Goal: Communication & Community: Answer question/provide support

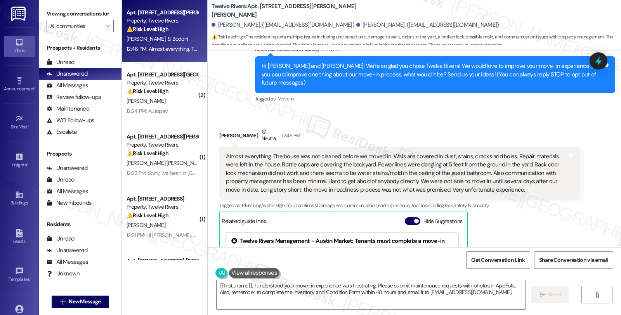
scroll to position [67, 0]
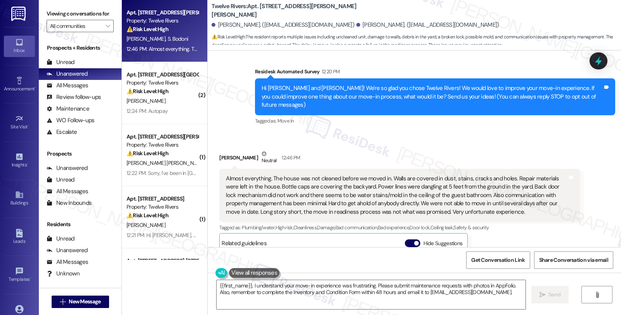
click at [219, 150] on div "[PERSON_NAME] Neutral 12:46 PM" at bounding box center [399, 159] width 360 height 19
copy div "[PERSON_NAME]"
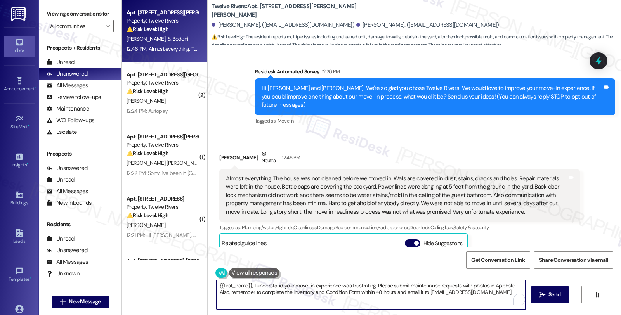
drag, startPoint x: 247, startPoint y: 285, endPoint x: 204, endPoint y: 285, distance: 42.7
click at [208, 285] on div "{{first_name}}, I understand your move-in experience was frustrating. Please su…" at bounding box center [414, 302] width 413 height 58
paste textarea "[PERSON_NAME]"
drag, startPoint x: 356, startPoint y: 285, endPoint x: 495, endPoint y: 296, distance: 139.3
click at [495, 296] on textarea "HI [PERSON_NAME], I understand your move-in experience was frustrating. Please …" at bounding box center [369, 294] width 309 height 29
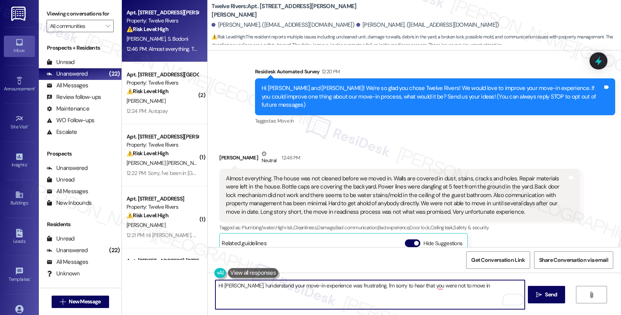
click at [471, 288] on textarea "HI [PERSON_NAME], I understand your move-in experience was frustrating. I'm sor…" at bounding box center [369, 294] width 309 height 29
click at [482, 287] on textarea "HI [PERSON_NAME], I understand your move-in experience was frustrating. I'm sor…" at bounding box center [369, 294] width 309 height 29
click at [519, 284] on textarea "HI [PERSON_NAME], I understand your move-in experience was frustrating. I'm sor…" at bounding box center [369, 294] width 309 height 29
click at [423, 295] on textarea "HI [PERSON_NAME], I understand your move-in experience was frustrating. I'm sor…" at bounding box center [369, 294] width 309 height 29
click at [502, 294] on textarea "HI [PERSON_NAME], I understand your move-in experience was frustrating. I'm sor…" at bounding box center [369, 294] width 309 height 29
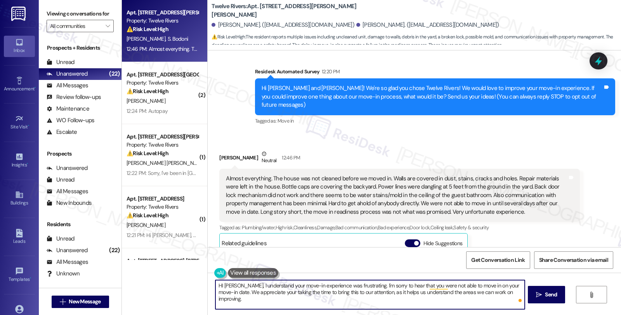
click at [505, 293] on textarea "HI [PERSON_NAME], I understand your move-in experience was frustrating. I'm sor…" at bounding box center [369, 294] width 309 height 29
click at [516, 291] on textarea "HI [PERSON_NAME], I understand your move-in experience was frustrating. I'm sor…" at bounding box center [369, 294] width 309 height 29
click at [238, 301] on textarea "HI [PERSON_NAME], I understand your move-in experience was frustrating. I'm sor…" at bounding box center [369, 294] width 309 height 29
click at [357, 298] on textarea "HI Silvio, I understand your move-in experience was frustrating. I'm sorry to h…" at bounding box center [369, 294] width 309 height 29
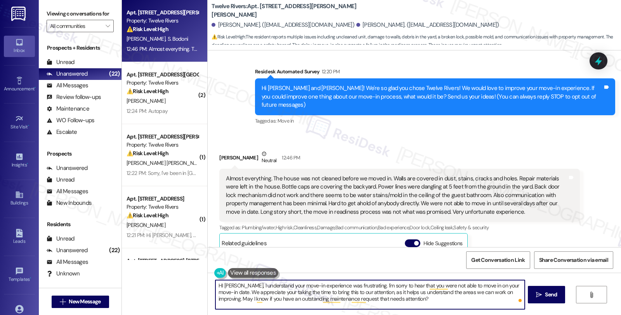
click at [352, 292] on textarea "HI Silvio, I understand your move-in experience was frustrating. I'm sorry to h…" at bounding box center [369, 294] width 309 height 29
click at [240, 273] on button at bounding box center [253, 273] width 50 height 10
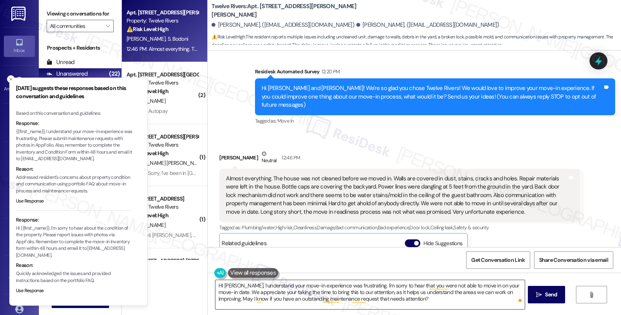
click at [421, 296] on textarea "HI Silvio, I understand your move-in experience was frustrating. I'm sorry to h…" at bounding box center [369, 294] width 309 height 29
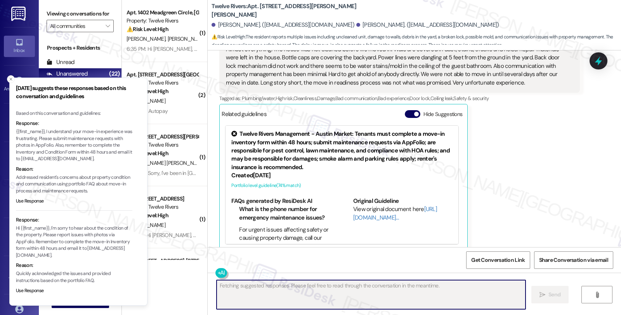
scroll to position [268, 0]
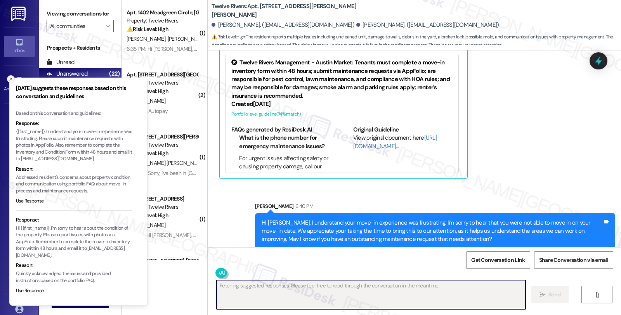
click at [10, 78] on icon "Close toast" at bounding box center [11, 79] width 5 height 5
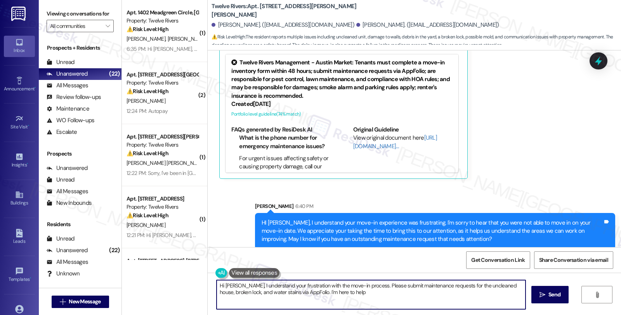
type textarea "Hi Silvio, I understand your frustration with the move-in process. Please submi…"
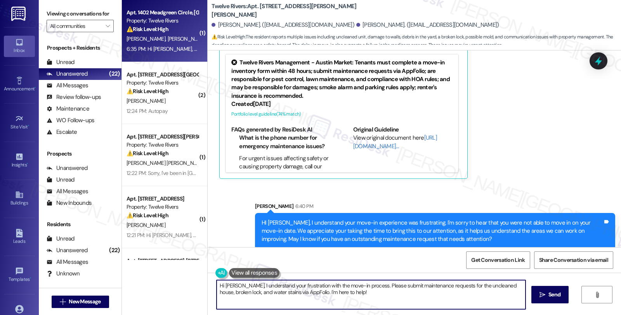
click at [168, 36] on span "K. Herndon" at bounding box center [187, 38] width 39 height 7
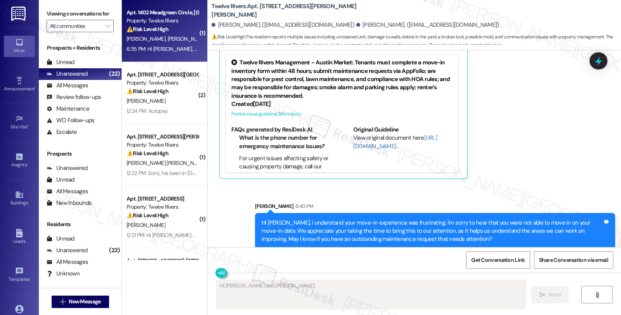
scroll to position [144, 0]
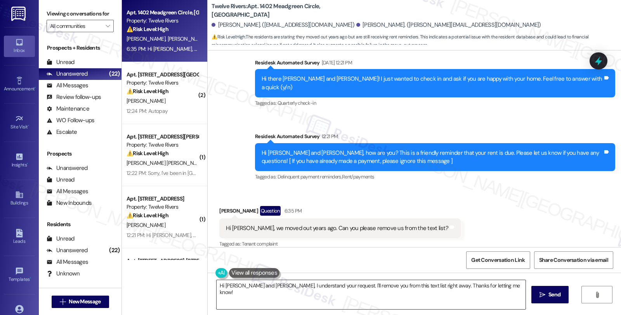
click at [216, 286] on textarea "Hi Kathryn and Sebastian, I understand your request. I'll remove you from this …" at bounding box center [370, 294] width 309 height 29
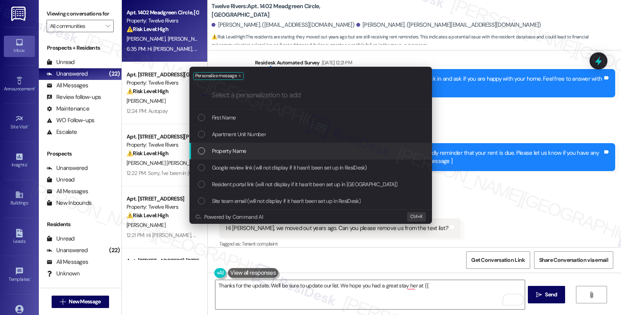
click at [285, 147] on div "Property Name" at bounding box center [311, 151] width 227 height 9
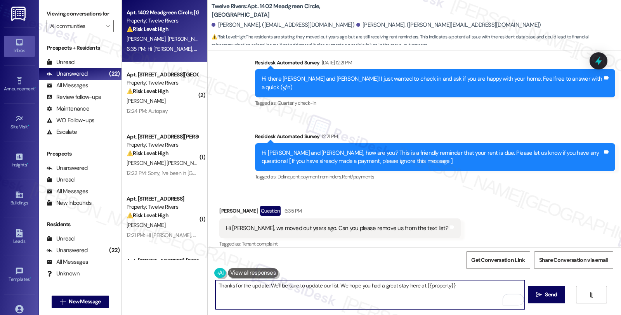
click at [467, 286] on textarea "Thanks for the update. We'll be sure to update our list. We hope you had a grea…" at bounding box center [369, 294] width 309 height 29
click at [320, 294] on textarea "Thanks for the update. We'll be sure to update our list. We hope you had a grea…" at bounding box center [369, 294] width 309 height 29
click at [324, 295] on textarea "Thanks for the update. We'll be sure to update our list. We hope you had a grea…" at bounding box center [369, 294] width 309 height 29
type textarea "Thanks for the update. We'll be sure to update our list. We hope you had a grea…"
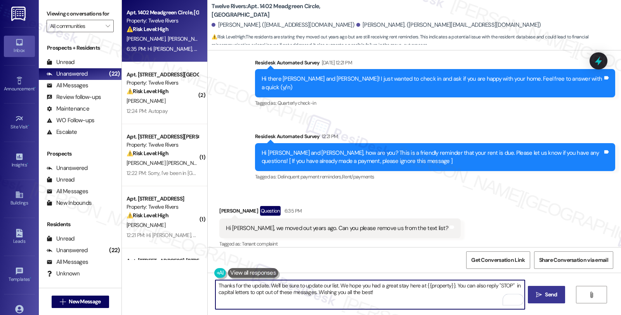
click at [542, 291] on span " Send" at bounding box center [546, 295] width 24 height 8
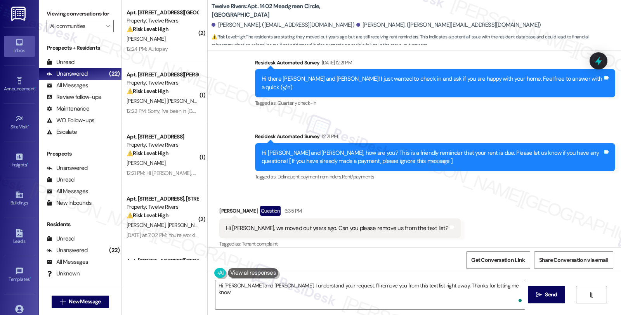
type textarea "Hi Kathryn and Sebastian, I understand your request. I'll remove you from this …"
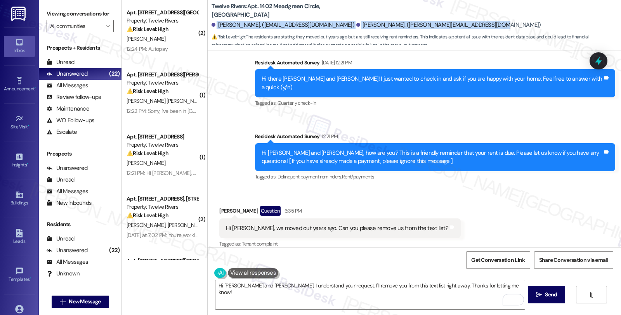
drag, startPoint x: 211, startPoint y: 24, endPoint x: 470, endPoint y: 24, distance: 259.1
click at [470, 24] on div "Kathryn Herndon. (kathrynherndon252@gmail.com) Sebastian Connell. (sebastian.co…" at bounding box center [415, 25] width 409 height 16
copy div "Kathryn Herndon. (kathrynherndon252@gmail.com) Sebastian Connell. (sebastian.co…"
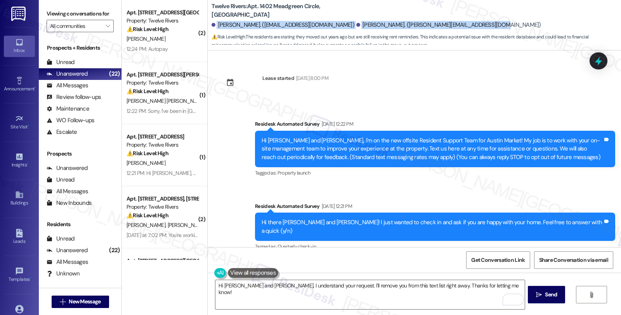
scroll to position [144, 0]
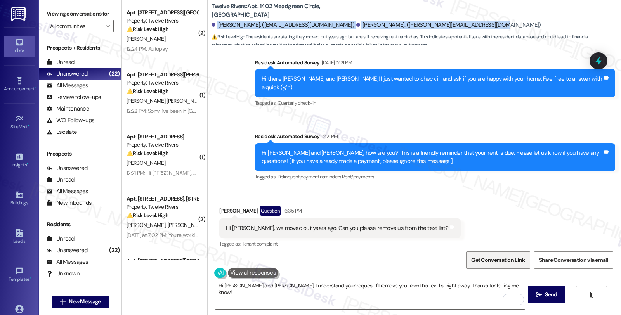
click at [504, 259] on span "Get Conversation Link" at bounding box center [498, 260] width 54 height 8
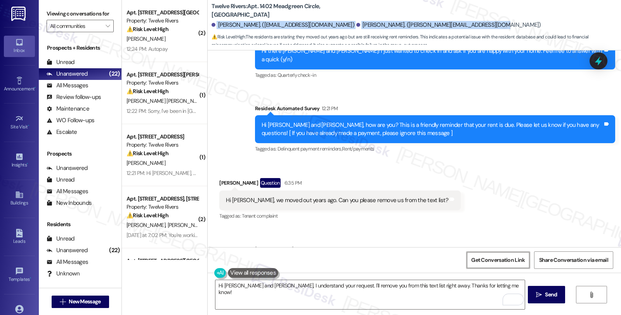
scroll to position [206, 0]
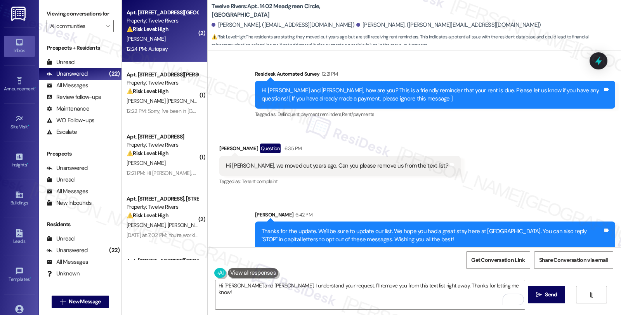
click at [166, 40] on div "[PERSON_NAME]" at bounding box center [162, 39] width 73 height 10
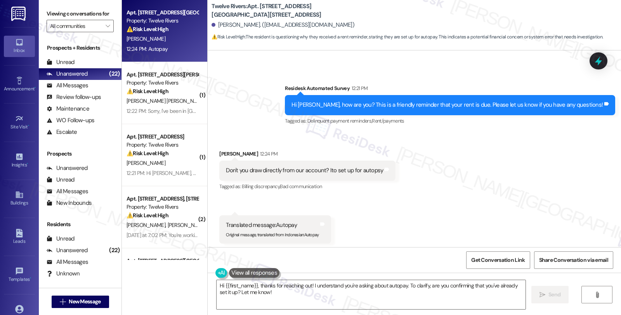
scroll to position [283, 0]
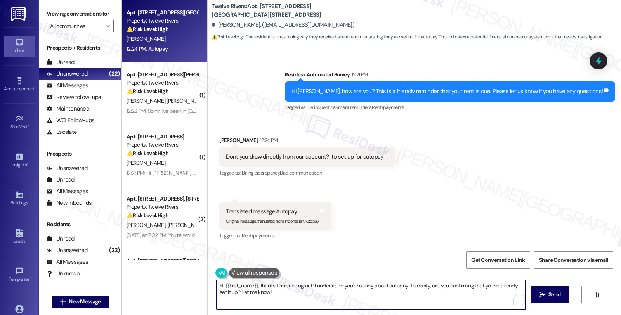
click at [216, 284] on textarea "Hi {{first_name}}, thanks for reaching out! I understand you're asking about au…" at bounding box center [370, 294] width 309 height 29
click at [277, 286] on textarea "Hi {{first_name}}, thanks for reaching out! I understand you're asking about au…" at bounding box center [369, 294] width 309 height 29
drag, startPoint x: 366, startPoint y: 286, endPoint x: 379, endPoint y: 293, distance: 15.3
click at [379, 293] on textarea "Hi {{first_name}}, thanks for letting me know that you're on autopay. reaching …" at bounding box center [369, 294] width 309 height 29
paste textarea "Please consider the message as a courteous reminder because we do not want any …"
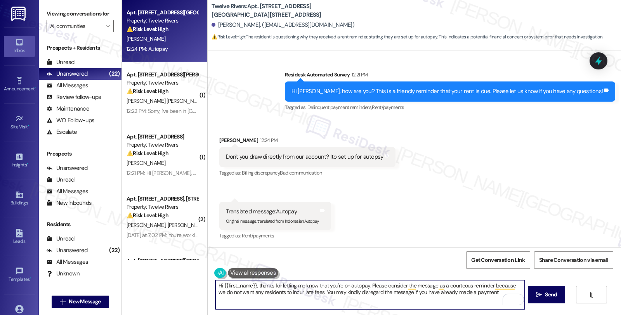
click at [411, 292] on textarea "Hi {{first_name}}, thanks for letting me know that you're on autopay. Please co…" at bounding box center [369, 294] width 309 height 29
click at [516, 292] on textarea "Hi {{first_name}}, thanks for letting me know that you're on autopay. Please co…" at bounding box center [369, 294] width 309 height 29
paste textarea "It should be reflected on your portal once processed. If not, please let me kno…"
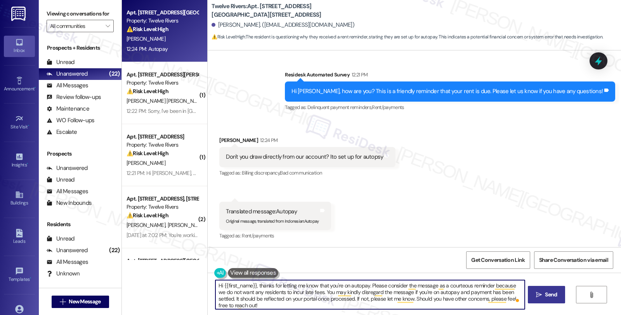
type textarea "Hi {{first_name}}, thanks for letting me know that you're on autopay. Please co…"
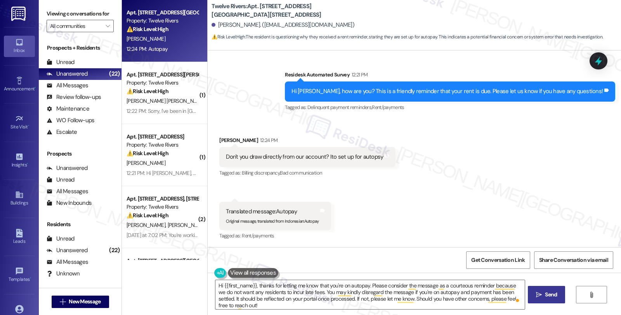
click at [537, 296] on icon "" at bounding box center [539, 295] width 6 height 6
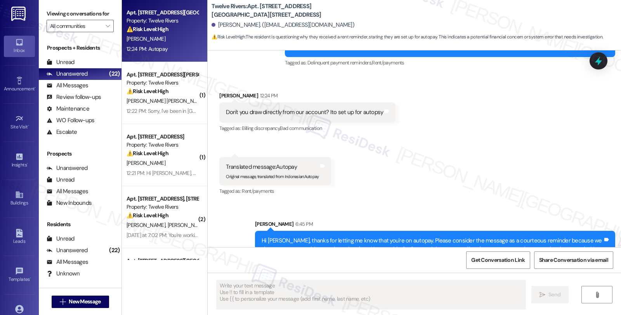
scroll to position [354, 0]
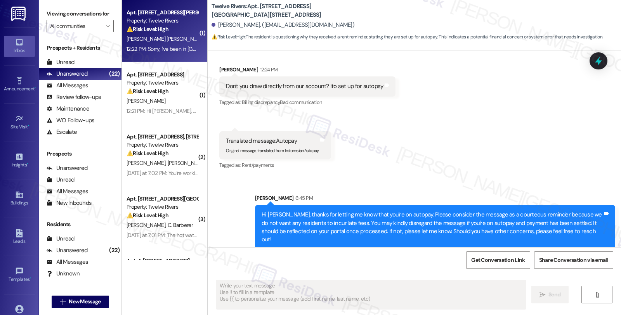
click at [168, 34] on div "[PERSON_NAME] [PERSON_NAME]" at bounding box center [162, 39] width 73 height 10
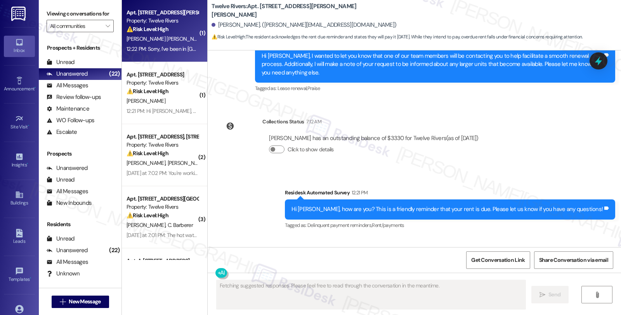
scroll to position [668, 0]
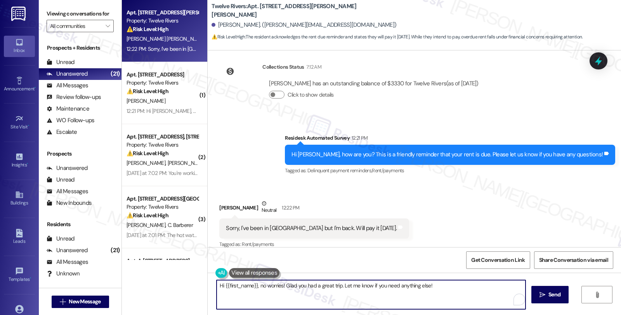
drag, startPoint x: 253, startPoint y: 286, endPoint x: 454, endPoint y: 287, distance: 201.0
click at [454, 287] on textarea "Hi {{first_name}}, no worries! Glad you had a great trip. Let me know if you ne…" at bounding box center [370, 294] width 309 height 29
click at [264, 284] on textarea "Hi {{first_name}}, no worries! Glad you had a great trip. Let me know if you ne…" at bounding box center [369, 294] width 309 height 29
drag, startPoint x: 253, startPoint y: 286, endPoint x: 277, endPoint y: 284, distance: 24.1
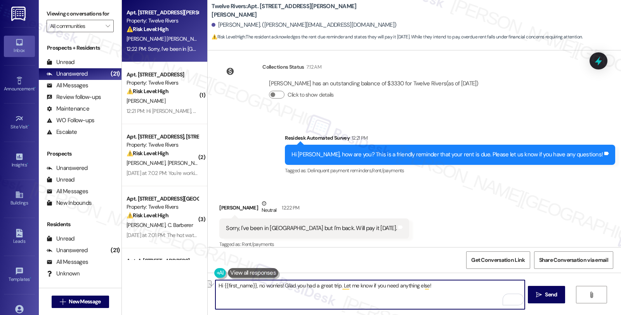
click at [277, 284] on textarea "Hi {{first_name}}, no worries! Glad you had a great trip. Let me know if you ne…" at bounding box center [369, 294] width 309 height 29
drag, startPoint x: 365, startPoint y: 284, endPoint x: 460, endPoint y: 284, distance: 94.7
click at [460, 284] on textarea "Hi {{first_name}}, thanks for the update. I hope you had a great trip. Let me k…" at bounding box center [369, 294] width 309 height 29
paste textarea "It should be reflected on your portal once processed. If not, please let me kno…"
click at [363, 284] on textarea "Hi {{first_name}}, thanks for the update. I hope you had a great trip. It shoul…" at bounding box center [369, 294] width 309 height 29
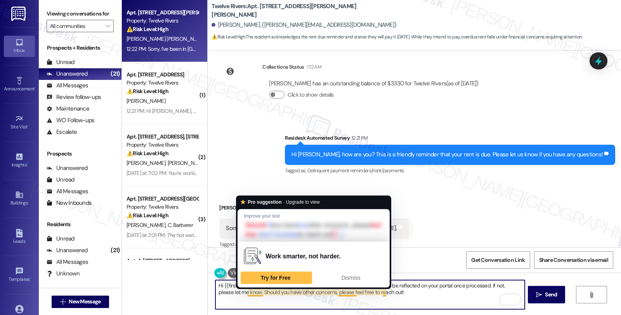
click at [242, 293] on textarea "Hi {{first_name}}, thanks for the update. I hope you had a great trip. It shoul…" at bounding box center [369, 294] width 309 height 29
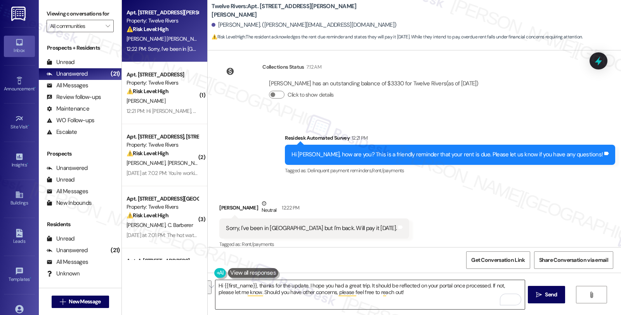
click at [332, 303] on textarea "Hi {{first_name}}, thanks for the update. I hope you had a great trip. It shoul…" at bounding box center [369, 294] width 309 height 29
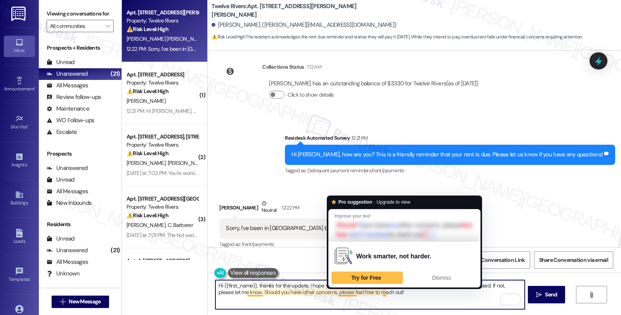
click at [392, 296] on textarea "Hi {{first_name}}, thanks for the update. I hope you had a great trip. It shoul…" at bounding box center [369, 294] width 309 height 29
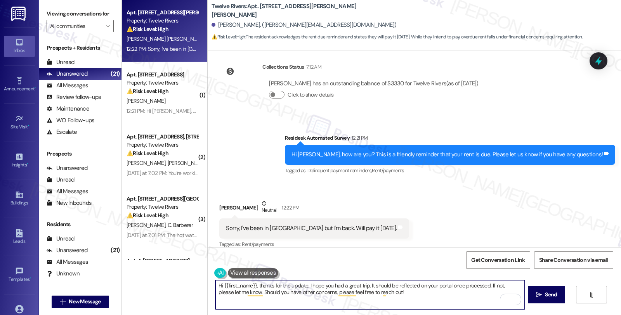
drag, startPoint x: 365, startPoint y: 285, endPoint x: 402, endPoint y: 291, distance: 37.7
click at [402, 291] on textarea "Hi {{first_name}}, thanks for the update. I hope you had a great trip. It shoul…" at bounding box center [369, 294] width 309 height 29
paste textarea "Please feel free to reach out if you have other concerns. Have a wonderful day!"
drag, startPoint x: 256, startPoint y: 291, endPoint x: 187, endPoint y: 291, distance: 69.4
click at [187, 291] on div "Apt. 12700 Lowden 6B, 12700 Lowden 6B Property: Twelve Rivers ⚠️ Risk Level: Hi…" at bounding box center [371, 157] width 499 height 315
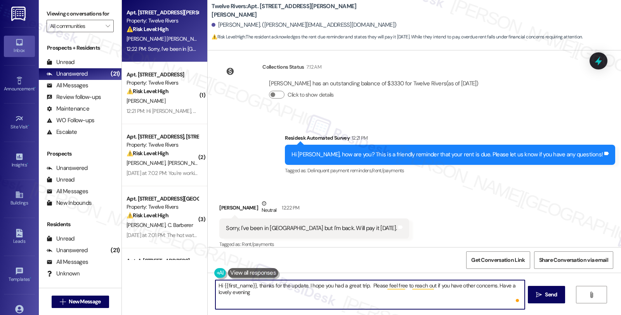
type textarea "Hi {{first_name}}, thanks for the update. I hope you had a great trip. Please f…"
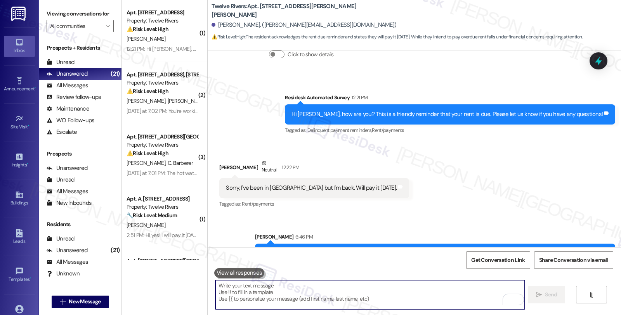
scroll to position [722, 0]
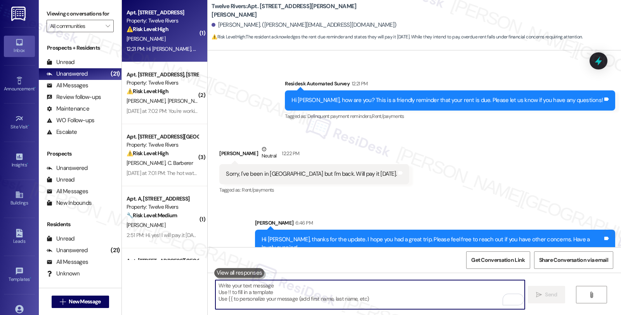
click at [164, 36] on div "[PERSON_NAME]" at bounding box center [162, 39] width 73 height 10
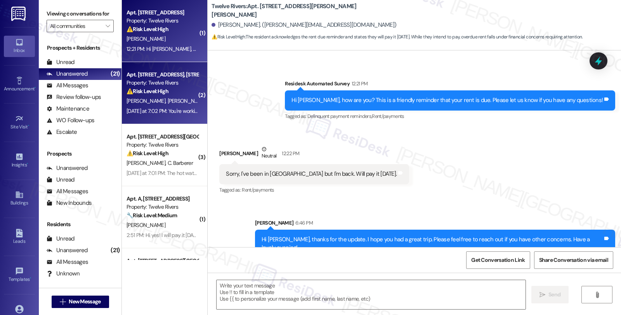
type textarea "Fetching suggested responses. Please feel free to read through the conversation…"
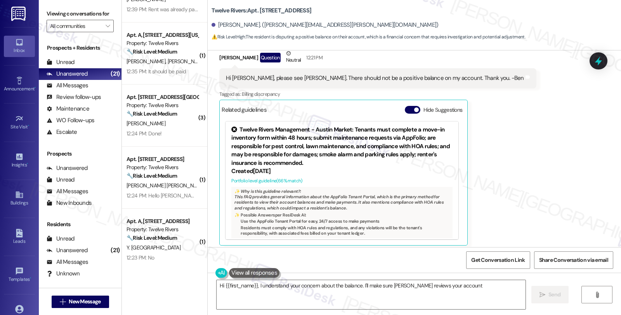
scroll to position [448, 0]
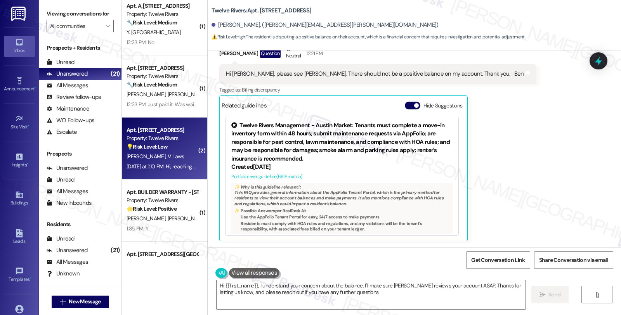
type textarea "Hi {{first_name}}, I understand your concern about the balance. I'll make sure …"
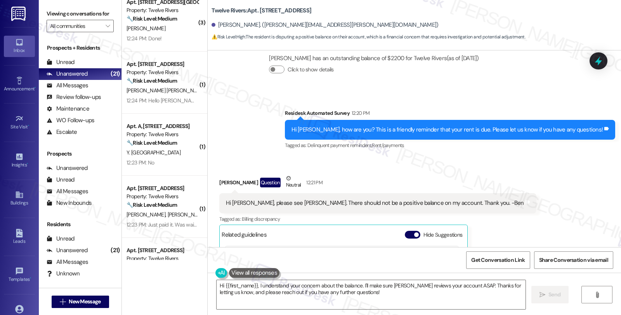
scroll to position [397, 0]
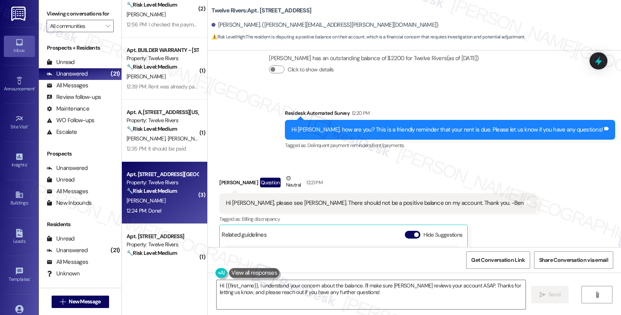
click at [172, 198] on div "[PERSON_NAME]" at bounding box center [162, 201] width 73 height 10
type textarea "Hi {{first_name}}, I understand your concern about the balance. I'll make sure …"
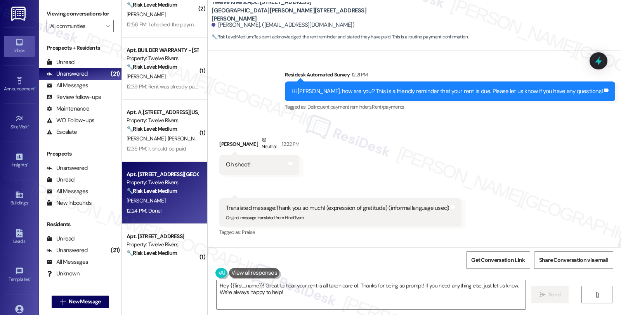
scroll to position [689, 0]
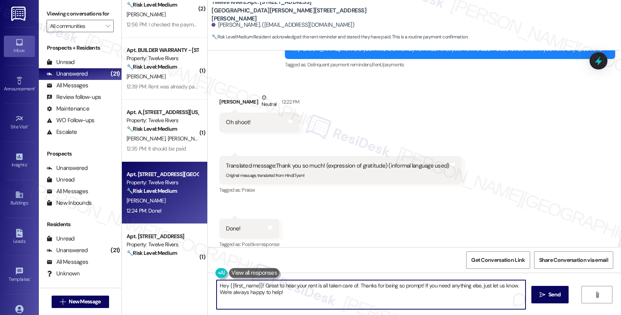
drag, startPoint x: 417, startPoint y: 284, endPoint x: 443, endPoint y: 301, distance: 30.8
click at [443, 301] on textarea "Hey {{first_name}}! Great to hear your rent is all taken care of. Thanks for be…" at bounding box center [370, 294] width 309 height 29
paste textarea "Please feel free to reach out if you have other concerns. Have a wonderful day!"
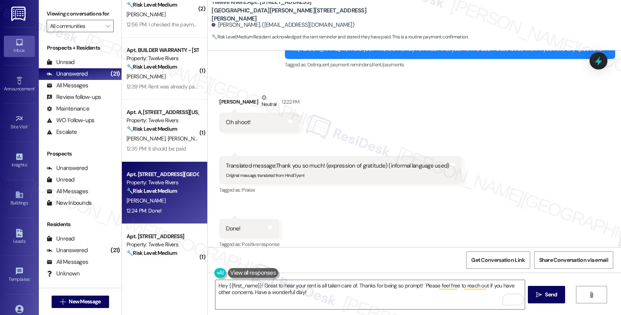
click at [312, 211] on div "Received via SMS Hali Hoyt Neutral 12:22 PM Oh shoot! Tags and notes Received v…" at bounding box center [414, 166] width 413 height 180
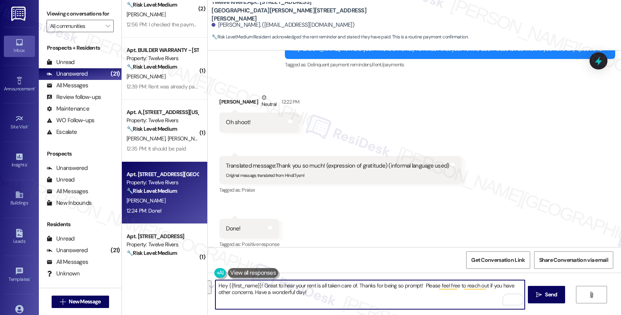
drag, startPoint x: 418, startPoint y: 285, endPoint x: 429, endPoint y: 296, distance: 15.4
click at [429, 296] on textarea "Hey {{first_name}}! Great to hear your rent is all taken care of. Thanks for be…" at bounding box center [369, 294] width 309 height 29
paste textarea "It should be reflected on your portal once processed. If not, please let me kno…"
type textarea "Hey {{first_name}}! Great to hear your rent is all taken care of. Thanks for be…"
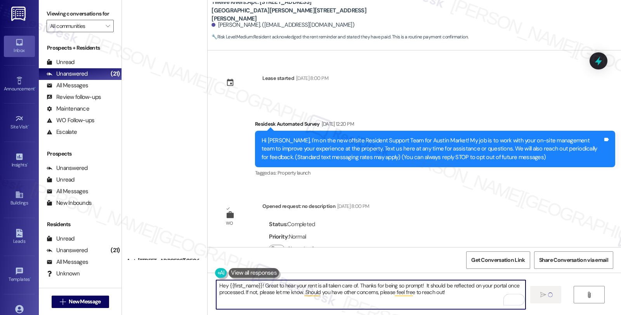
scroll to position [689, 0]
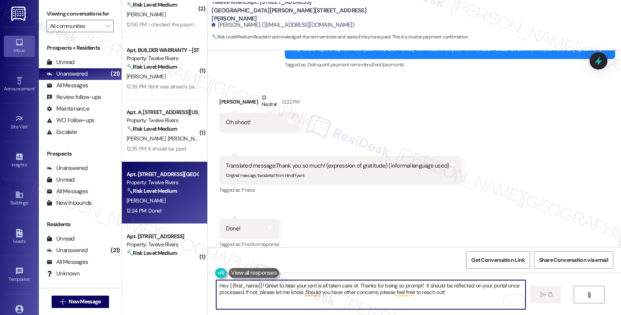
type textarea "Hey {{first_name}}! Great to hear your rent is all taken care of. Thanks for be…"
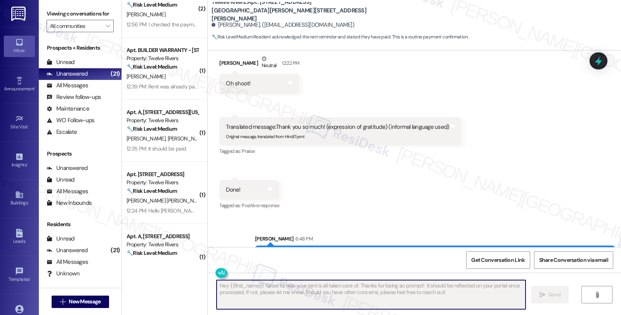
scroll to position [751, 0]
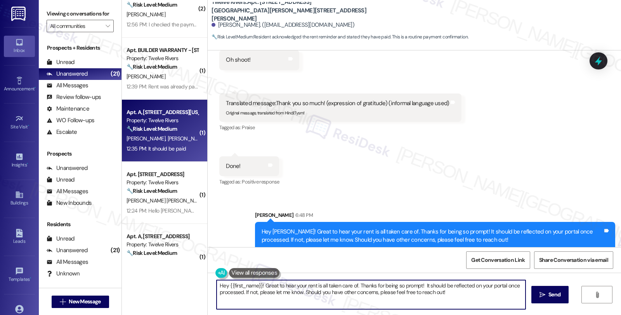
click at [173, 125] on strong "🔧 Risk Level: Medium" at bounding box center [151, 128] width 50 height 7
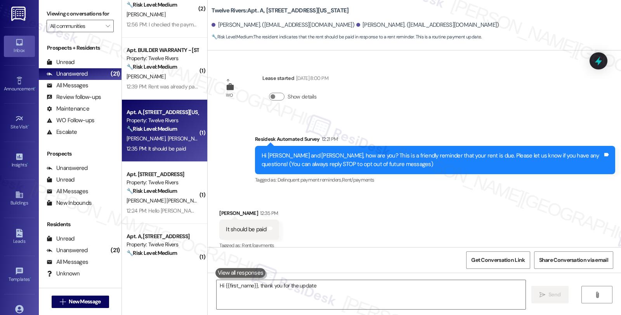
scroll to position [10, 0]
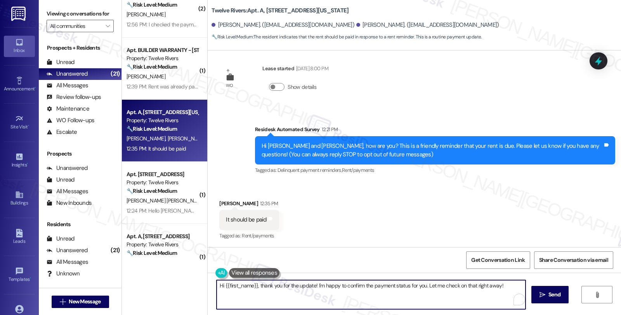
drag, startPoint x: 312, startPoint y: 286, endPoint x: 506, endPoint y: 286, distance: 194.4
click at [506, 286] on textarea "Hi {{first_name}}, thank you for the update! I'm happy to confirm the payment s…" at bounding box center [370, 294] width 309 height 29
paste textarea "t should be reflected on your portal once processed. If not, please let me know…"
click at [220, 203] on div "Alexandra Hamby 12:35 PM" at bounding box center [248, 204] width 59 height 11
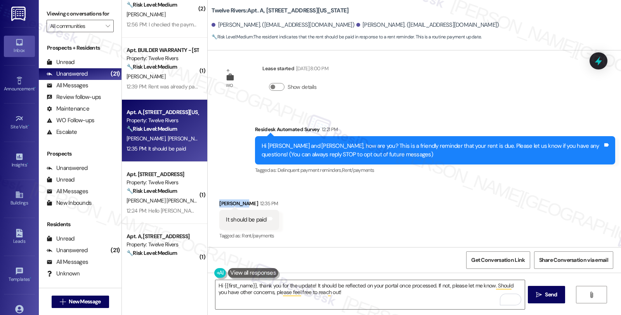
click at [220, 203] on div "Alexandra Hamby 12:35 PM" at bounding box center [248, 204] width 59 height 11
copy div "Alexandra"
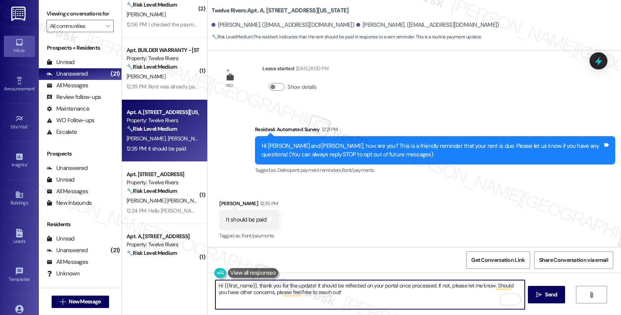
drag, startPoint x: 218, startPoint y: 284, endPoint x: 250, endPoint y: 285, distance: 31.4
click at [250, 285] on textarea "Hi {{first_name}}, thank you for the update! It should be reflected on your por…" at bounding box center [369, 294] width 309 height 29
paste textarea "Alexandra"
click at [412, 295] on textarea "Hi Alexandra, thank you for the update! It should be reflected on your portal o…" at bounding box center [369, 294] width 309 height 29
type textarea "Hi Alexandra, thank you for the update! It should be reflected on your portal o…"
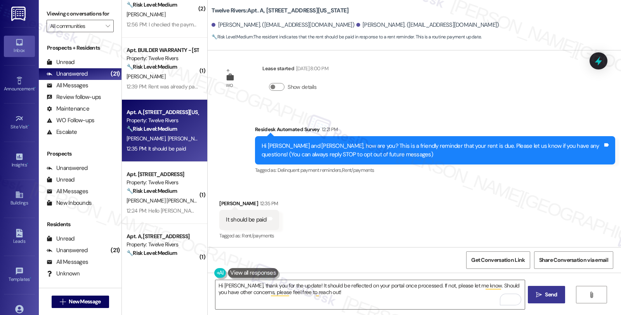
click at [545, 296] on span "Send" at bounding box center [551, 295] width 12 height 8
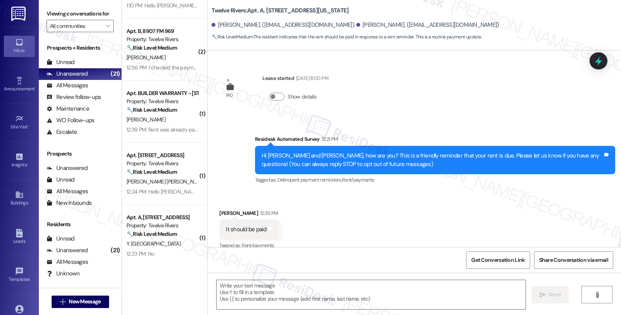
scroll to position [569, 0]
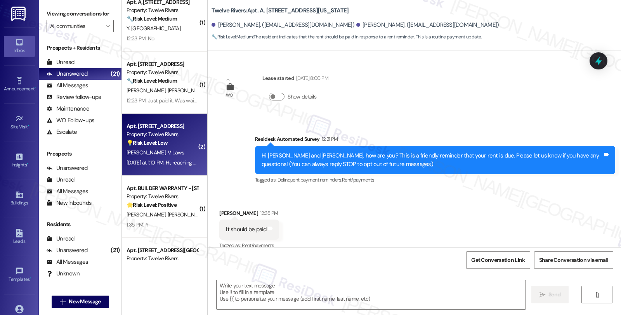
click at [166, 150] on div "J. Williams V. Laws" at bounding box center [162, 153] width 73 height 10
type textarea "Fetching suggested responses. Please feel free to read through the conversation…"
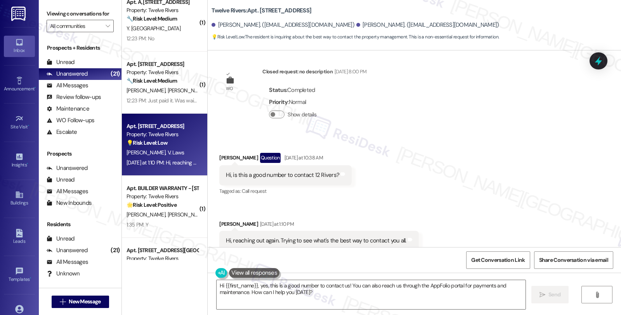
scroll to position [1175, 0]
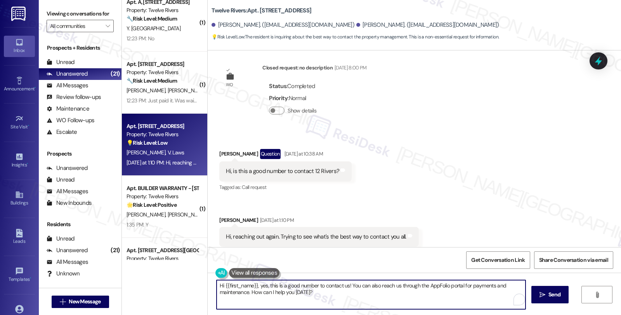
drag, startPoint x: 348, startPoint y: 285, endPoint x: 358, endPoint y: 293, distance: 13.2
click at [358, 293] on textarea "Hi {{first_name}}, yes, this is a good number to contact us! You can also reach…" at bounding box center [370, 294] width 309 height 29
click at [253, 285] on textarea "Hi {{first_name}}, yes, this is a good number to contact us! You can also reach…" at bounding box center [369, 294] width 309 height 29
drag, startPoint x: 253, startPoint y: 286, endPoint x: 299, endPoint y: 291, distance: 47.3
click at [299, 291] on textarea "Hi {{first_name}}, yes, this is a good number to contact us! You can also reach…" at bounding box center [369, 294] width 309 height 29
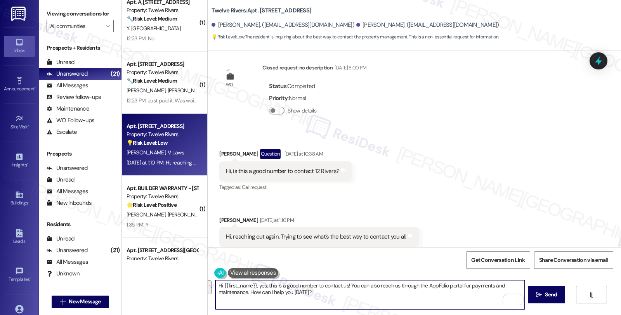
click at [356, 25] on div "Vance Laws. (vxlaws@yahoo.com)" at bounding box center [427, 25] width 143 height 8
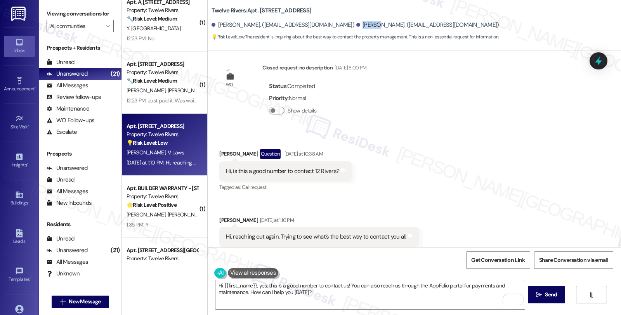
click at [356, 25] on div "Vance Laws. (vxlaws@yahoo.com)" at bounding box center [427, 25] width 143 height 8
copy div "Vance"
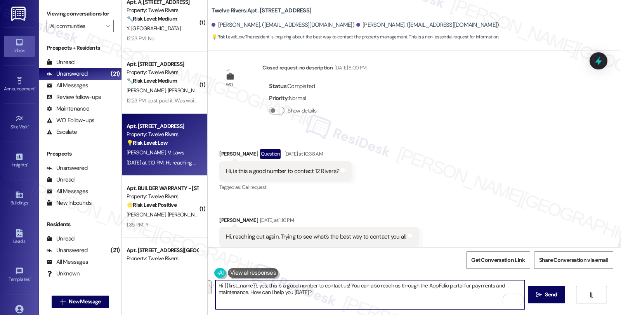
drag, startPoint x: 220, startPoint y: 286, endPoint x: 355, endPoint y: 297, distance: 134.7
click at [355, 297] on textarea "Hi {{first_name}}, yes, this is a good number to contact us! You can also reach…" at bounding box center [369, 294] width 309 height 29
paste textarea "Vance"
click at [362, 283] on textarea "Hi Vance, you can always text here if you have concerns." at bounding box center [369, 294] width 309 height 29
click at [398, 291] on textarea "Hi Vance, you can always text here if you have concerns. Is there anything" at bounding box center [369, 294] width 309 height 29
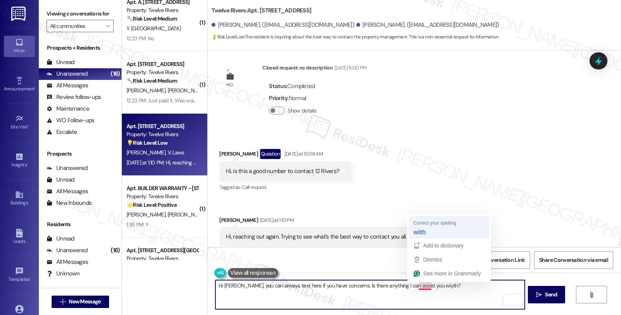
type textarea "Hi Vance, you can always text here if you have concerns. Is there anything I ca…"
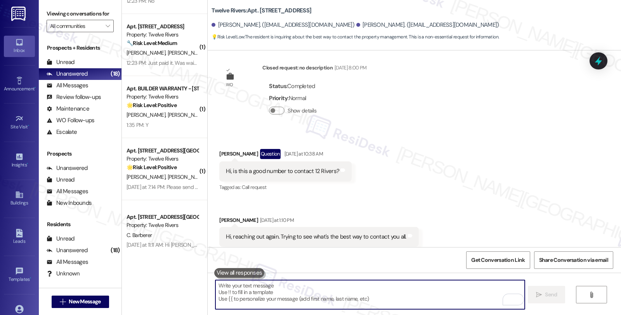
scroll to position [612, 0]
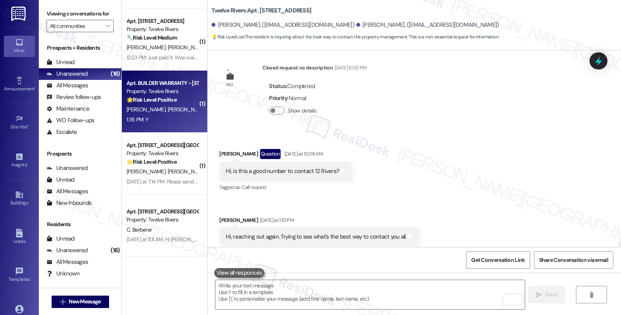
click at [167, 105] on div "T. Mizera A. Renner" at bounding box center [162, 110] width 73 height 10
type textarea "Fetching suggested responses. Please feel free to read through the conversation…"
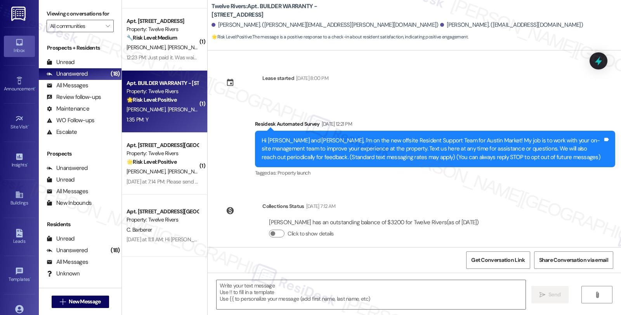
scroll to position [140, 0]
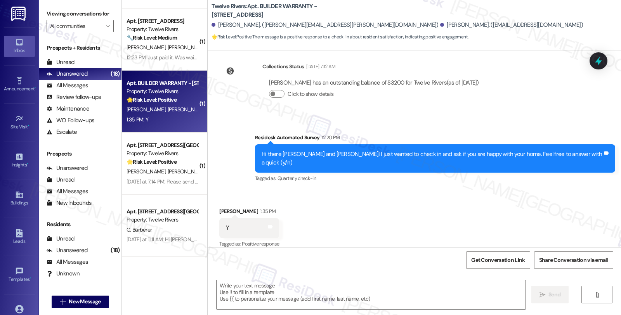
type textarea "Fetching suggested responses. Please feel free to read through the conversation…"
click at [220, 207] on div "Tyler Mizera 1:35 PM" at bounding box center [249, 212] width 60 height 11
copy div "Tyler"
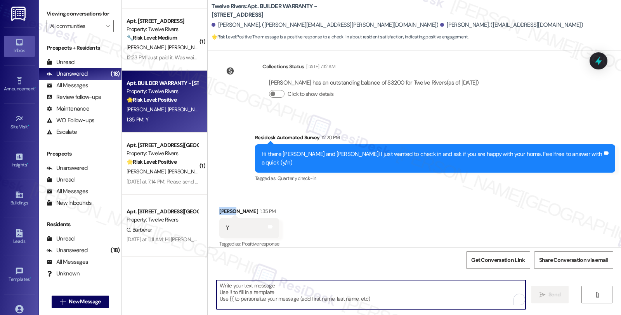
click at [260, 303] on textarea "To enrich screen reader interactions, please activate Accessibility in Grammarl…" at bounding box center [370, 294] width 309 height 29
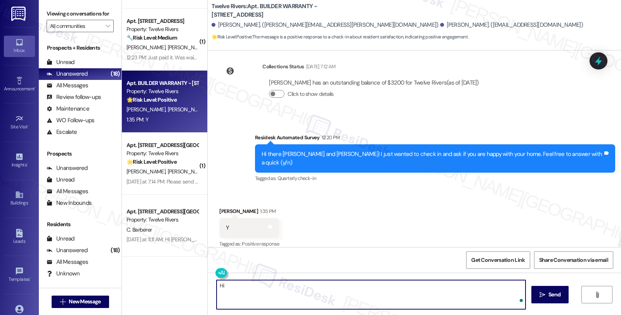
paste textarea "Tyler"
click at [401, 289] on textarea "Hi Tyler, it's great to hear from you, and I'm glad you're happy with your home." at bounding box center [369, 294] width 309 height 29
click at [404, 289] on textarea "Hi Tyler, it's great to hear from you, and I'm glad you're happy with your home." at bounding box center [369, 294] width 309 height 29
paste textarea "Your comfort and satisfaction are important to us. Can I ask a quick favor...wo…"
type textarea "Hi Tyler, it's great to hear from you, and I'm glad you're happy with your home…"
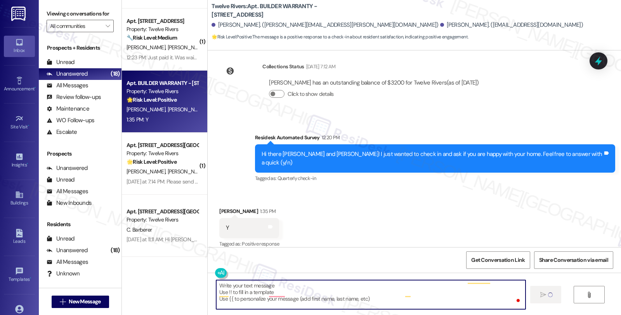
scroll to position [0, 0]
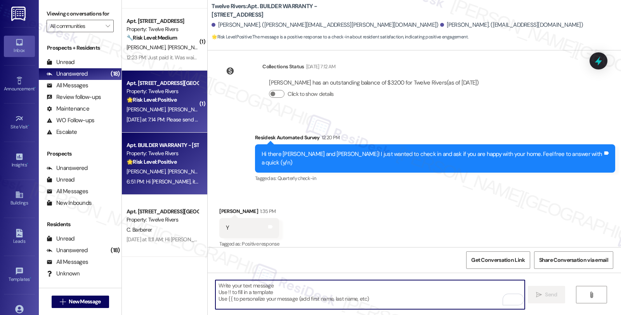
click at [168, 109] on span "[PERSON_NAME]" at bounding box center [187, 109] width 39 height 7
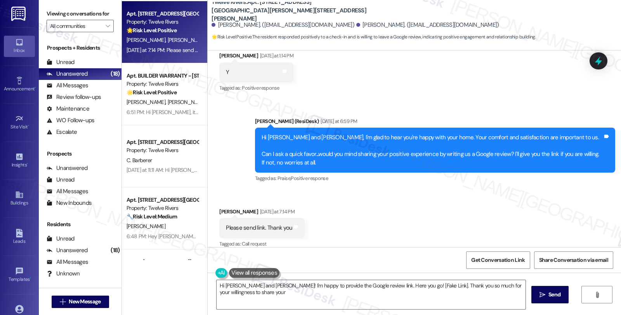
scroll to position [857, 0]
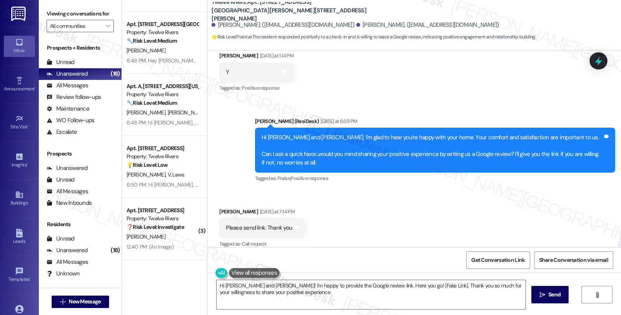
type textarea "Hi Nancy and Jose! I'm happy to provide the Google review link. Here you go! [F…"
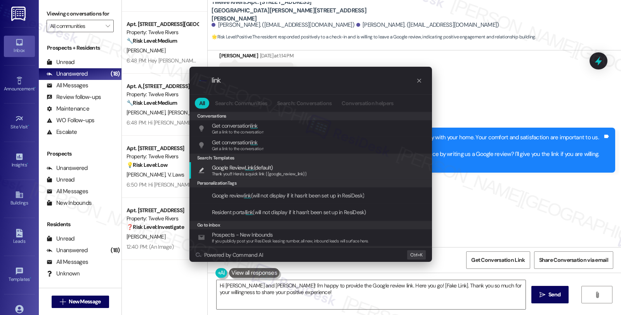
type input "link"
click at [298, 170] on span "Google Review Link (default)" at bounding box center [259, 167] width 95 height 9
type textarea "Thank you!!! Here's a quick link {{google_review_link}}"
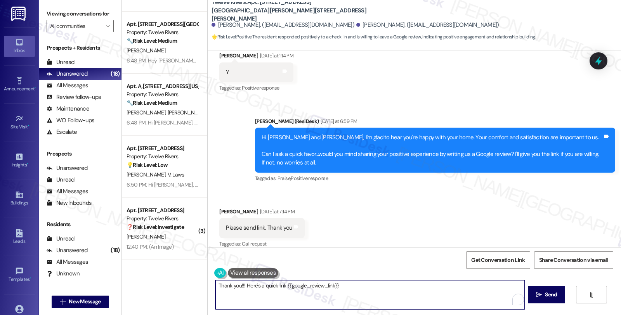
click at [374, 284] on textarea "Thank you!!! Here's a quick link {{google_review_link}}" at bounding box center [369, 294] width 309 height 29
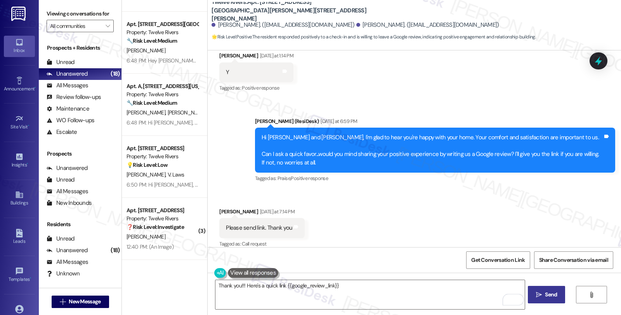
click at [540, 293] on icon "" at bounding box center [539, 295] width 6 height 6
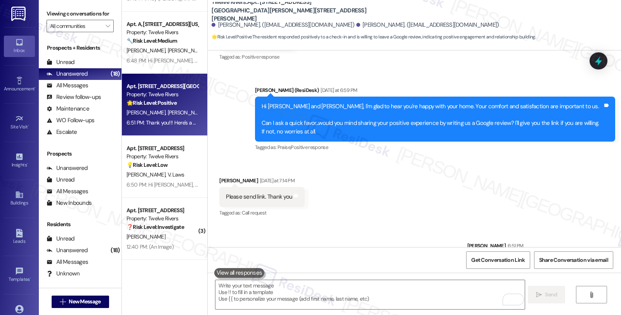
scroll to position [822, 0]
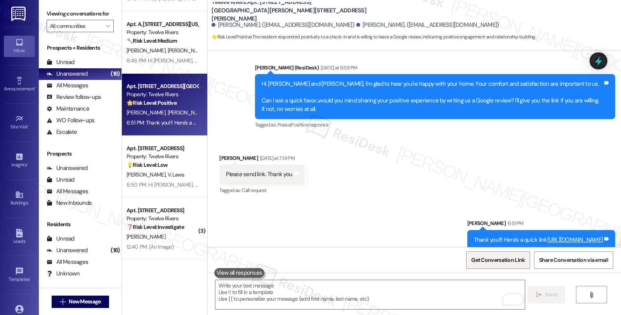
click at [488, 264] on span "Get Conversation Link" at bounding box center [498, 260] width 54 height 8
drag, startPoint x: 211, startPoint y: 149, endPoint x: 244, endPoint y: 149, distance: 33.7
click at [244, 149] on div "Received via SMS Jose Vazquez Yesterday at 7:14 PM Please send link. Thank you …" at bounding box center [261, 175] width 97 height 54
copy div "Jose Vazquez"
click at [348, 178] on div "Received via SMS Jose Vazquez Yesterday at 7:14 PM Please send link. Thank you …" at bounding box center [414, 170] width 413 height 66
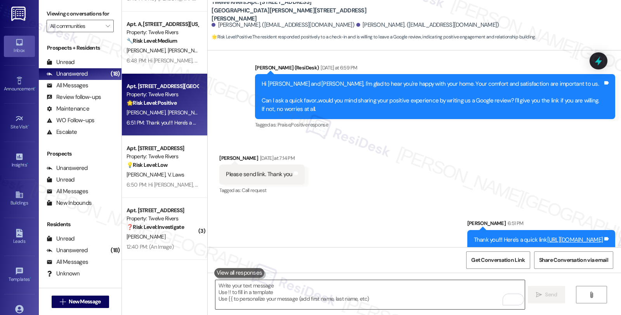
click at [272, 298] on textarea "To enrich screen reader interactions, please activate Accessibility in Grammarl…" at bounding box center [369, 294] width 309 height 29
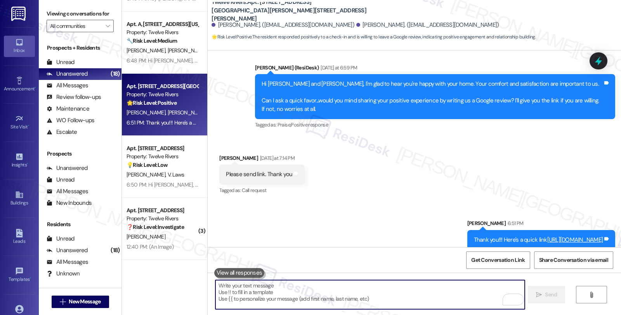
paste textarea "You may leave your review at your convenience. I would also appreciate if you c…"
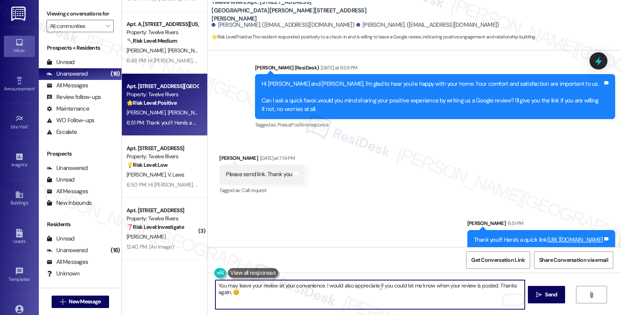
click at [227, 292] on textarea "You may leave your review at your convenience. I would also appreciate if you c…" at bounding box center [369, 294] width 309 height 29
type textarea "You may leave your review at your convenience. I would also appreciate if you c…"
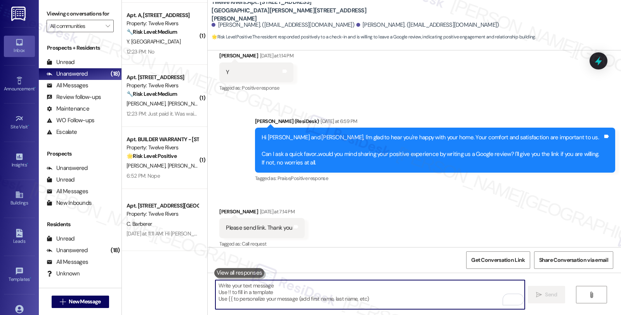
scroll to position [556, 0]
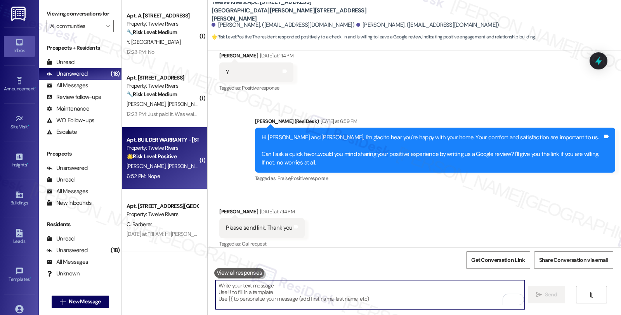
click at [166, 168] on div "T. Mizera A. Renner" at bounding box center [162, 166] width 73 height 10
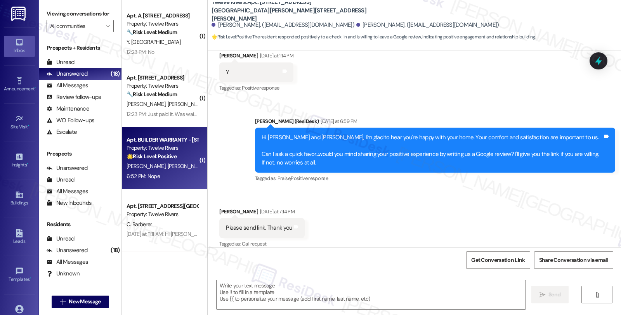
type textarea "Fetching suggested responses. Please feel free to read through the conversation…"
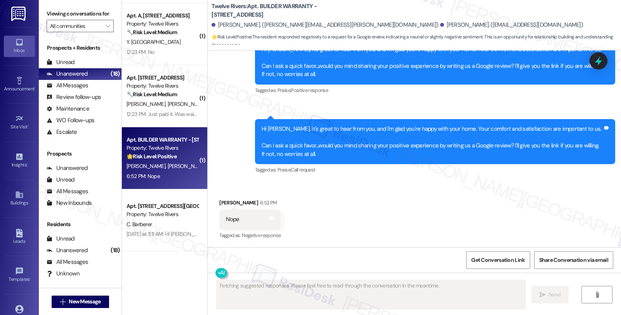
scroll to position [375, 0]
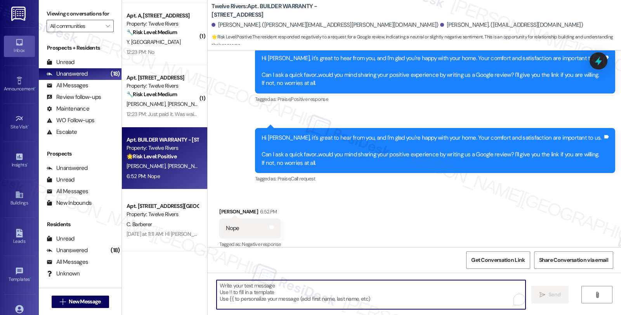
click at [278, 288] on textarea "To enrich screen reader interactions, please activate Accessibility in Grammarl…" at bounding box center [370, 294] width 309 height 29
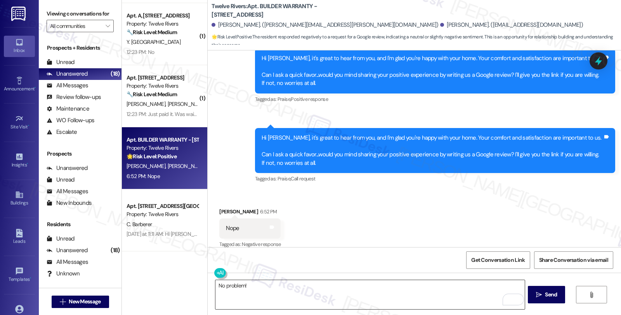
click at [273, 292] on textarea "No problem!" at bounding box center [369, 294] width 309 height 29
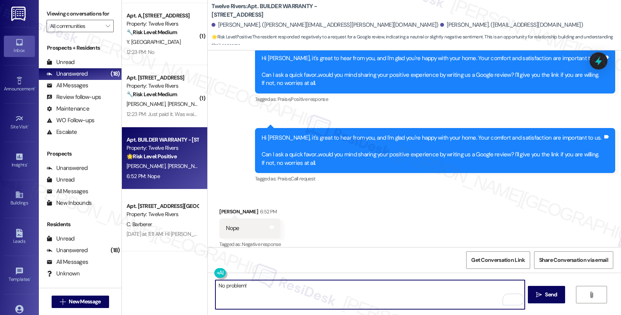
paste textarea "Should you have other concerns, please feel free to reach out. Have a great day!"
click at [377, 285] on textarea "No problem! Should you have other concerns, please feel free to reach out. Have…" at bounding box center [369, 294] width 309 height 29
type textarea "No problem! Should you have other concerns, please feel free to reach out!"
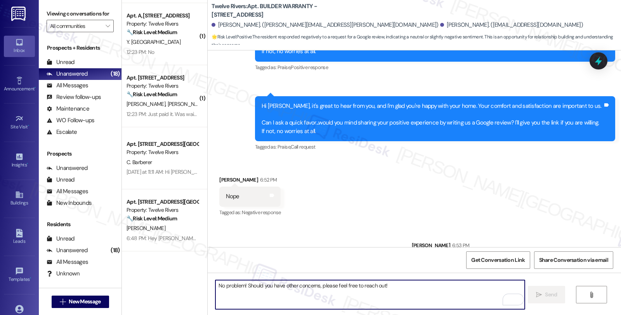
scroll to position [429, 0]
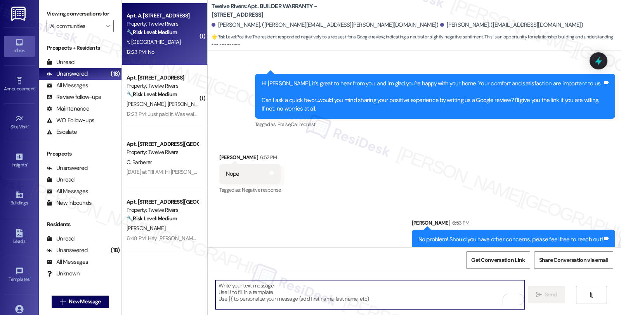
click at [172, 36] on div "Apt. A, 9615 Aberdeen Way Property: Twelve Rivers 🔧 Risk Level: Medium The init…" at bounding box center [162, 24] width 73 height 26
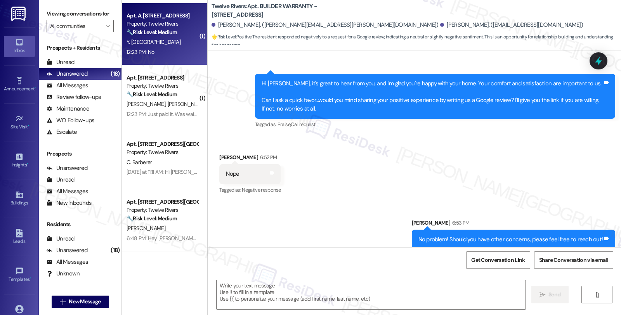
type textarea "Fetching suggested responses. Please feel free to read through the conversation…"
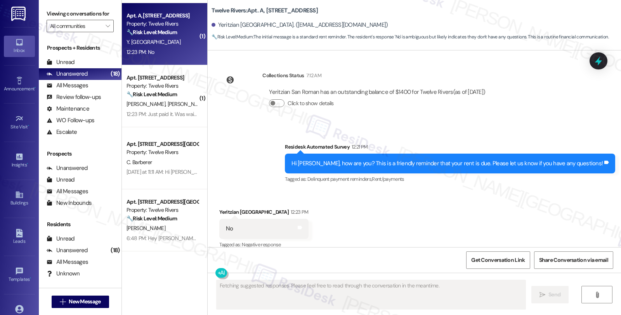
scroll to position [421, 0]
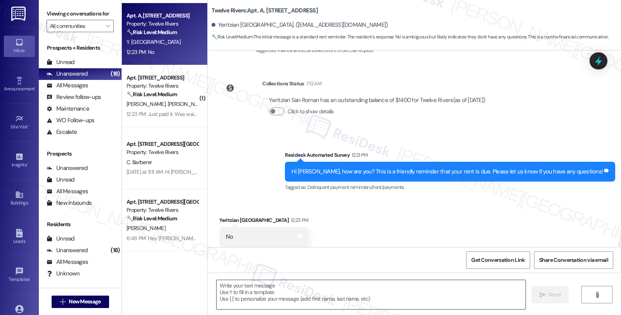
click at [273, 300] on textarea at bounding box center [370, 294] width 309 height 29
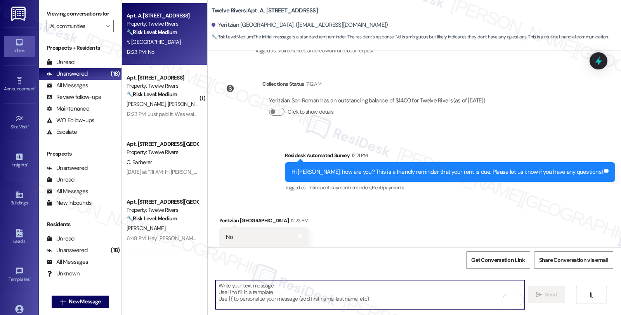
scroll to position [421, 0]
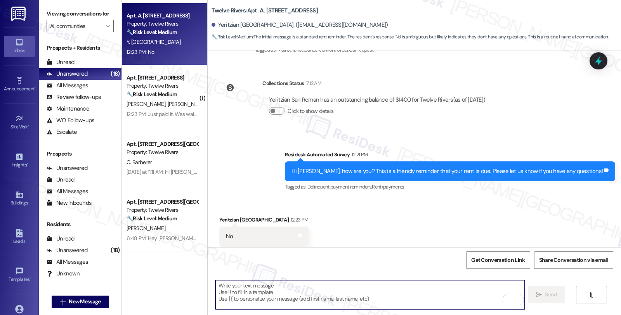
click at [258, 296] on textarea "To enrich screen reader interactions, please activate Accessibility in Grammarl…" at bounding box center [369, 294] width 309 height 29
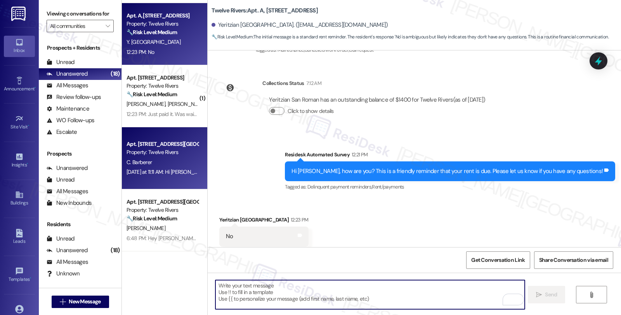
click at [174, 173] on div "Yesterday at 11:11 AM: Hi Sarah, this is Crystal at 3102 Corbin Lane. A certifi…" at bounding box center [544, 171] width 836 height 7
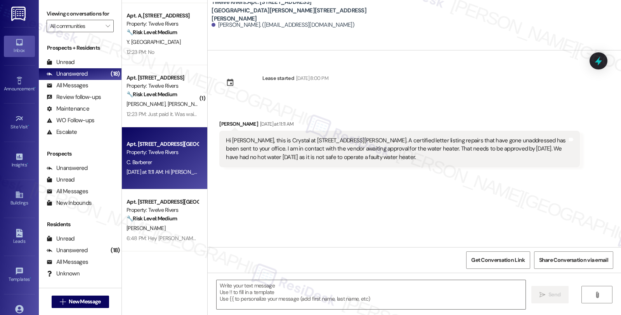
type textarea "Fetching suggested responses. Please feel free to read through the conversation…"
drag, startPoint x: 212, startPoint y: 26, endPoint x: 257, endPoint y: 26, distance: 45.0
click at [257, 26] on div "Crystal R. Barberer. (crystalbarbz@gmail.com)" at bounding box center [282, 25] width 143 height 8
copy div "Crystal R. Barberer."
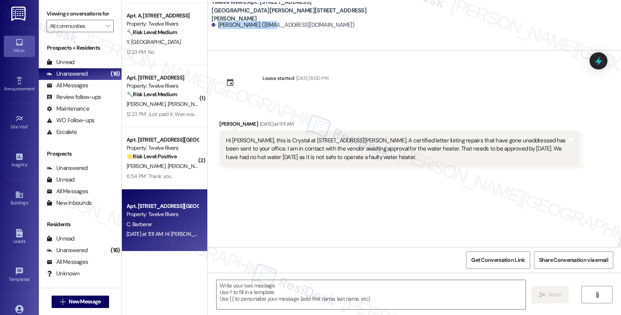
copy div "Crystal R. Barberer."
click at [263, 284] on textarea at bounding box center [370, 294] width 309 height 29
paste textarea "Crystal R. Barberer."
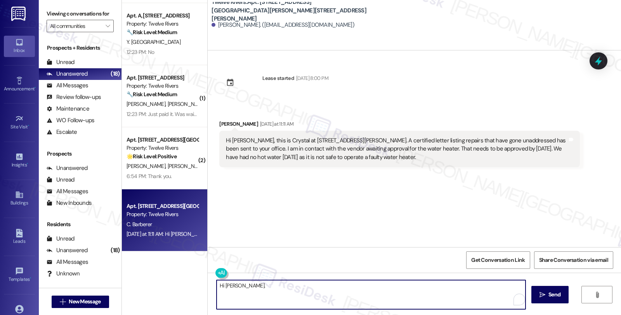
drag, startPoint x: 235, startPoint y: 286, endPoint x: 312, endPoint y: 296, distance: 77.4
click at [312, 296] on textarea "Hi Crystal R. Barberer." at bounding box center [370, 294] width 309 height 29
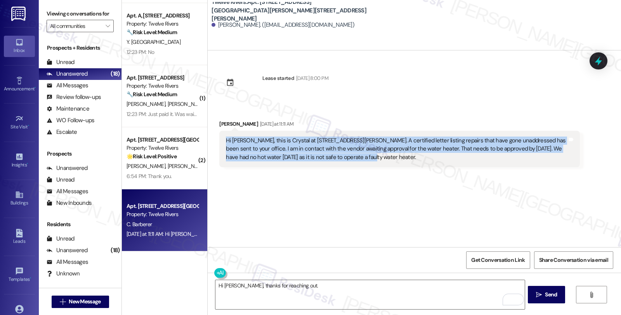
drag, startPoint x: 334, startPoint y: 157, endPoint x: 213, endPoint y: 139, distance: 121.6
click at [213, 139] on div "Received via SMS Crystal R. Barberer Yesterday at 11:11 AM Hi Sarah, this is Cr…" at bounding box center [399, 143] width 372 height 59
copy div "Hi Sarah, this is Crystal at 3102 Corbin Lane. A certified letter listing repai…"
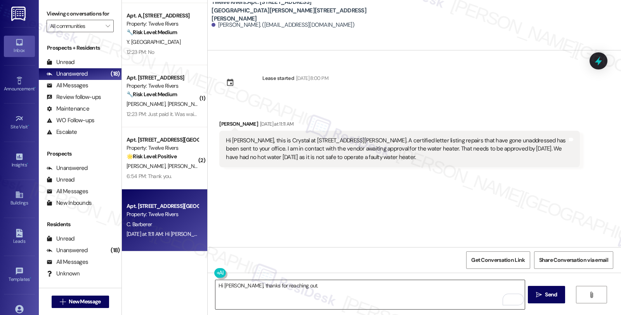
click at [309, 291] on textarea "Hi Crystal, thanks for reaching out." at bounding box center [369, 294] width 309 height 29
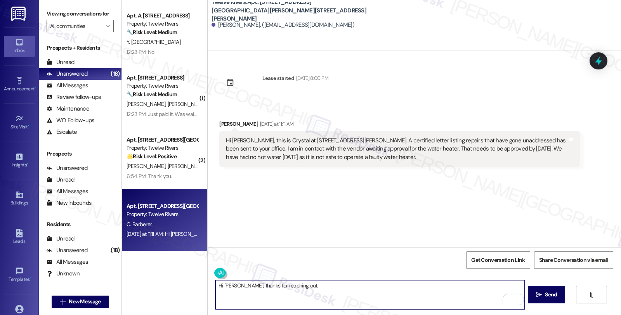
paste textarea "I'm so sorry you're still without hot water—we understand how urgent this is."
click at [316, 285] on textarea "Hi Crystal, thanks for reaching out. I'm so sorry you're still without hot wate…" at bounding box center [369, 294] width 309 height 29
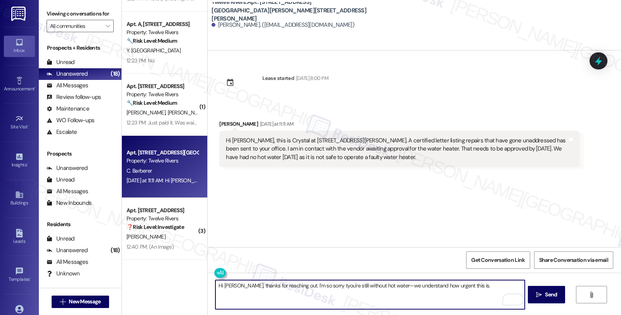
scroll to position [547, 0]
click at [402, 287] on textarea "Hi Crystal, thanks for reaching out. I'm so sorry to hear you're still without …" at bounding box center [369, 294] width 309 height 29
drag, startPoint x: 396, startPoint y: 287, endPoint x: 612, endPoint y: 286, distance: 215.7
click at [612, 286] on div "Hi Crystal, thanks for reaching out. I'm so sorry to hear you're still without …" at bounding box center [414, 302] width 413 height 58
click at [396, 287] on textarea "Hi Crystal, thanks for reaching out. I'm so sorry to hear you're still without …" at bounding box center [369, 294] width 309 height 29
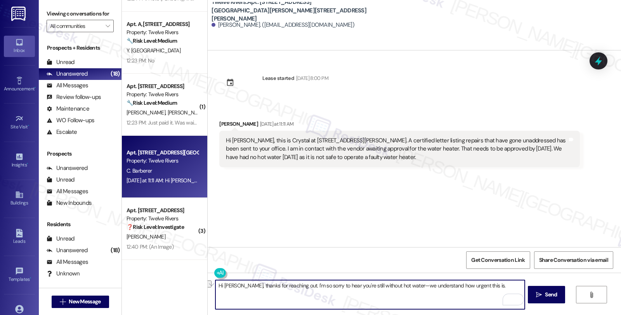
click at [397, 284] on textarea "Hi Crystal, thanks for reaching out. I'm so sorry to hear you're still without …" at bounding box center [369, 294] width 309 height 29
paste textarea "#15024-1"
click at [479, 285] on textarea "Hi Crystal, thanks for reaching out. I'm so sorry to hear you're still without …" at bounding box center [369, 294] width 309 height 29
click at [286, 290] on textarea "Hi Crystal, thanks for reaching out. I'm so sorry to hear you're still without …" at bounding box center [369, 294] width 309 height 29
click at [301, 290] on textarea "Hi Crystal, thanks for reaching out. I'm so sorry to hear you're still without …" at bounding box center [369, 294] width 309 height 29
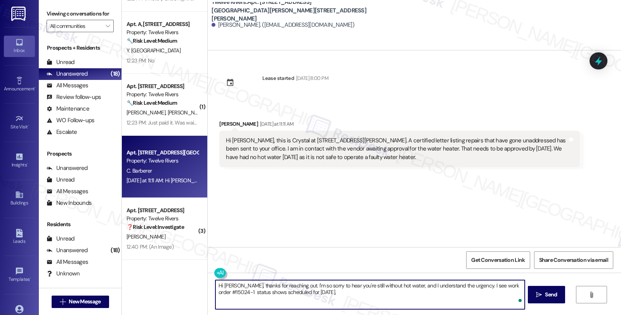
paste textarea "Thursday 09/04/2025, 11:00am - 11:30am CDT"
click at [435, 291] on textarea "Hi Crystal, thanks for reaching out. I'm so sorry to hear you're still without …" at bounding box center [369, 294] width 309 height 29
click at [513, 292] on textarea "Hi Crystal, thanks for reaching out. I'm so sorry to hear you're still without …" at bounding box center [369, 294] width 309 height 29
click at [245, 299] on textarea "Hi Crystal, thanks for reaching out. I'm so sorry to hear you're still without …" at bounding box center [369, 294] width 309 height 29
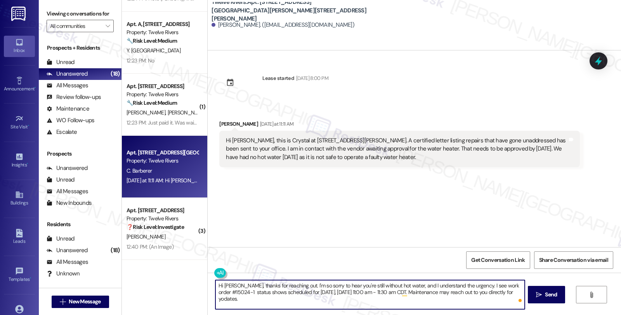
click at [245, 299] on textarea "Hi Crystal, thanks for reaching out. I'm so sorry to hear you're still without …" at bounding box center [369, 294] width 309 height 29
type textarea "Hi Crystal, thanks for reaching out. I'm so sorry to hear you're still without …"
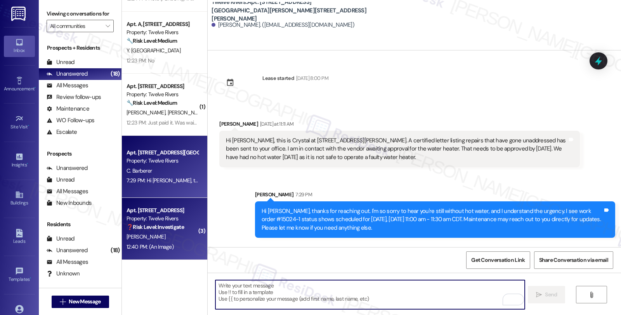
click at [167, 223] on div "❓ Risk Level: Investigate" at bounding box center [162, 227] width 72 height 8
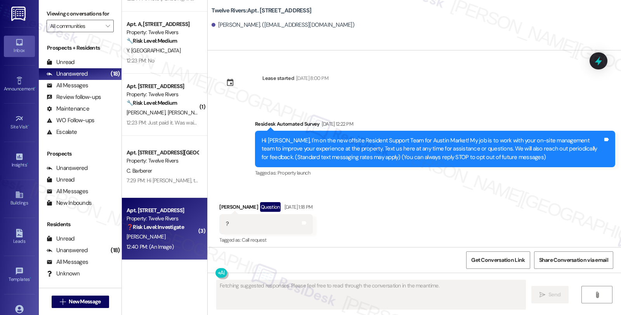
scroll to position [2584, 0]
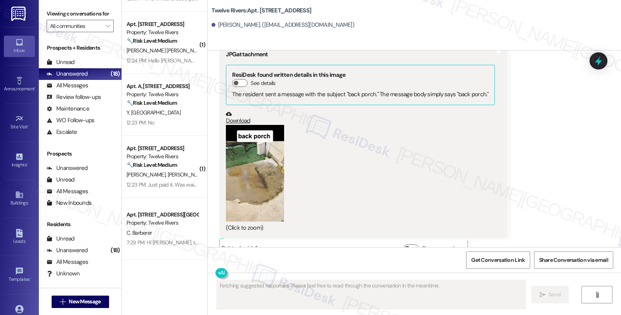
click at [258, 175] on button "Zoom image" at bounding box center [255, 173] width 58 height 97
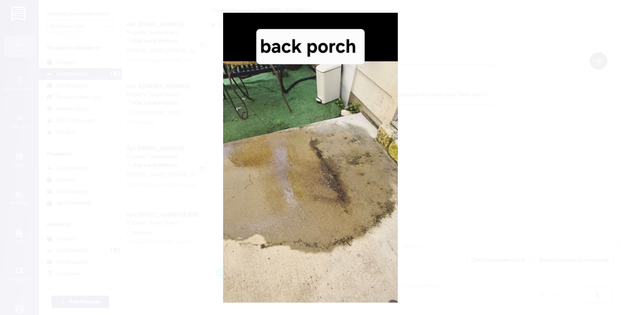
click at [445, 161] on button "Unzoom image" at bounding box center [310, 157] width 621 height 315
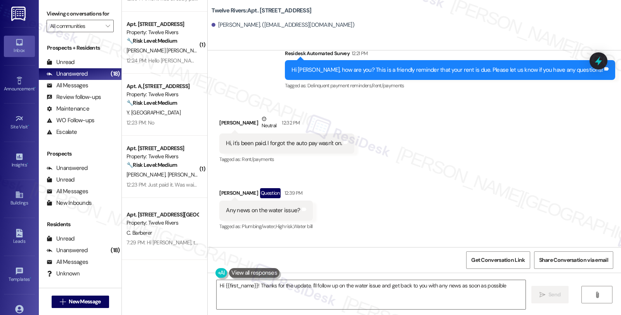
scroll to position [2368, 0]
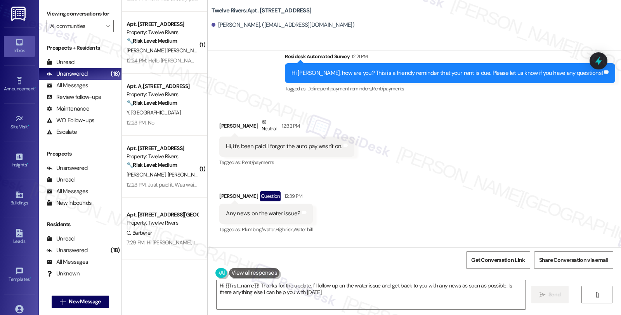
type textarea "Hi {{first_name}}! Thanks for the update. I'll follow up on the water issue and…"
drag, startPoint x: 221, startPoint y: 179, endPoint x: 242, endPoint y: 179, distance: 20.9
click at [242, 191] on div "Danielle Pires Question 12:39 PM" at bounding box center [265, 197] width 93 height 12
click at [384, 161] on div "Received via SMS Danielle Pires Neutral 12:32 PM Hi, it's been paid. I forgot t…" at bounding box center [414, 289] width 413 height 379
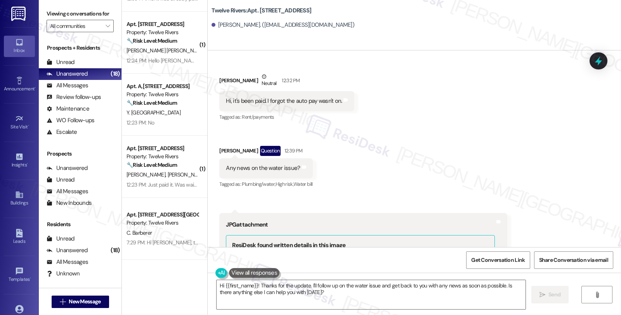
scroll to position [2411, 0]
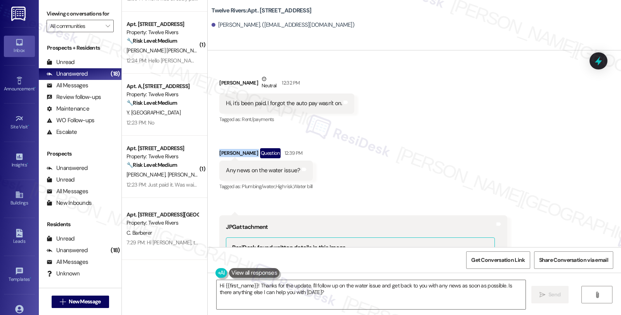
drag, startPoint x: 215, startPoint y: 135, endPoint x: 246, endPoint y: 136, distance: 31.8
click at [246, 148] on div "Danielle Pires Question 12:39 PM" at bounding box center [265, 154] width 93 height 12
copy div "Danielle Pires"
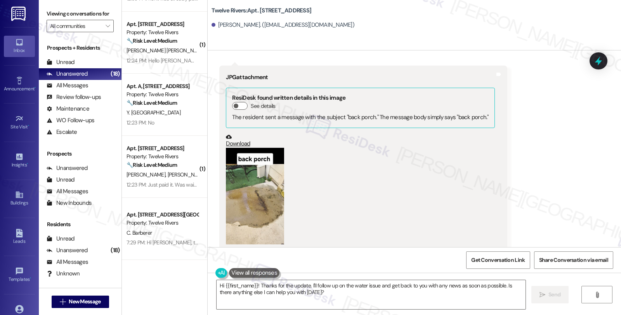
scroll to position [2584, 0]
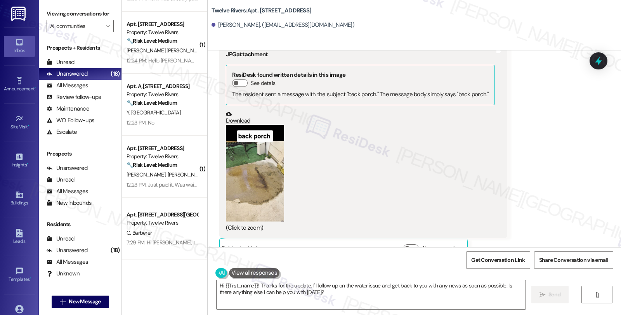
click at [256, 166] on button "Zoom image" at bounding box center [255, 173] width 58 height 97
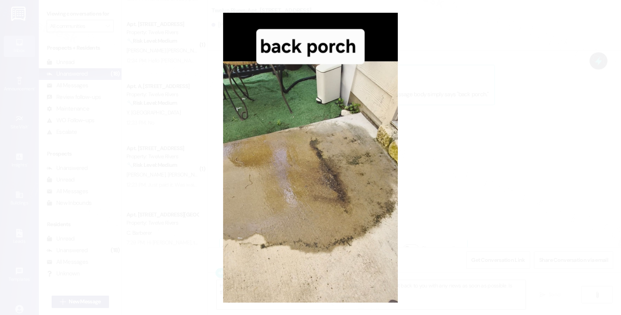
click at [494, 167] on button "Unzoom image" at bounding box center [310, 157] width 621 height 315
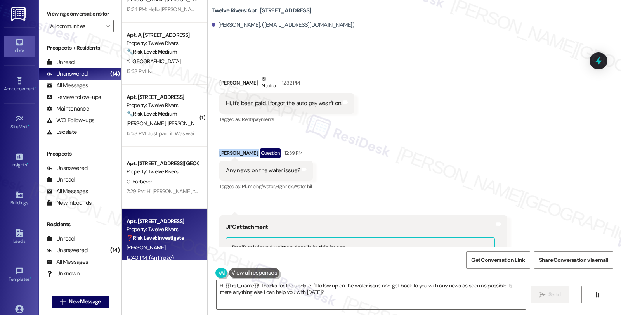
scroll to position [609, 0]
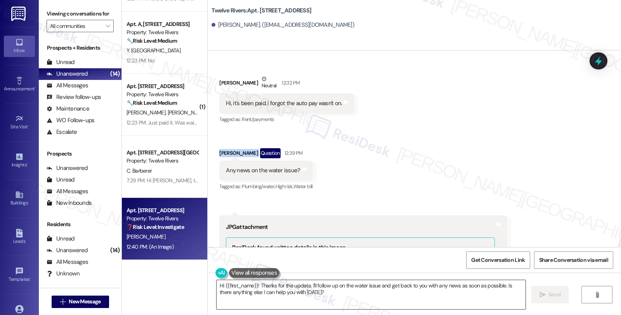
click at [253, 284] on textarea "Hi {{first_name}}! Thanks for the update. I'll follow up on the water issue and…" at bounding box center [370, 294] width 309 height 29
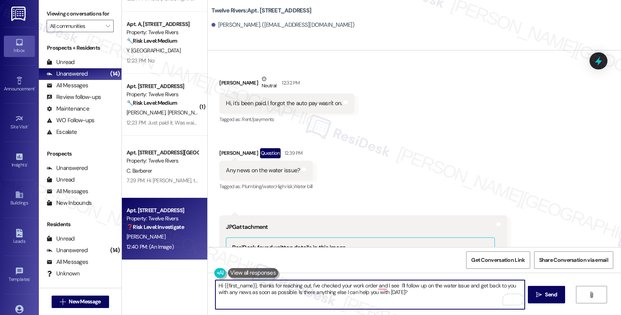
paste textarea "#14837-1"
click at [372, 282] on textarea "Hi {{first_name}}, thanks for reaching out. I've checked your work order and I …" at bounding box center [369, 294] width 309 height 29
paste textarea "#14837-1"
click at [394, 285] on textarea "Hi {{first_name}}, thanks for reaching out. I've checked your work order #14837…" at bounding box center [369, 294] width 309 height 29
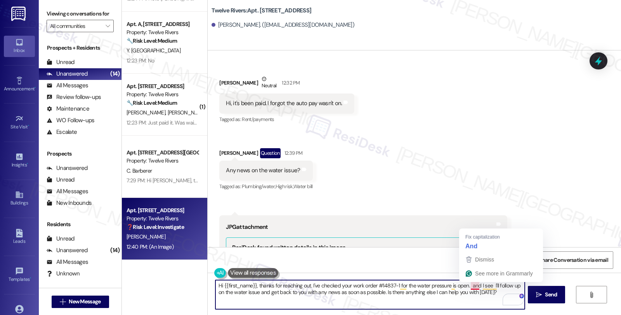
click at [466, 286] on textarea "Hi {{first_name}}, thanks for reaching out. I've checked your work order #14837…" at bounding box center [369, 294] width 309 height 29
type textarea "Hi {{first_name}}, thanks for reaching out. I've checked your work order #14837…"
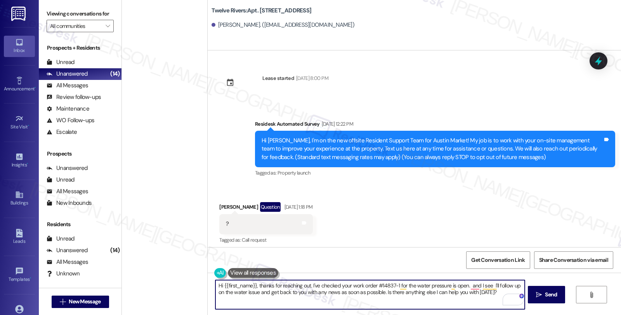
scroll to position [2584, 0]
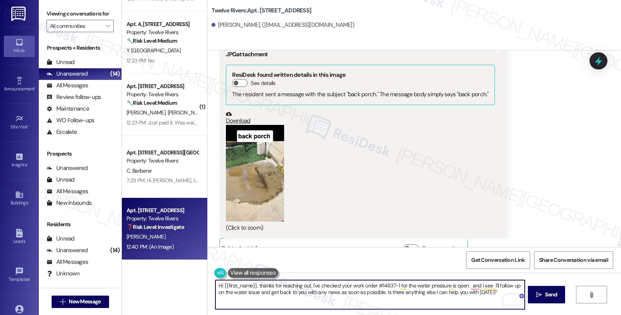
click at [252, 162] on button "Zoom image" at bounding box center [255, 173] width 58 height 97
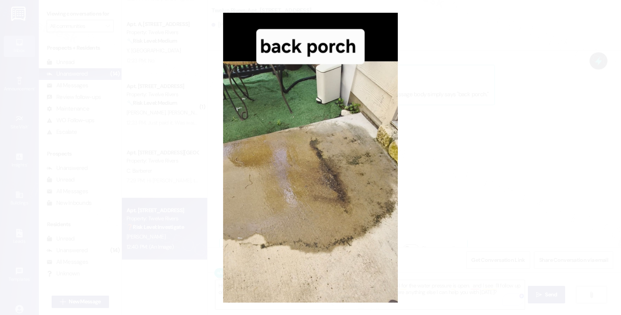
click at [457, 202] on button "Unzoom image" at bounding box center [310, 157] width 621 height 315
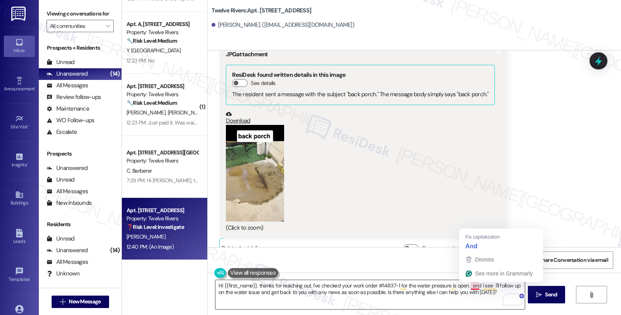
click at [464, 285] on textarea "Hi {{first_name}}, thanks for reaching out. I've checked your work order #14837…" at bounding box center [369, 294] width 309 height 29
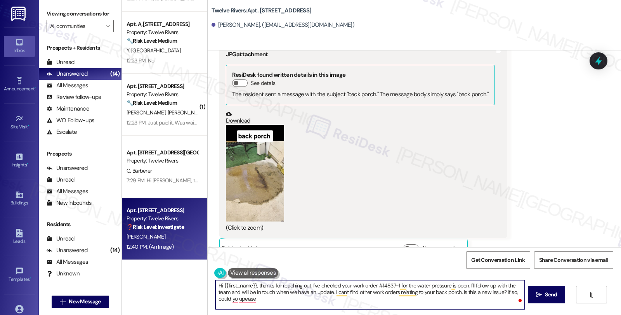
click at [229, 257] on div "Get Conversation Link Share Conversation via email" at bounding box center [414, 260] width 413 height 26
click at [284, 301] on textarea "Hi {{first_name}}, thanks for reaching out. I've checked your work order #14837…" at bounding box center [369, 294] width 309 height 29
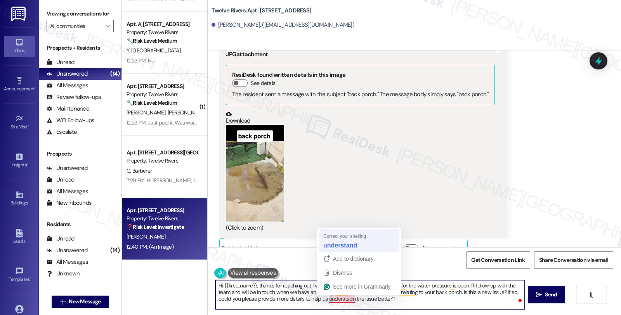
type textarea "Hi {{first_name}}, thanks for reaching out. I've checked your work order #14837…"
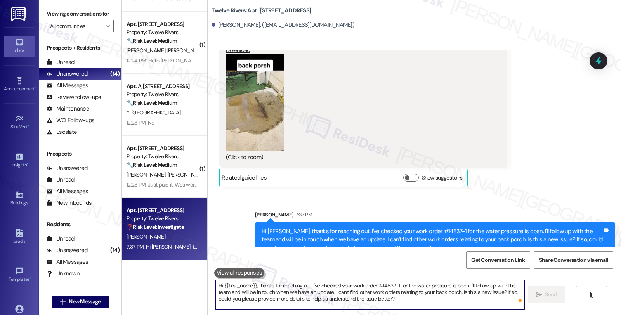
scroll to position [547, 0]
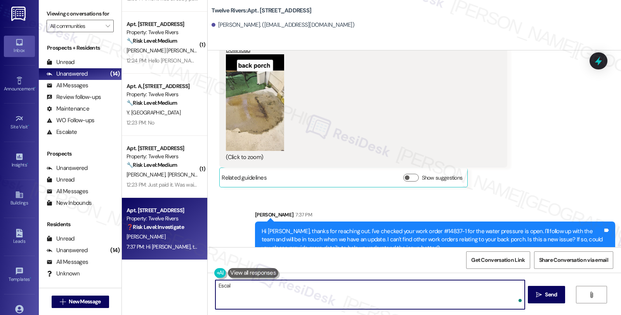
type textarea "Escala"
click at [224, 289] on textarea "Escala" at bounding box center [369, 294] width 309 height 29
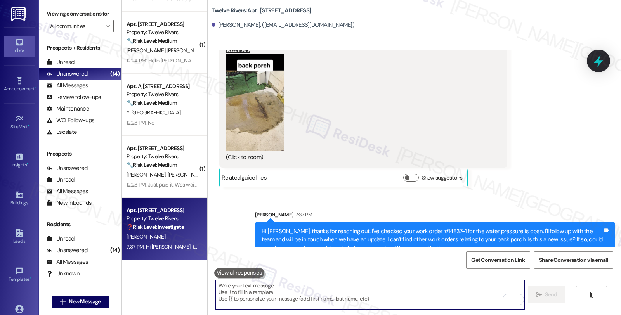
click at [600, 59] on icon at bounding box center [598, 60] width 13 height 13
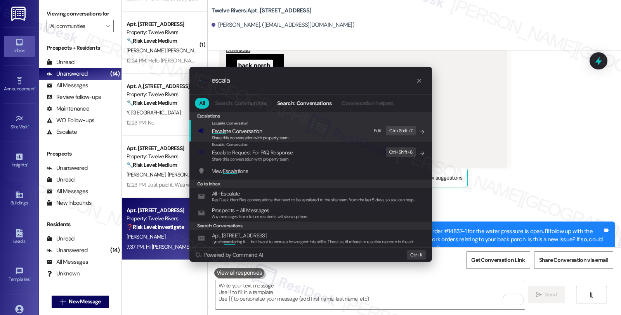
type input "escala"
click at [258, 133] on span "Escala te Conversation" at bounding box center [237, 131] width 50 height 7
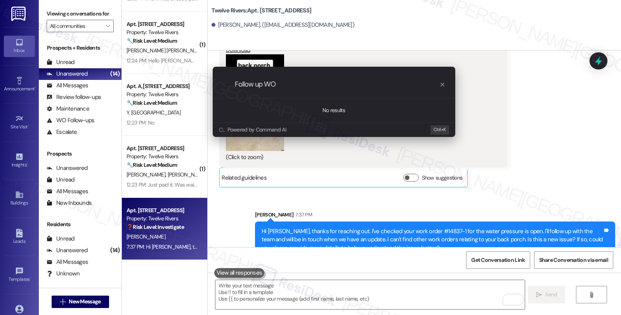
paste input "#14837-1"
type input "Follow up WO #14837-1 (water pressure)"
click at [352, 90] on div ".cls-1{fill:#0a055f;}.cls-2{fill:#0cc4c4;} resideskLogoBlueOrange Follow up WO …" at bounding box center [334, 85] width 242 height 28
click at [362, 85] on input "Follow up WO #14837-1 (water pressure)" at bounding box center [337, 84] width 204 height 8
drag, startPoint x: 362, startPoint y: 85, endPoint x: 83, endPoint y: 86, distance: 278.9
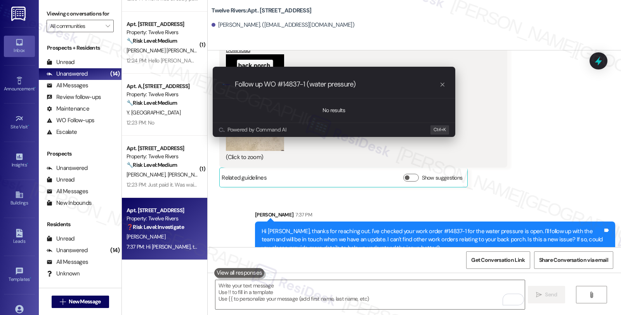
click at [83, 86] on div "Escalate Conversation How risky is the relationship with this person? Topics (e…" at bounding box center [310, 157] width 621 height 315
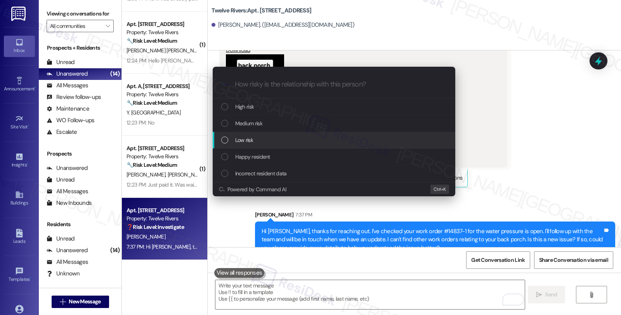
click at [261, 140] on div "Low risk" at bounding box center [334, 140] width 227 height 9
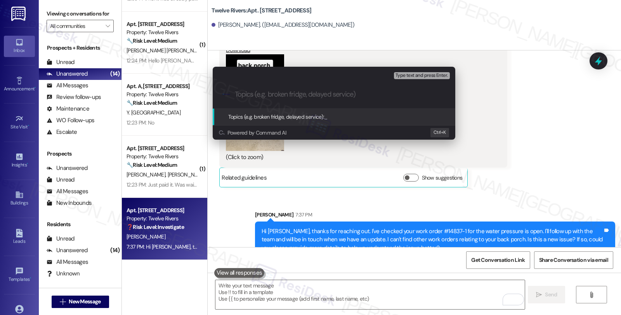
click at [374, 87] on div ".cls-1{fill:#0a055f;}.cls-2{fill:#0cc4c4;} resideskLogoBlueOrange" at bounding box center [334, 95] width 242 height 28
click at [413, 77] on span "Type text and press Enter." at bounding box center [421, 75] width 52 height 5
click at [394, 72] on button "Type text and press Enter." at bounding box center [421, 75] width 55 height 7
click at [602, 58] on div "Escalate Conversation Low risk Topics (e.g. broken fridge, delayed service) Any…" at bounding box center [310, 157] width 621 height 315
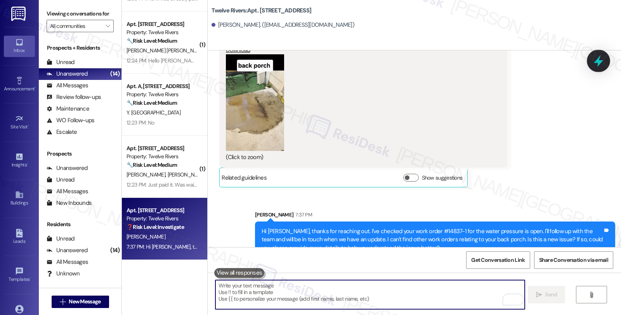
click at [597, 58] on icon at bounding box center [598, 60] width 13 height 13
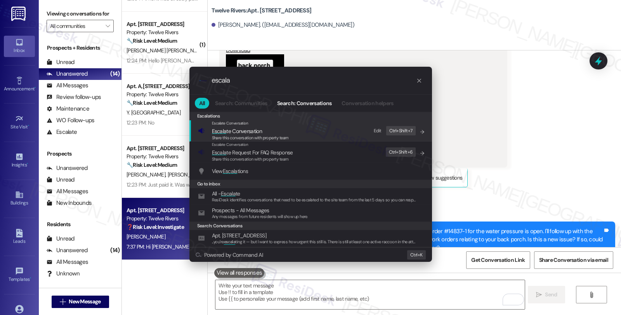
type input "escala"
click at [252, 133] on span "Escala te Conversation" at bounding box center [237, 131] width 50 height 7
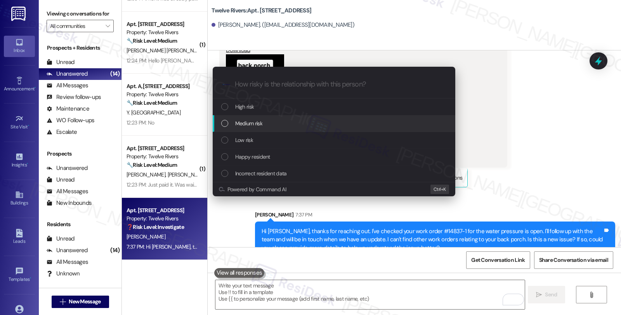
click at [247, 123] on span "Medium risk" at bounding box center [248, 123] width 27 height 9
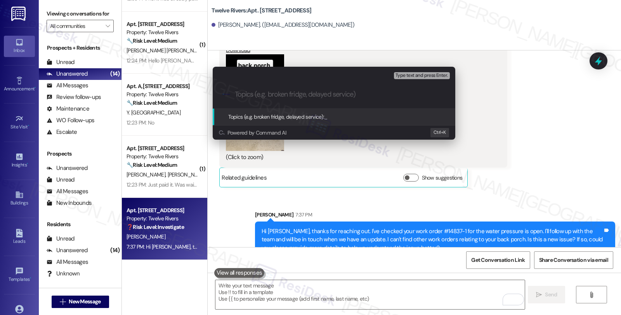
paste input "Follow up WO #14837-1 (water pressure)"
type input "Follow up WO #14837-1 (water pressure)"
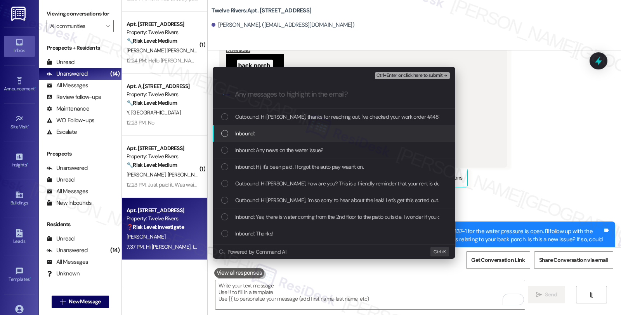
click at [247, 132] on span "Inbound:" at bounding box center [244, 133] width 19 height 9
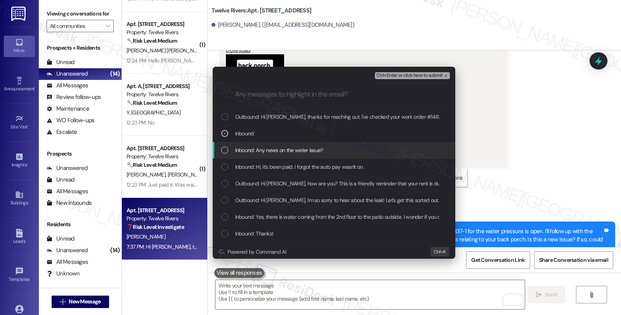
click at [247, 149] on span "Inbound: Any news on the water issue?" at bounding box center [279, 150] width 88 height 9
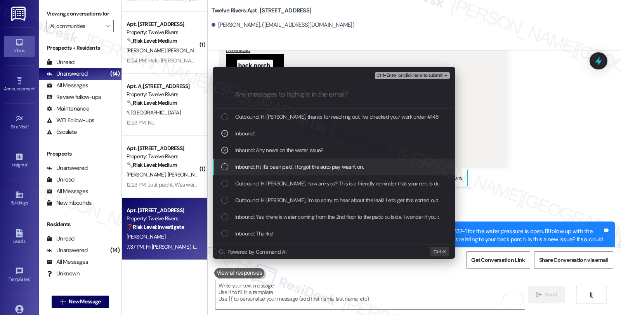
click at [246, 162] on div "Inbound: Hi, it's been paid. I forgot the auto pay wasn't on." at bounding box center [334, 167] width 242 height 17
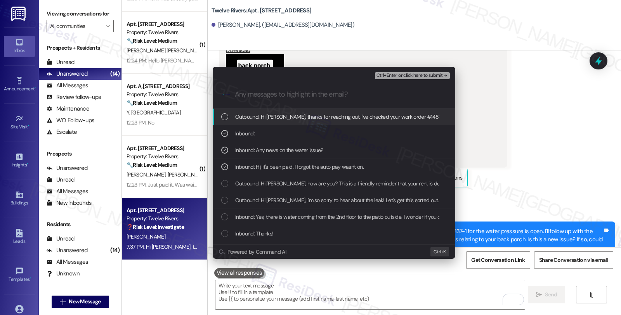
click at [407, 75] on span "Ctrl+Enter or click here to submit" at bounding box center [409, 75] width 66 height 5
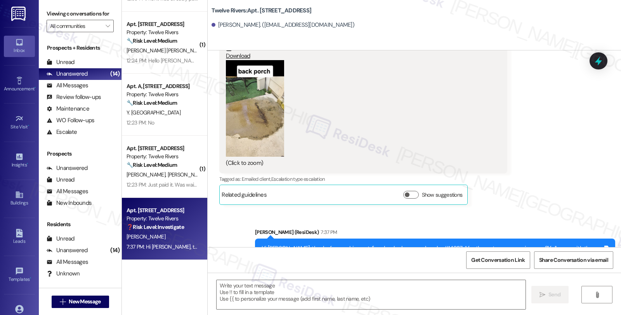
type textarea "Fetching suggested responses. Please feel free to read through the conversation…"
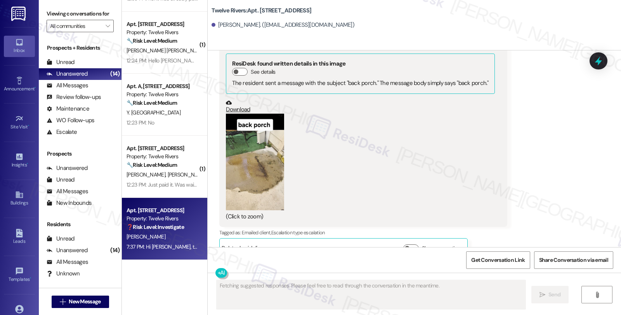
scroll to position [2677, 0]
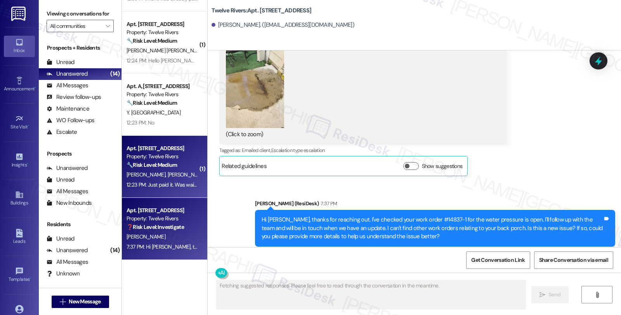
click at [198, 165] on div "Apt. 1316 Lakeside Loop, 1316 Lakeside Loop Property: Twelve Rivers 🔧 Risk Leve…" at bounding box center [164, 167] width 85 height 62
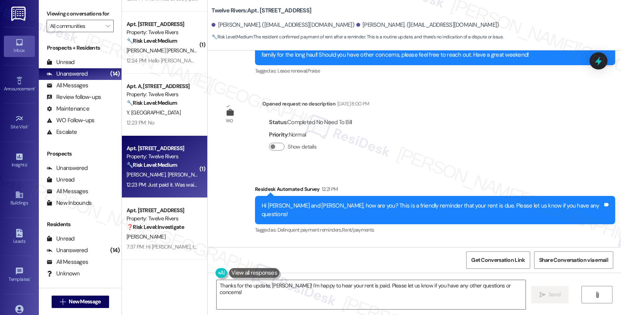
scroll to position [448, 0]
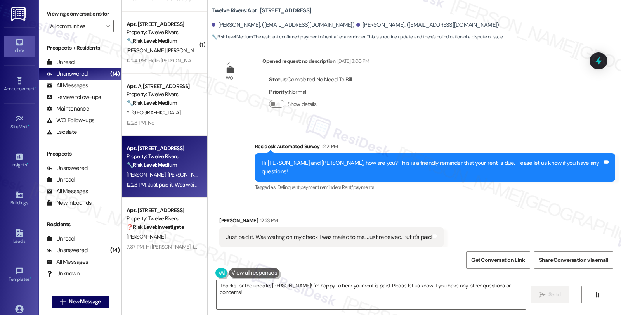
click at [474, 199] on div "Received via SMS Michael Hill 12:23 PM Just paid it. Was waiting on my check I …" at bounding box center [414, 232] width 413 height 66
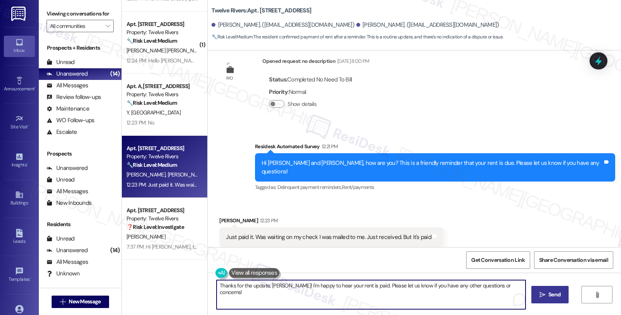
drag, startPoint x: 363, startPoint y: 282, endPoint x: 532, endPoint y: 292, distance: 169.8
click at [532, 292] on div "Thanks for the update, Michael! I'm happy to hear your rent is paid. Please let…" at bounding box center [414, 302] width 413 height 58
paste textarea "It should be reflected on your portal once processed. If not, please let me kno…"
type textarea "Thanks for the update, [PERSON_NAME]! I'm happy to hear your rent is paid. It s…"
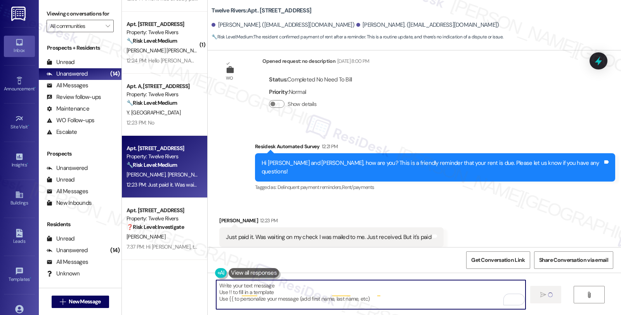
type textarea "Fetching suggested responses. Please feel free to read through the conversation…"
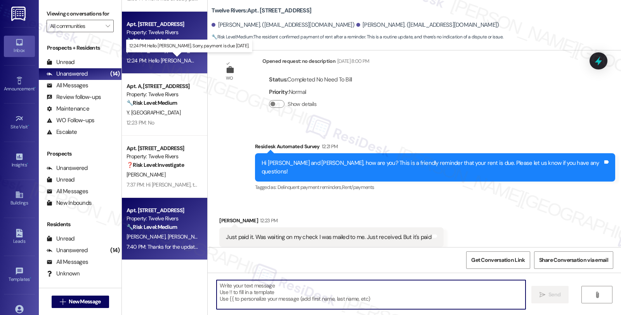
click at [180, 60] on div "12:24 PM: Hello Sarah. Sorry, payment is due today. 12:24 PM: Hello Sarah. Sorr…" at bounding box center [196, 60] width 140 height 7
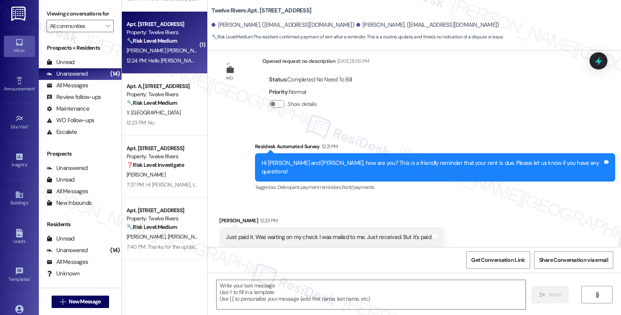
type textarea "Fetching suggested responses. Please feel free to read through the conversation…"
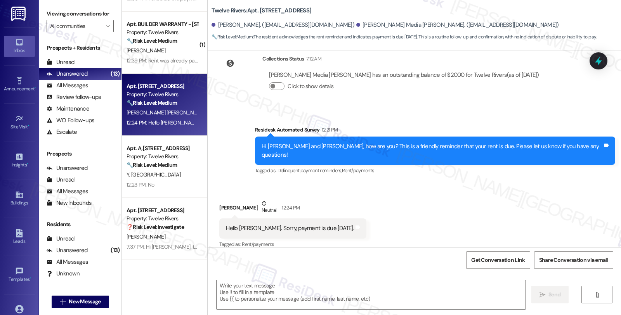
scroll to position [148, 0]
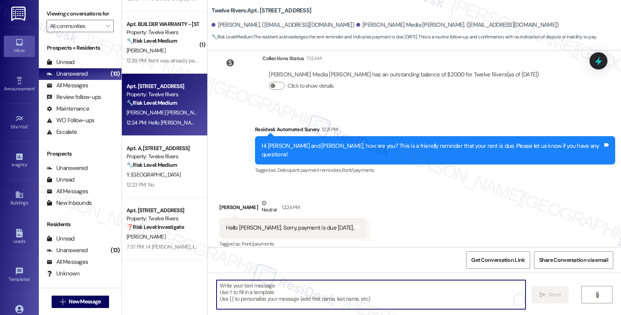
click at [229, 295] on textarea "To enrich screen reader interactions, please activate Accessibility in Grammarl…" at bounding box center [370, 294] width 309 height 29
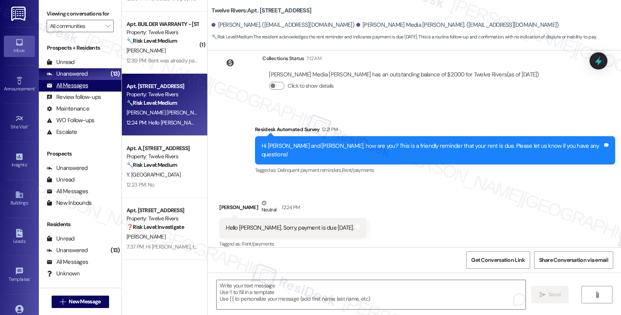
click at [84, 90] on div "All Messages" at bounding box center [68, 85] width 42 height 8
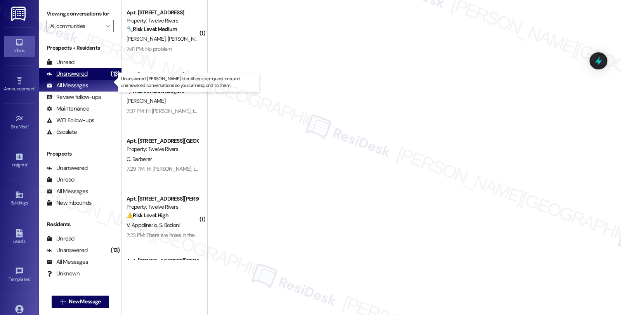
click at [85, 78] on div "Unanswered" at bounding box center [67, 74] width 41 height 8
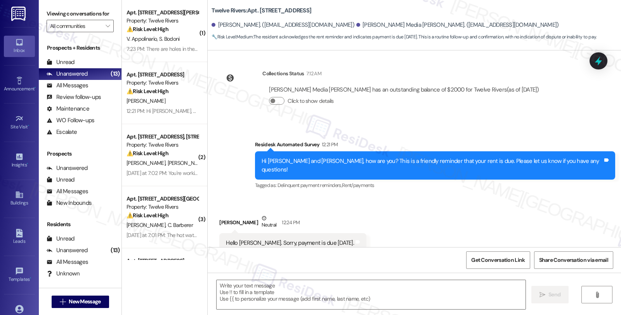
type textarea "Fetching suggested responses. Please feel free to read through the conversation…"
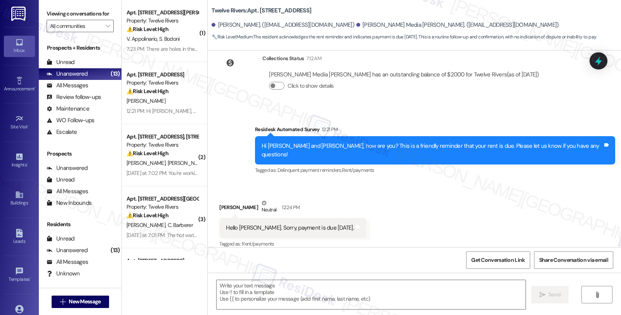
click at [213, 202] on div "Received via SMS Vannesa Romero Rodriguez Neutral 12:24 PM Hello Sarah. Sorry, …" at bounding box center [292, 224] width 159 height 62
click at [219, 199] on div "Vannesa Romero Rodriguez Neutral 12:24 PM" at bounding box center [292, 208] width 147 height 19
copy div "Vannesa"
click at [240, 293] on textarea at bounding box center [370, 294] width 309 height 29
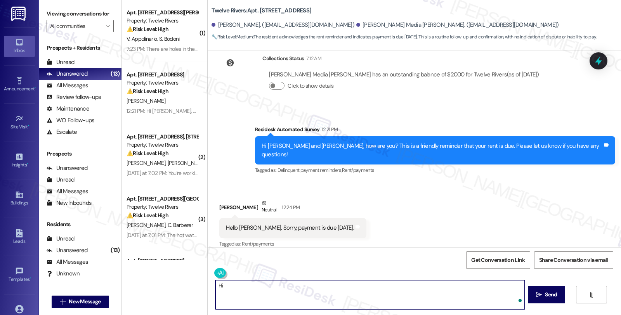
paste textarea "Vannesa"
click at [265, 293] on textarea "Hi Vannesa, thanks for reaching out. Yes, rent is due every 3rd of the month. P…" at bounding box center [369, 294] width 309 height 29
type textarea "Hi Vannesa, thanks for reaching out. Yes, rent is due every 3rd of the month. P…"
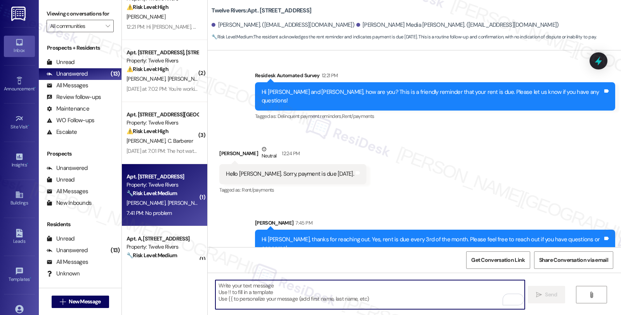
scroll to position [86, 0]
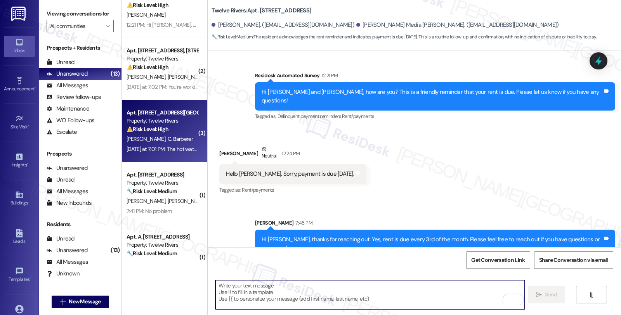
click at [174, 133] on div "⚠️ Risk Level: High The resident indicates that the refrigerator was not cleane…" at bounding box center [162, 129] width 72 height 8
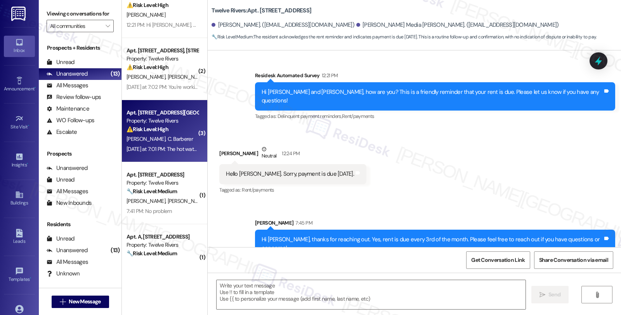
type textarea "Fetching suggested responses. Please feel free to read through the conversation…"
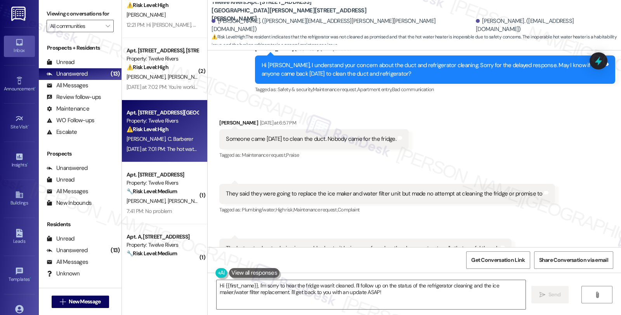
scroll to position [1490, 0]
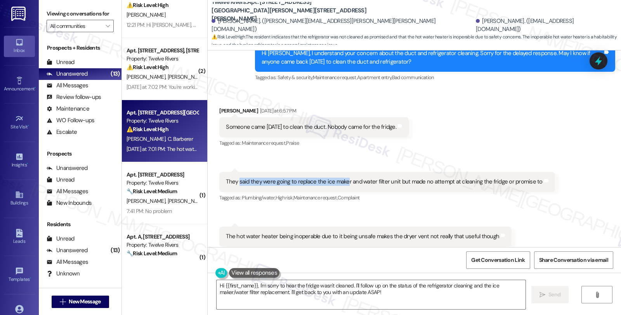
drag, startPoint x: 234, startPoint y: 166, endPoint x: 339, endPoint y: 166, distance: 105.1
click at [339, 178] on div "They said they were going to replace the ice maker and water filter unit but ma…" at bounding box center [384, 182] width 316 height 8
drag, startPoint x: 214, startPoint y: 93, endPoint x: 251, endPoint y: 93, distance: 37.6
click at [251, 107] on div "John D. Mahoney Yesterday at 6:57 PM" at bounding box center [313, 112] width 189 height 11
copy div "John D. Mahoney"
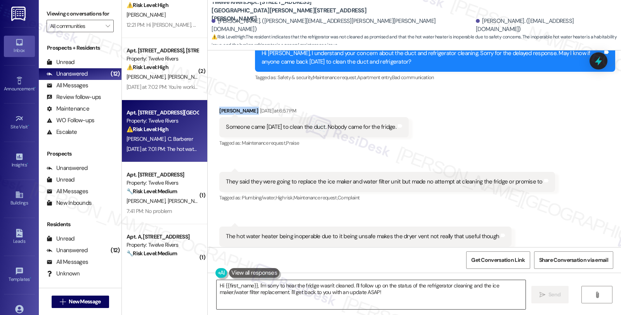
click at [216, 286] on textarea "Hi {{first_name}}, I'm sorry to hear the fridge wasn't cleaned. I'll follow up …" at bounding box center [370, 294] width 309 height 29
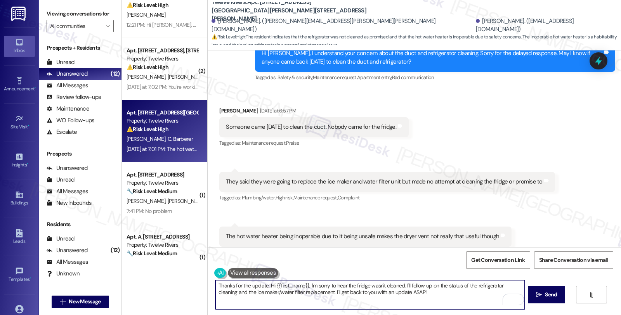
click at [219, 107] on div "John D. Mahoney Yesterday at 6:57 PM" at bounding box center [313, 112] width 189 height 11
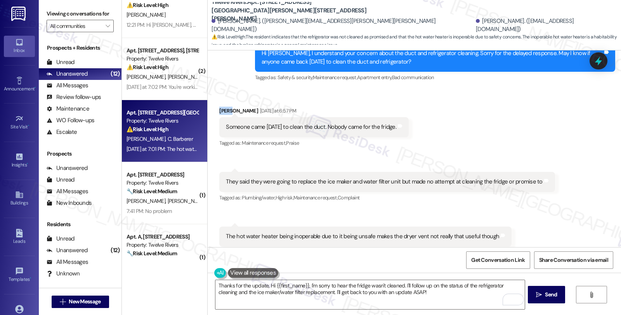
click at [219, 107] on div "John D. Mahoney Yesterday at 6:57 PM" at bounding box center [313, 112] width 189 height 11
copy div "John"
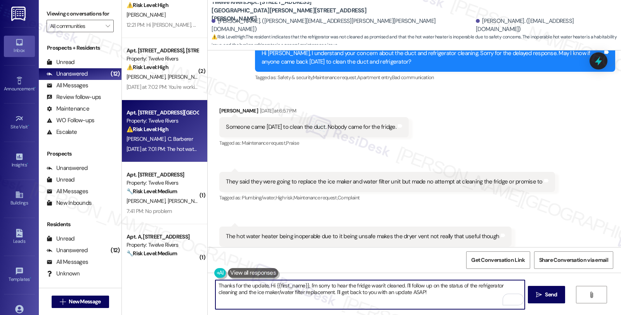
click at [264, 285] on textarea "Thanks for the update, Hi {{first_name}}, I'm sorry to hear the fridge wasn't c…" at bounding box center [369, 294] width 309 height 29
paste textarea "John"
type textarea "Thanks for the update, John. Hi {{first_name}}, I'm sorry to hear the fridge wa…"
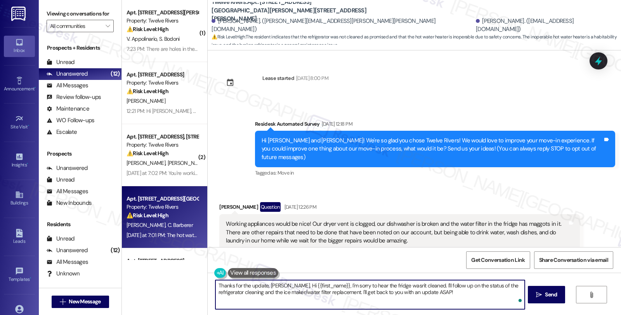
scroll to position [1490, 0]
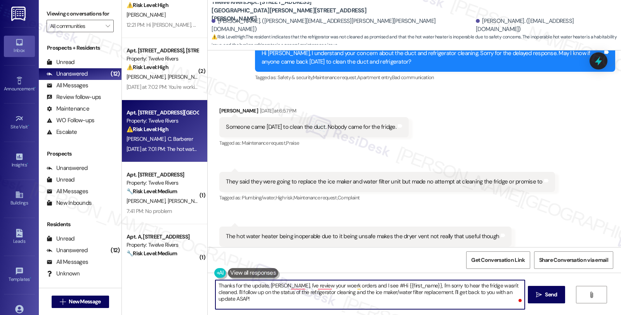
paste textarea "#15024-1"
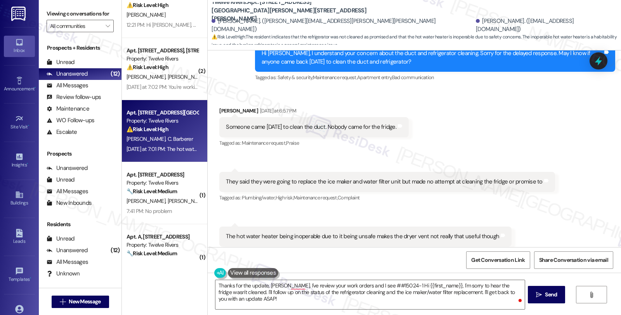
click at [295, 248] on div "Get Conversation Link Share Conversation via email" at bounding box center [414, 260] width 413 height 26
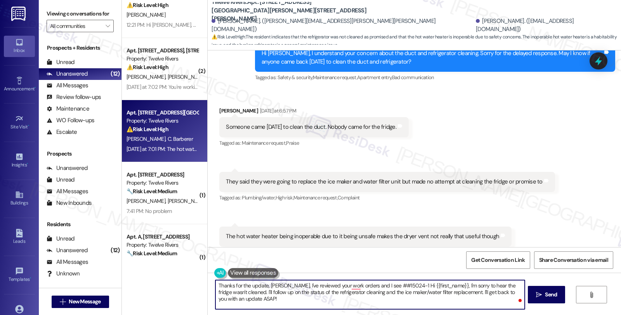
click at [396, 284] on textarea "Thanks for the update, [PERSON_NAME]. I've reviewed your work orders and I see …" at bounding box center [369, 294] width 309 height 29
paste textarea "[DATE] 11:00am - 11:30am CDT"
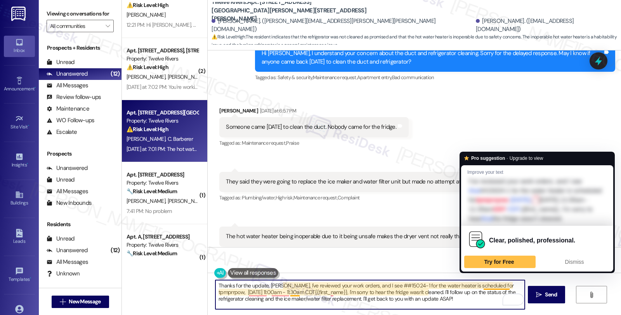
click at [494, 286] on textarea "Thanks for the update, [PERSON_NAME]. I've reviewed your work orders, and I see…" at bounding box center [369, 294] width 309 height 29
click at [485, 286] on textarea "Thanks for the update, John. I've reviewed your work orders, and I see ##15024-…" at bounding box center [369, 294] width 309 height 29
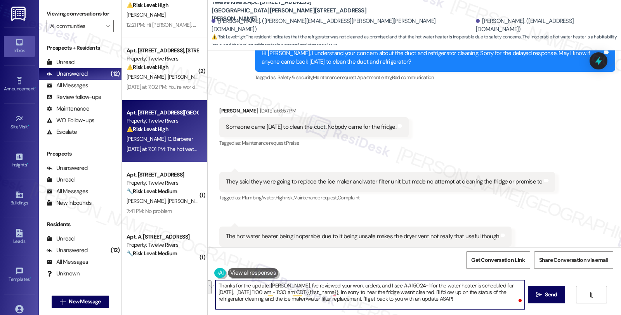
drag, startPoint x: 328, startPoint y: 290, endPoint x: 463, endPoint y: 306, distance: 135.6
click at [463, 306] on textarea "Thanks for the update, John. I've reviewed your work orders, and I see ##15024-…" at bounding box center [369, 294] width 309 height 29
paste textarea "#15005-1"
click at [475, 294] on textarea "Thanks for the update, John. I've reviewed your work orders, and I see ##15024-…" at bounding box center [369, 294] width 309 height 29
click at [307, 299] on textarea "Thanks for the update, John. I've reviewed your work orders, and I see ##15024-…" at bounding box center [369, 294] width 309 height 29
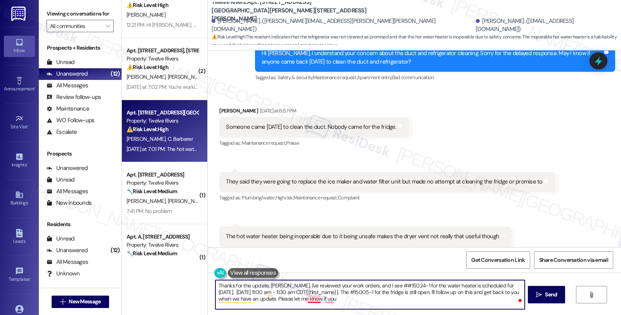
click at [307, 299] on textarea "Thanks for the update, John. I've reviewed your work orders, and I see ##15024-…" at bounding box center [369, 294] width 309 height 29
click at [371, 282] on textarea "Thanks for the update, John. I've reviewed your work orders, and I see ##15024-…" at bounding box center [369, 294] width 309 height 29
type textarea "Thanks for the update, John. I've reviewed your work orders, and I see #15024-1…"
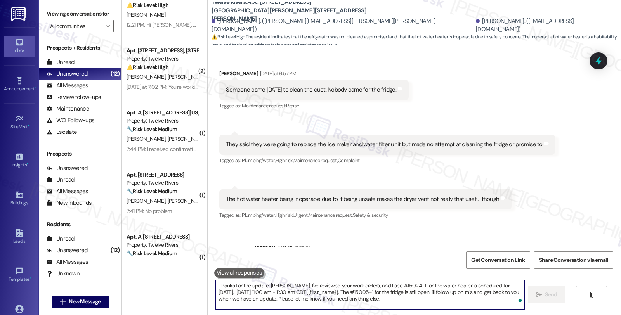
scroll to position [1561, 0]
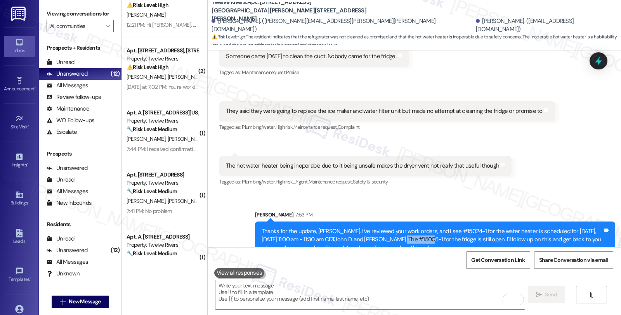
drag, startPoint x: 377, startPoint y: 222, endPoint x: 403, endPoint y: 222, distance: 25.2
click at [403, 227] on div "Thanks for the update, John. I've reviewed your work orders, and I see #15024-1…" at bounding box center [431, 239] width 341 height 25
click at [400, 227] on div "Thanks for the update, John. I've reviewed your work orders, and I see #15024-1…" at bounding box center [431, 239] width 341 height 25
copy div "#15005-1"
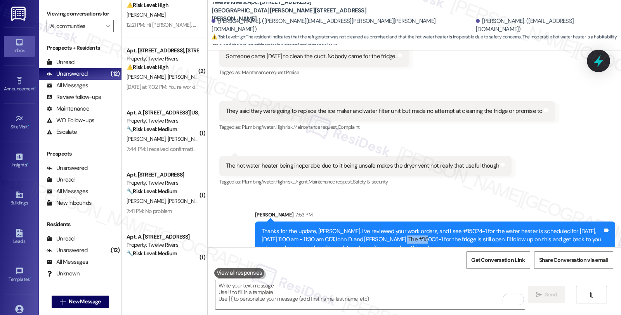
click at [600, 62] on icon at bounding box center [598, 61] width 9 height 12
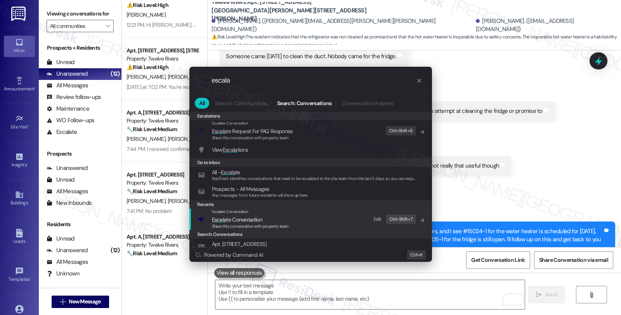
type input "escala"
click at [252, 220] on span "Escala te Conversation" at bounding box center [237, 219] width 50 height 7
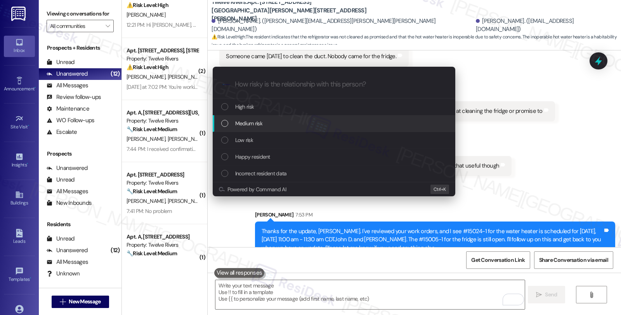
click at [255, 126] on span "Medium risk" at bounding box center [248, 123] width 27 height 9
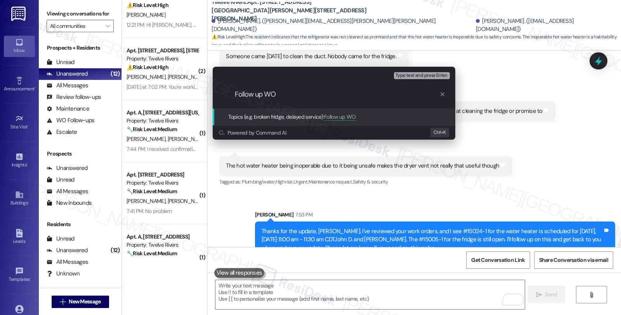
paste input "#15005-1"
type input "Follow up WO #15005-1 (fridge)"
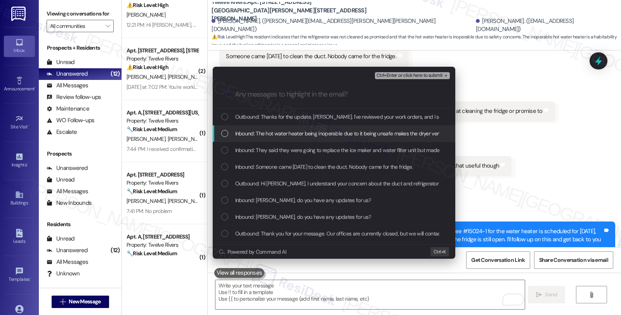
click at [255, 131] on span "Inbound: The hot water heater being inoperable due to it being unsafe makes the…" at bounding box center [370, 133] width 270 height 9
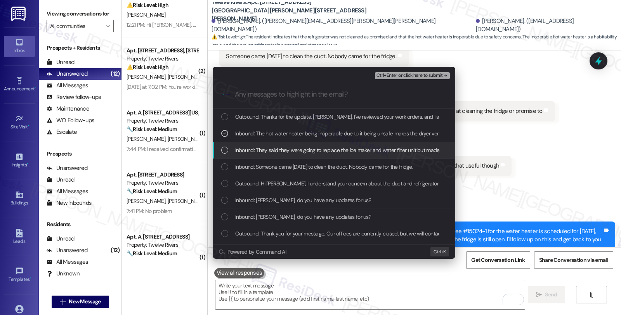
click at [258, 147] on span "Inbound: They said they were going to replace the ice maker and water filter un…" at bounding box center [390, 150] width 311 height 9
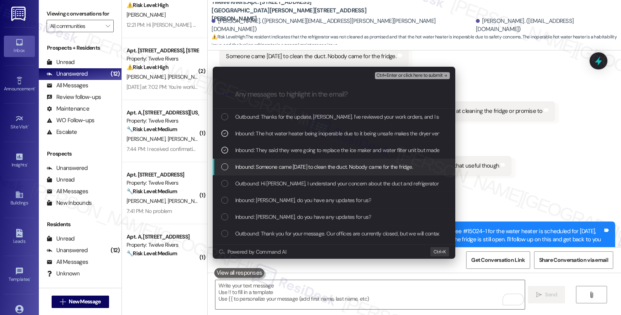
click at [258, 164] on span "Inbound: Someone came yesterday to clean the duct. Nobody came for the fridge." at bounding box center [324, 167] width 178 height 9
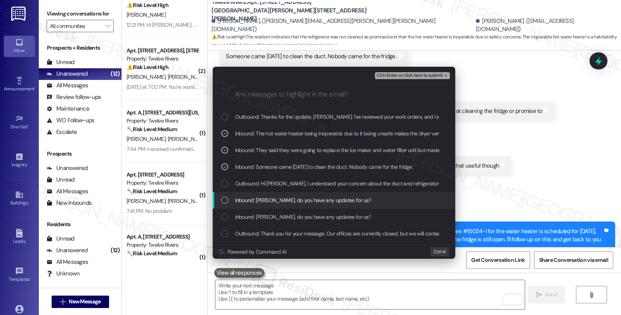
click at [259, 204] on span "Inbound: Sarah, do you have any updates for us?" at bounding box center [303, 200] width 136 height 9
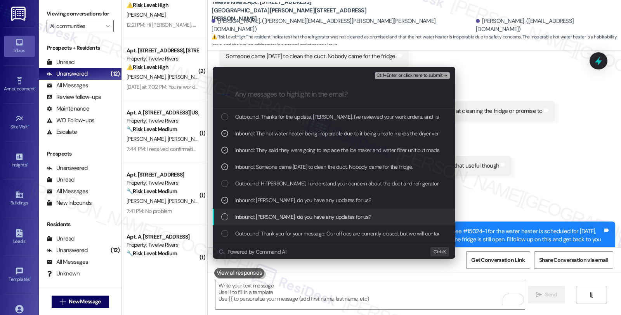
click at [259, 214] on span "Inbound: Sarah, do you have any updates for us?" at bounding box center [303, 217] width 136 height 9
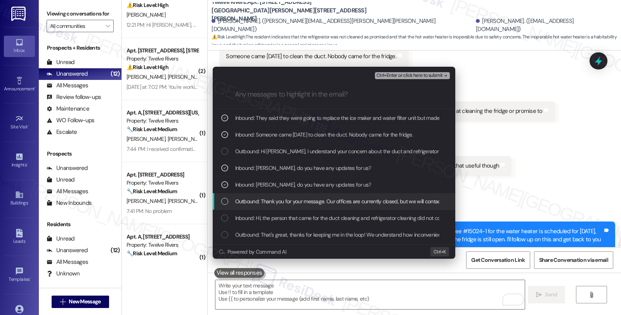
scroll to position [43, 0]
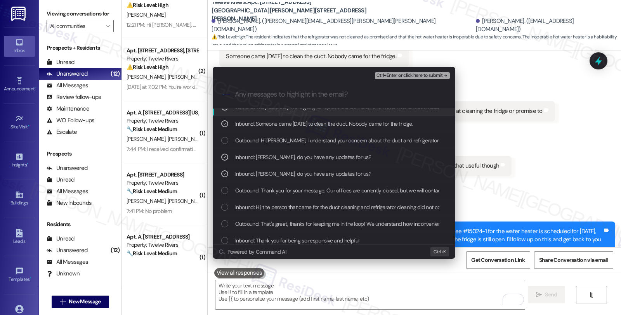
click at [395, 75] on span "Ctrl+Enter or click here to submit" at bounding box center [409, 75] width 66 height 5
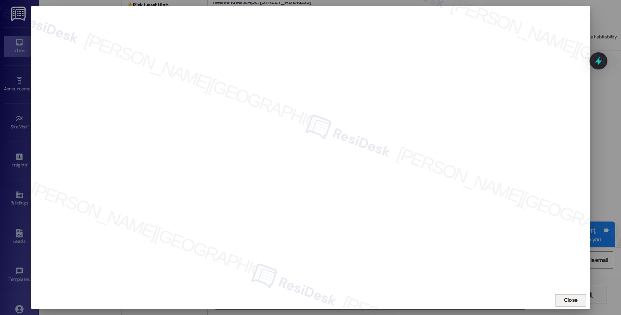
click at [571, 299] on span "Close" at bounding box center [571, 300] width 14 height 8
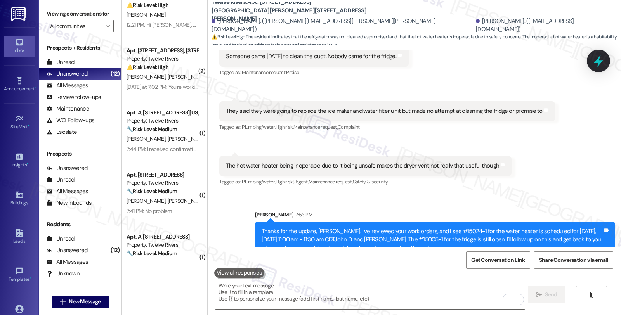
click at [601, 61] on icon at bounding box center [598, 61] width 9 height 12
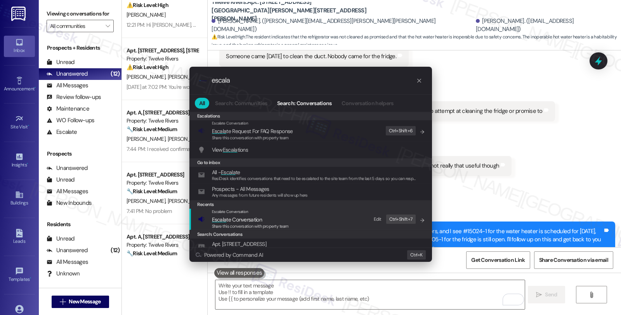
type input "escala"
click at [235, 215] on span "Escala te Conversation" at bounding box center [237, 219] width 50 height 9
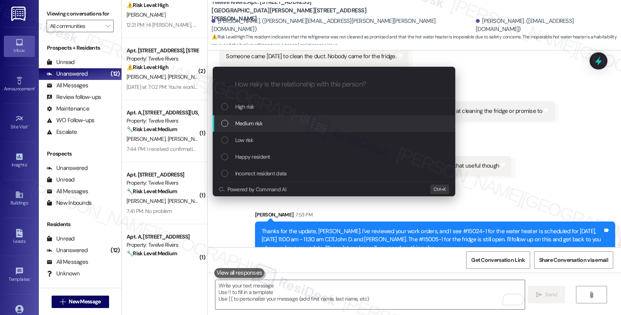
click at [244, 122] on span "Medium risk" at bounding box center [248, 123] width 27 height 9
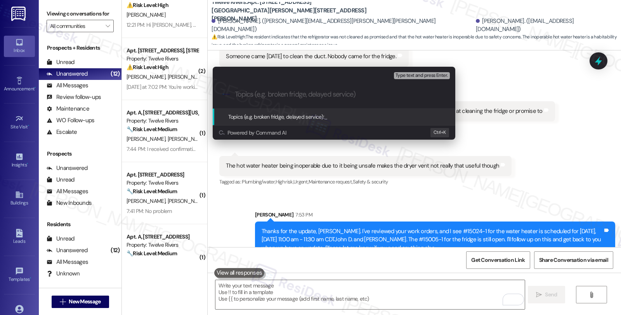
paste input "Follow up WO #15005-1 (fridge)"
type input "Follow up WO #15005-1 (fridge)"
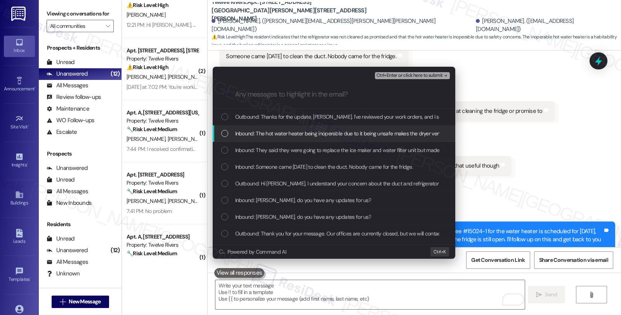
click at [244, 130] on span "Inbound: The hot water heater being inoperable due to it being unsafe makes the…" at bounding box center [370, 133] width 270 height 9
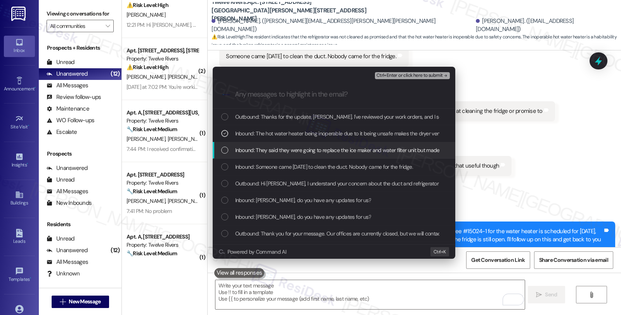
click at [247, 145] on div "Inbound: They said they were going to replace the ice maker and water filter un…" at bounding box center [334, 150] width 242 height 17
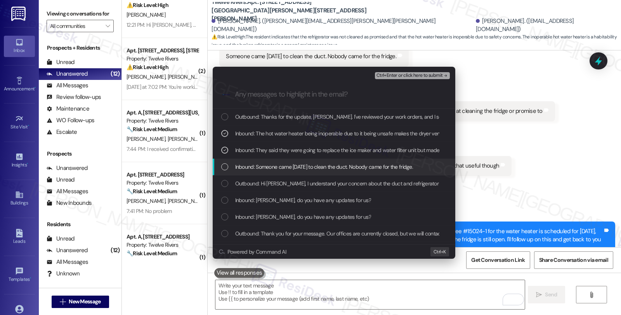
click at [247, 166] on span "Inbound: Someone came yesterday to clean the duct. Nobody came for the fridge." at bounding box center [324, 167] width 178 height 9
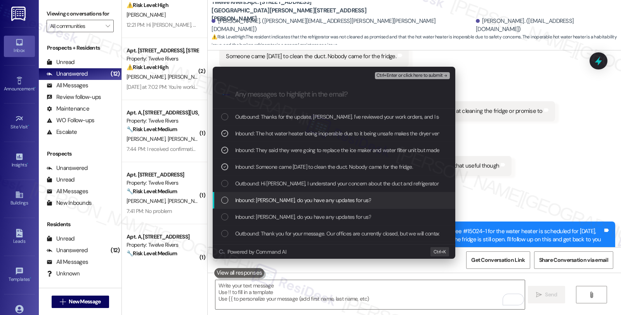
click at [251, 199] on span "Inbound: Sarah, do you have any updates for us?" at bounding box center [303, 200] width 136 height 9
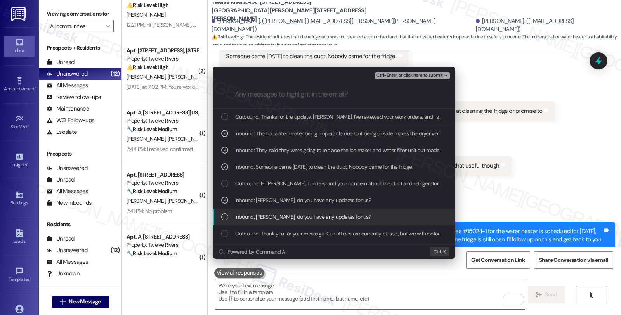
click at [254, 211] on div "Inbound: Sarah, do you have any updates for us?" at bounding box center [334, 217] width 242 height 17
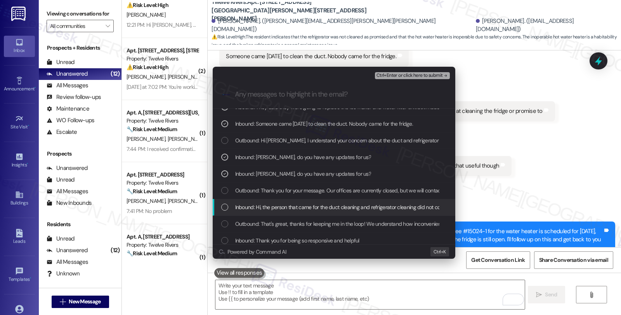
click at [408, 211] on div "Inbound: Hi, the person that came for the duct cleaning and refrigerator cleani…" at bounding box center [334, 207] width 242 height 17
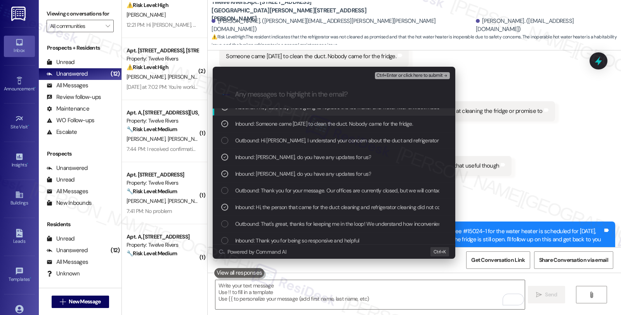
click at [406, 75] on span "Ctrl+Enter or click here to submit" at bounding box center [409, 75] width 66 height 5
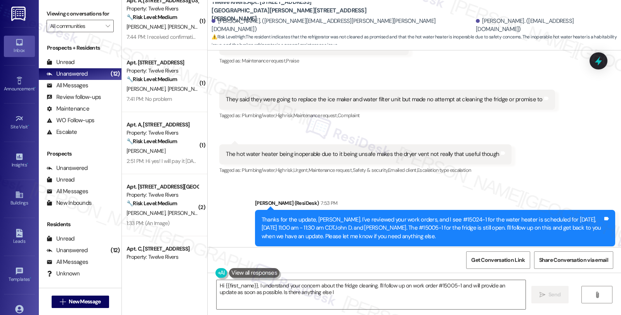
scroll to position [8, 0]
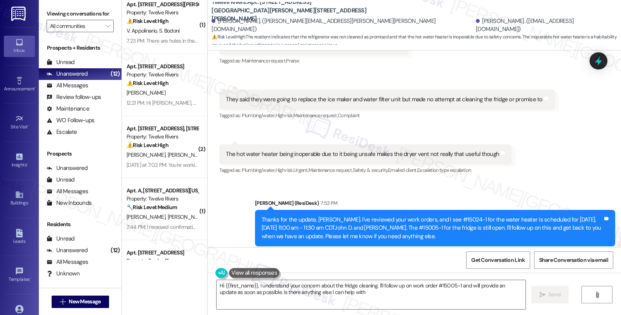
type textarea "Hi {{first_name}}, I understand your concern about the fridge cleaning. I'll fo…"
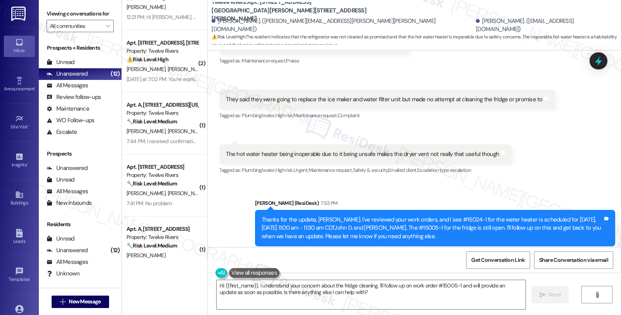
scroll to position [0, 0]
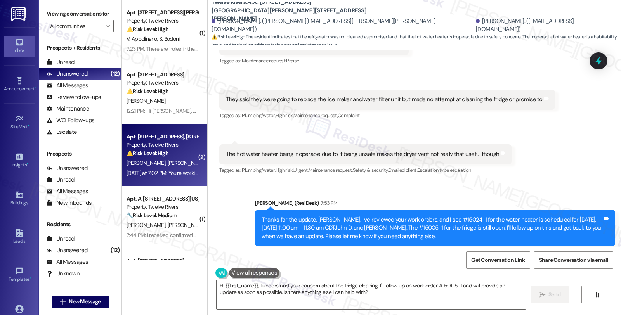
click at [171, 159] on div "E. Gautreaux L. Gautreaux J. Gautreaux" at bounding box center [162, 163] width 73 height 10
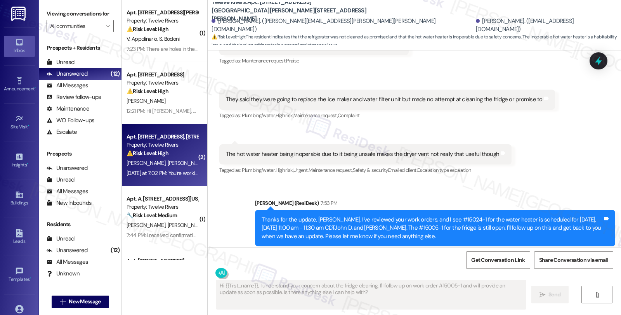
type textarea "Fetching suggested responses. Please feel free to read through the conversation…"
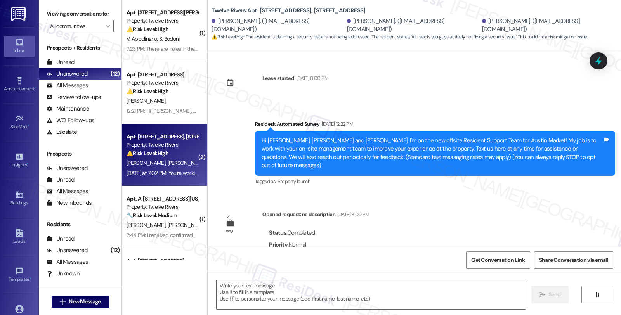
scroll to position [7158, 0]
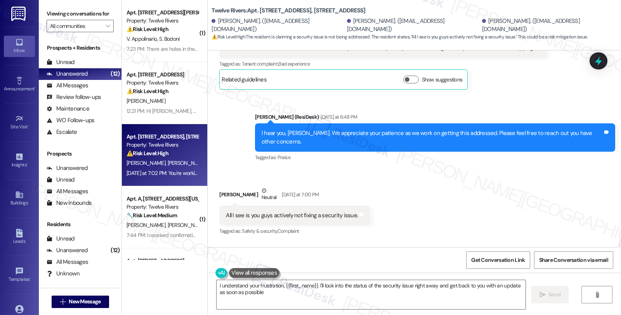
type textarea "I understand your frustration, {{first_name}}. I'll look into the status of the…"
drag, startPoint x: 214, startPoint y: 144, endPoint x: 248, endPoint y: 146, distance: 34.2
click at [248, 187] on div "Jake Gautreaux Neutral Yesterday at 7:00 PM" at bounding box center [294, 196] width 151 height 19
copy div "Jake Gautreaux"
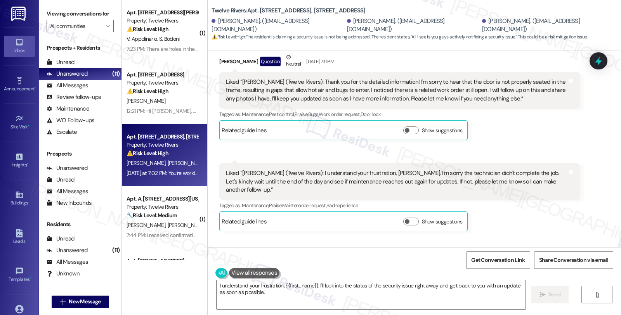
scroll to position [6727, 0]
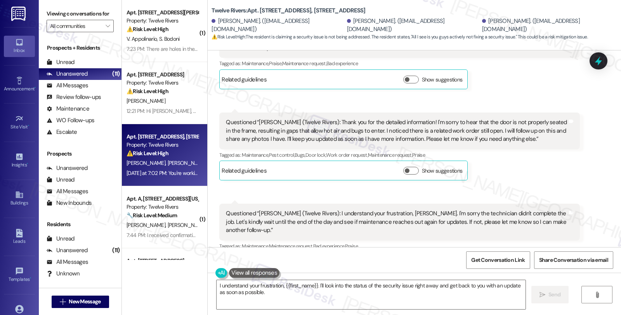
click at [533, 177] on div "Received via SMS Jake Gautreaux Question Neutral Sep 01, 2025 at 7:11 PM Liked …" at bounding box center [414, 210] width 413 height 632
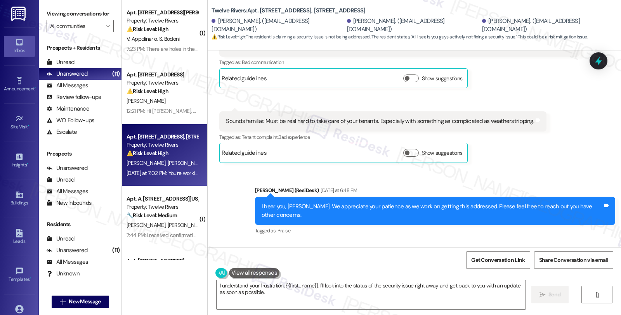
scroll to position [7158, 0]
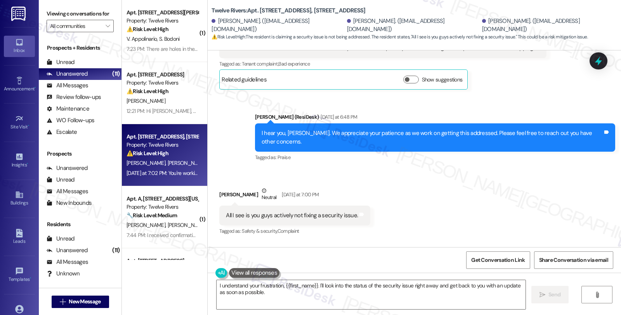
drag, startPoint x: 238, startPoint y: 217, endPoint x: 315, endPoint y: 219, distance: 77.6
click at [315, 266] on div "You're working on not working on anything in a timely manner is what I'm hearin…" at bounding box center [324, 270] width 197 height 8
click at [515, 169] on div "Received via SMS Jake Gautreaux Neutral Yesterday at 7:00 PM All I see is you g…" at bounding box center [414, 233] width 413 height 128
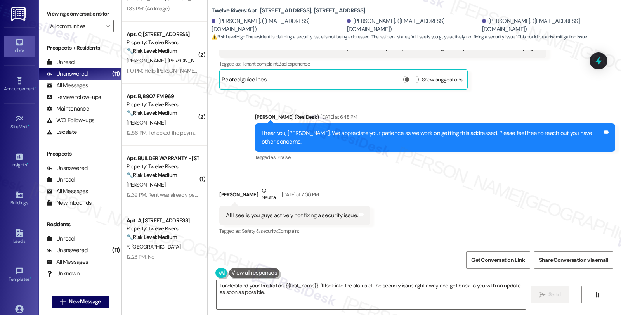
scroll to position [423, 0]
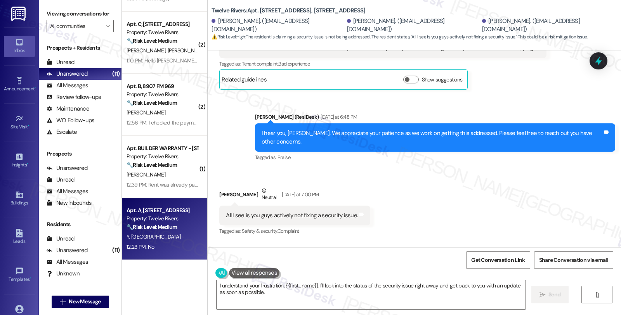
click at [173, 244] on div "12:23 PM: No 12:23 PM: No" at bounding box center [162, 247] width 73 height 10
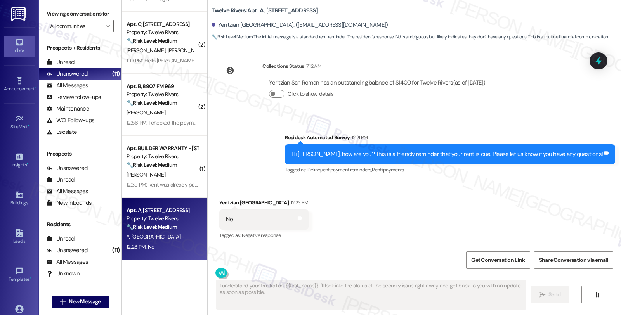
type textarea "Fetching suggested responses. Please feel free to read through the conversation…"
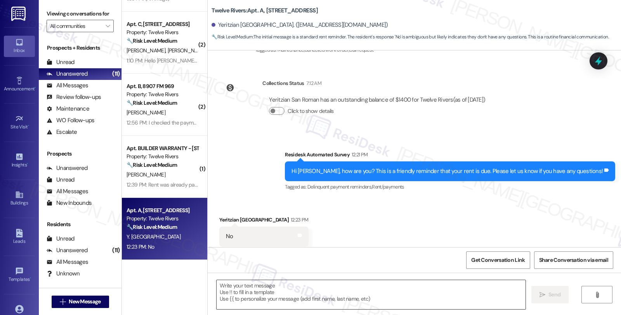
click at [237, 294] on textarea at bounding box center [370, 294] width 309 height 29
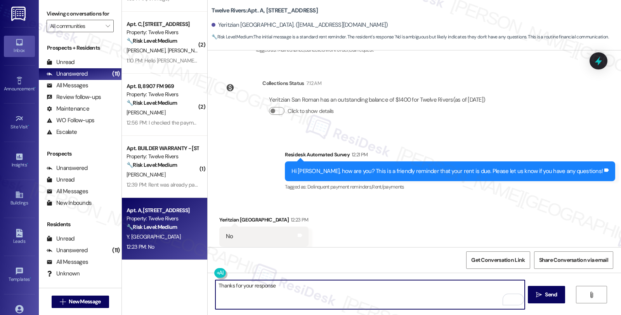
click at [282, 288] on textarea "Thanks for your response" at bounding box center [369, 294] width 309 height 29
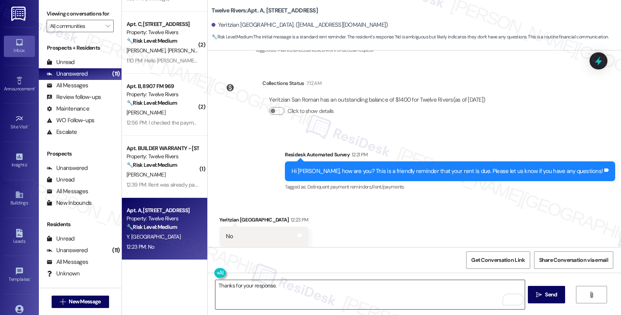
click at [296, 286] on textarea "Thanks for your response." at bounding box center [369, 294] width 309 height 29
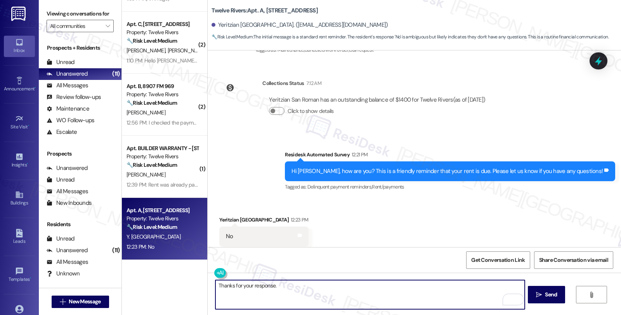
paste textarea "Should you have other concerns, please feel free to reach out. Have a great day!"
drag, startPoint x: 408, startPoint y: 287, endPoint x: 472, endPoint y: 287, distance: 63.2
click at [472, 287] on textarea "Thanks for your response. Should you have other concerns, please feel free to r…" at bounding box center [369, 294] width 309 height 29
type textarea "Thanks for your response. Should you have other concerns, please feel free to r…"
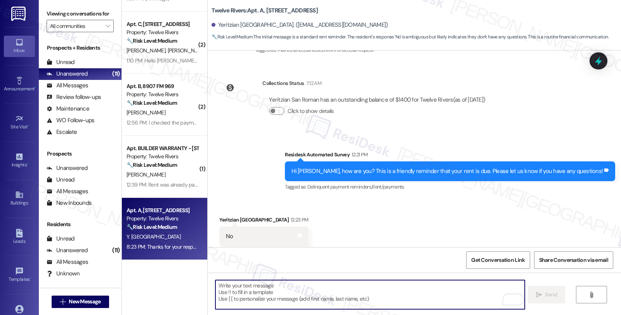
scroll to position [475, 0]
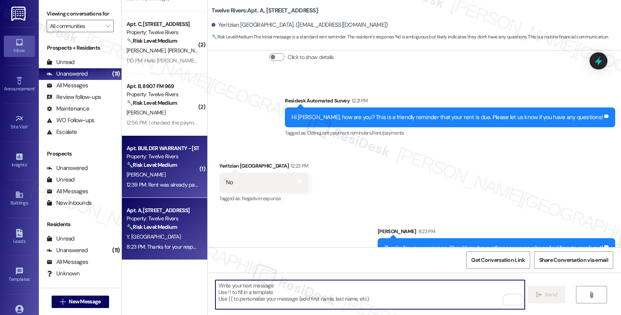
click at [168, 178] on div "[PERSON_NAME]" at bounding box center [162, 175] width 73 height 10
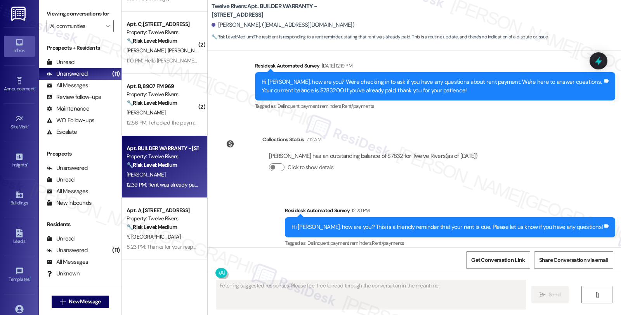
scroll to position [666, 0]
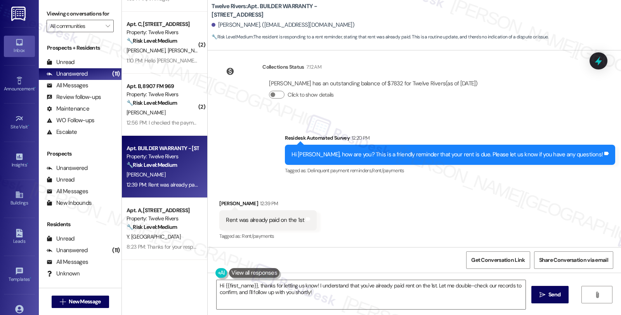
click at [522, 210] on div "Received via SMS Andrew Milton 12:39 PM Rent was already paid on the 1st Tags a…" at bounding box center [414, 215] width 413 height 66
click at [537, 201] on div "Received via SMS Andrew Milton 12:39 PM Rent was already paid on the 1st Tags a…" at bounding box center [414, 215] width 413 height 66
click at [544, 173] on div "Tagged as: Delinquent payment reminders , Click to highlight conversations abou…" at bounding box center [450, 170] width 330 height 11
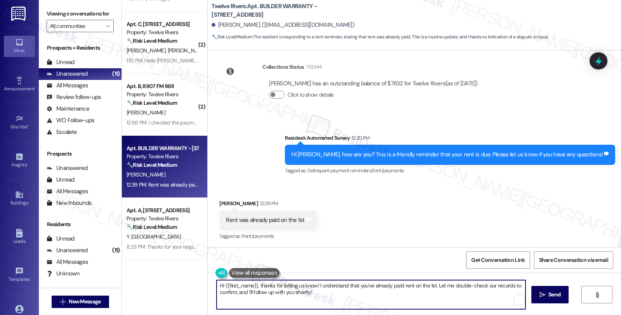
drag, startPoint x: 433, startPoint y: 286, endPoint x: 435, endPoint y: 297, distance: 11.2
click at [435, 297] on textarea "Hi {{first_name}}, thanks for letting us know! I understand that you've already…" at bounding box center [370, 294] width 309 height 29
paste textarea "It should be reflected on your portal once processed. If not, please let me kno…"
type textarea "Hi {{first_name}}, thanks for letting us know! I understand that you've already…"
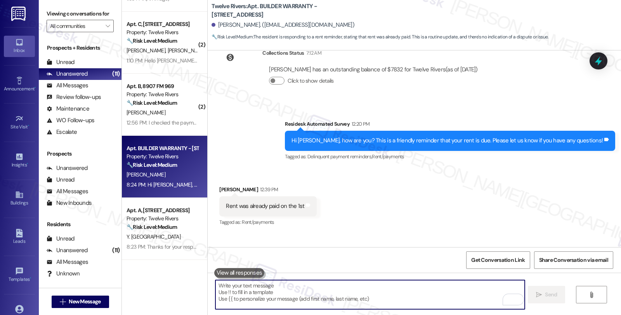
scroll to position [729, 0]
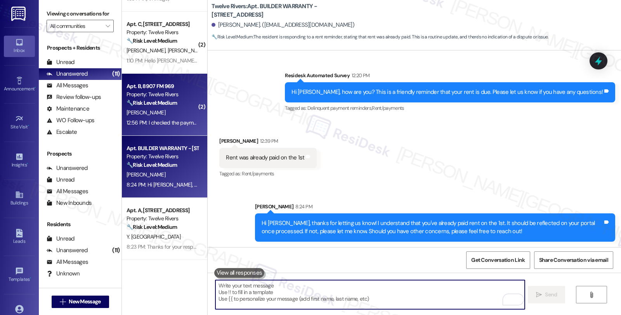
click at [182, 108] on div "[PERSON_NAME]" at bounding box center [162, 113] width 73 height 10
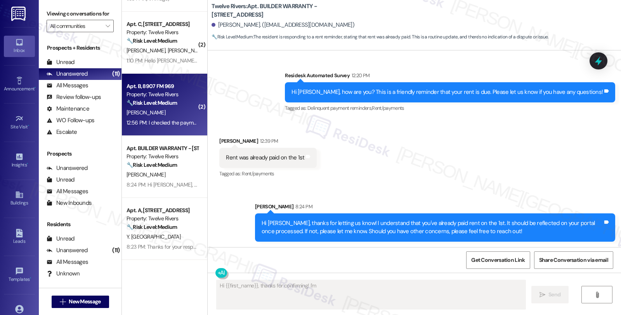
scroll to position [51, 0]
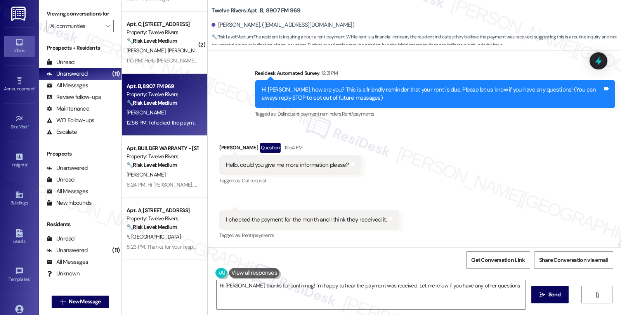
type textarea "Hi Edgar, thanks for confirming! I'm happy to hear the payment was received. Le…"
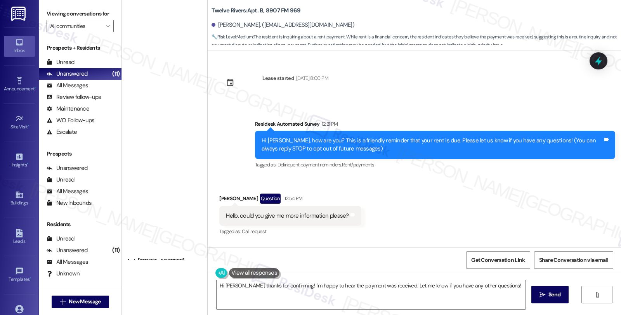
scroll to position [51, 0]
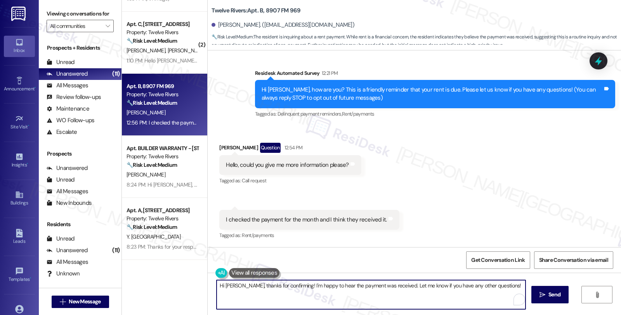
drag, startPoint x: 387, startPoint y: 285, endPoint x: 521, endPoint y: 285, distance: 134.2
click at [521, 285] on textarea "Hi [PERSON_NAME], thanks for confirming! I'm happy to hear the payment was rece…" at bounding box center [370, 294] width 309 height 29
paste textarea "It should be reflected on your portal once processed. If not, please let me kno…"
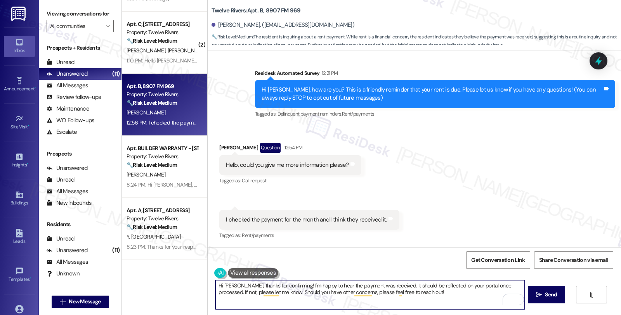
click at [429, 294] on textarea "Hi [PERSON_NAME], thanks for confirming! I'm happy to hear the payment was rece…" at bounding box center [369, 294] width 309 height 29
type textarea "Hi [PERSON_NAME], thanks for confirming! I'm happy to hear the payment was rece…"
click at [533, 292] on button " Send" at bounding box center [547, 294] width 38 height 17
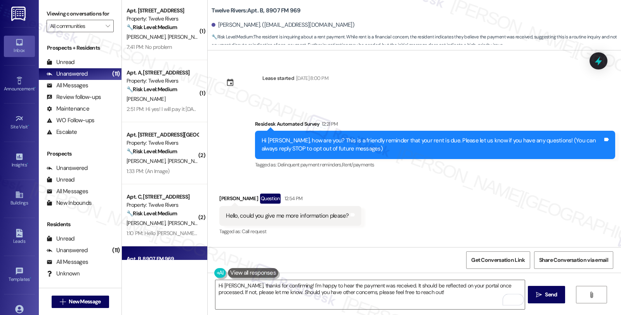
scroll to position [43, 0]
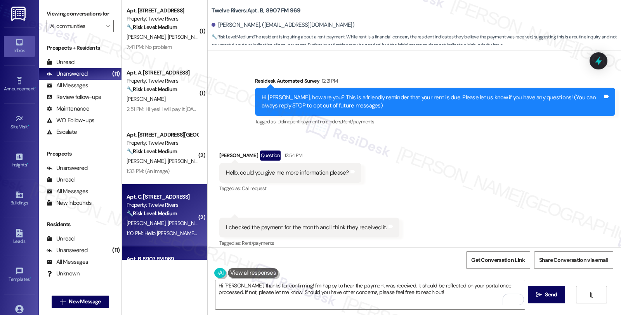
click at [168, 222] on div "[PERSON_NAME] [PERSON_NAME]" at bounding box center [162, 223] width 73 height 10
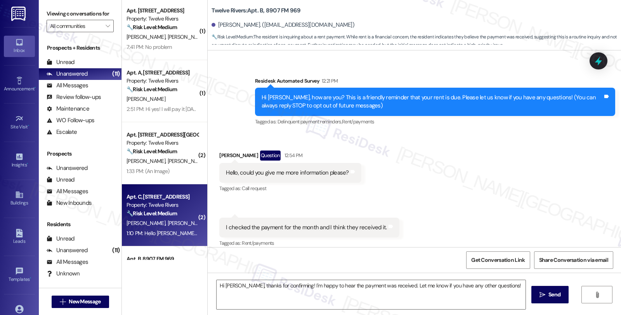
type textarea "Fetching suggested responses. Please feel free to read through the conversation…"
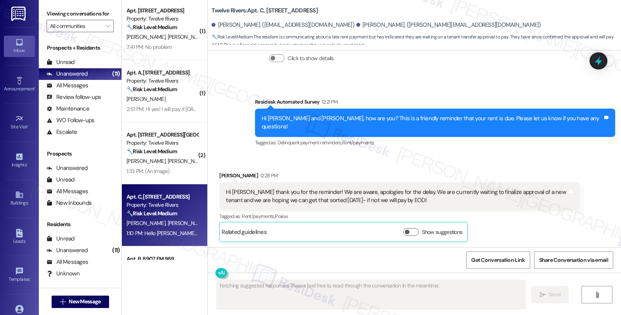
scroll to position [2309, 0]
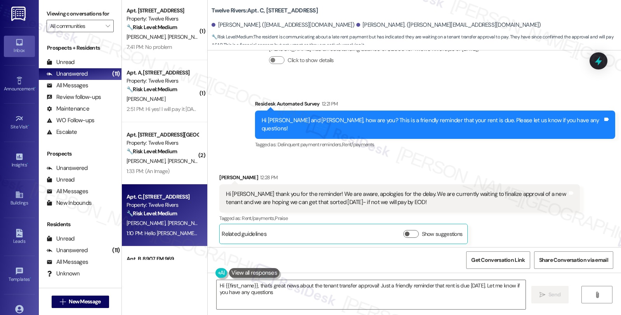
type textarea "Hi {{first_name}}, that's great news about the tenant transfer approval! Just a…"
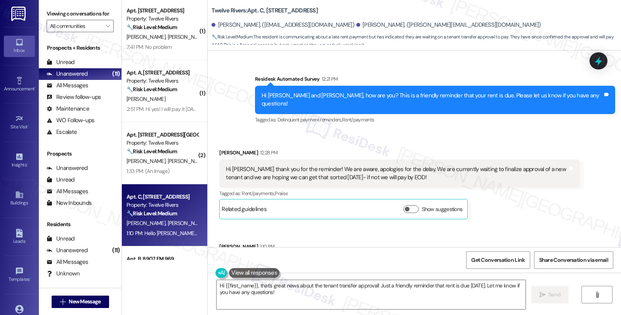
scroll to position [2352, 0]
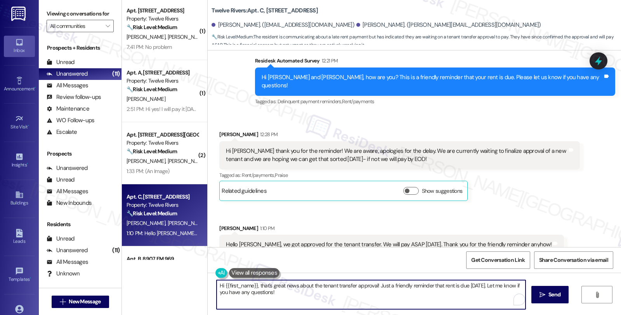
drag, startPoint x: 374, startPoint y: 286, endPoint x: 445, endPoint y: 293, distance: 71.8
click at [445, 293] on textarea "Hi {{first_name}}, that's great news about the tenant transfer approval! Just a…" at bounding box center [370, 294] width 309 height 29
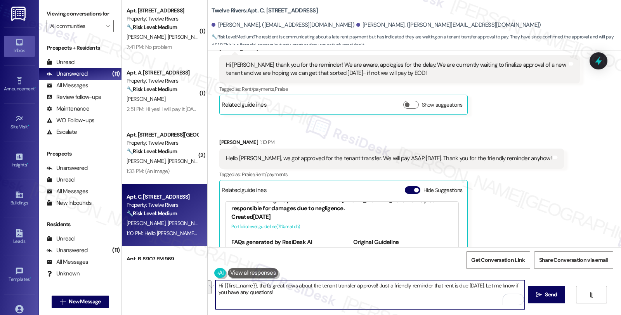
scroll to position [43, 0]
click at [365, 247] on link "[URL][DOMAIN_NAME]…" at bounding box center [395, 255] width 84 height 16
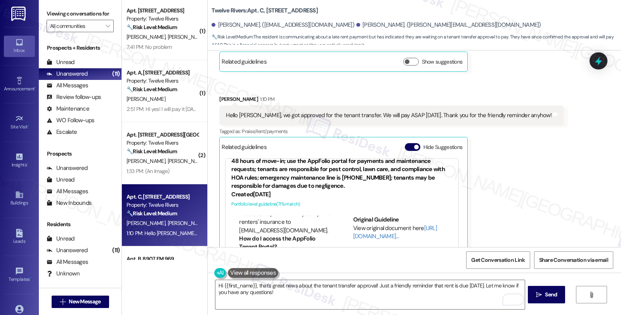
scroll to position [16, 0]
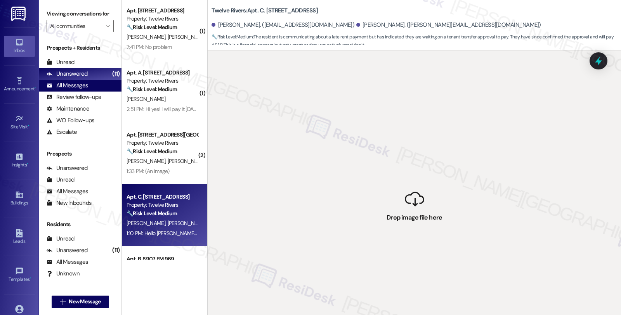
click at [83, 90] on div "All Messages" at bounding box center [68, 85] width 42 height 8
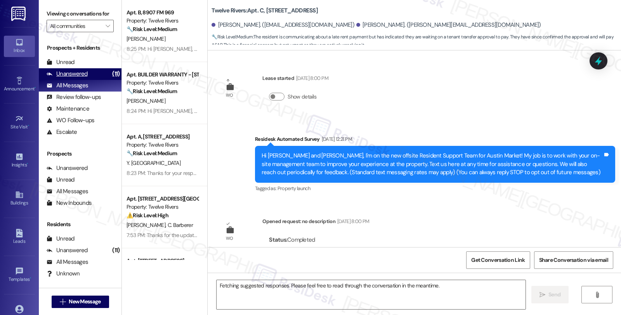
scroll to position [2481, 0]
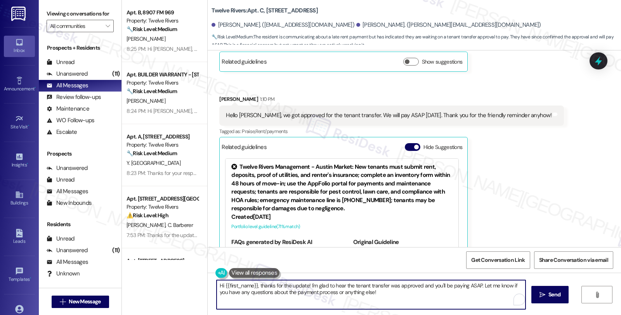
drag, startPoint x: 475, startPoint y: 285, endPoint x: 487, endPoint y: 295, distance: 15.8
click at [487, 295] on textarea "Hi {{first_name}}, thanks for the update! I'm glad to hear the tenant transfer …" at bounding box center [370, 294] width 309 height 29
click at [490, 284] on textarea "Hi {{first_name}}, thanks for the update! I'm glad to hear the tenant transfer …" at bounding box center [369, 294] width 309 height 29
paste textarea "It should be reflected on your portal once processed. If not, please let me kno…"
drag, startPoint x: 479, startPoint y: 285, endPoint x: 505, endPoint y: 294, distance: 27.7
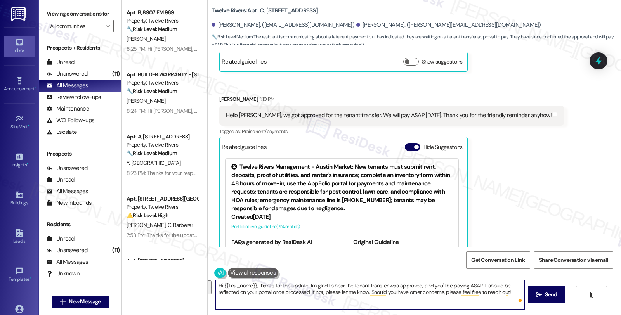
click at [505, 294] on textarea "Hi {{first_name}}, thanks for the update! I'm glad to hear the tenant transfer …" at bounding box center [369, 294] width 309 height 29
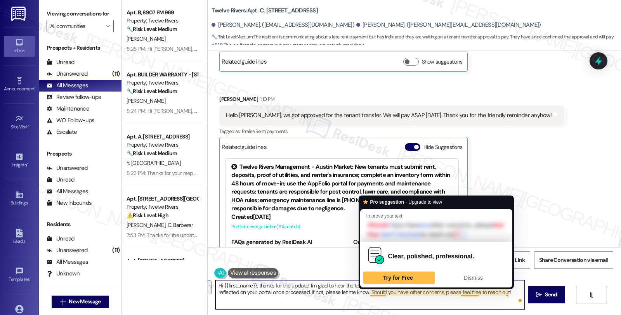
click at [365, 291] on textarea "Hi {{first_name}}, thanks for the update! I'm glad to hear the tenant transfer …" at bounding box center [369, 294] width 309 height 29
type textarea "Hi {{first_name}}, thanks for the update! I'm glad to hear the tenant transfer …"
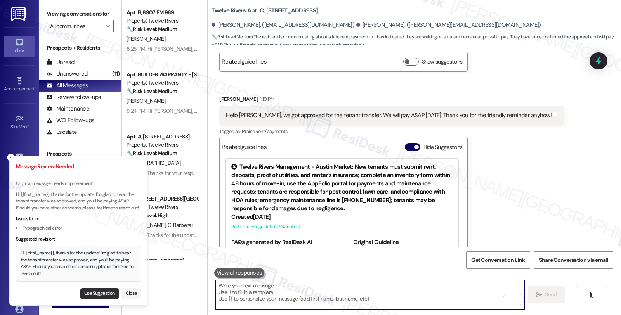
click at [92, 296] on button "Use Suggestion" at bounding box center [99, 293] width 38 height 11
type textarea "Hi {{first_name}}, thanks for the update! I'm glad to hear the tenant transfer …"
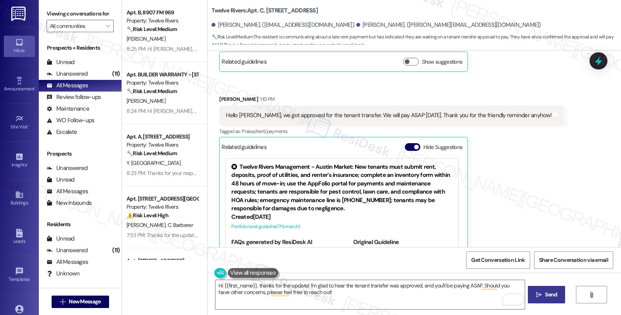
click at [540, 299] on span " Send" at bounding box center [546, 295] width 24 height 8
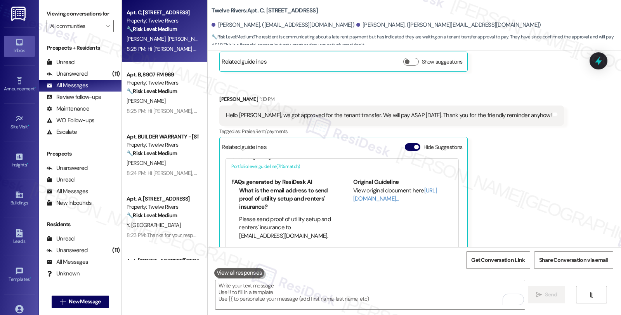
scroll to position [102, 0]
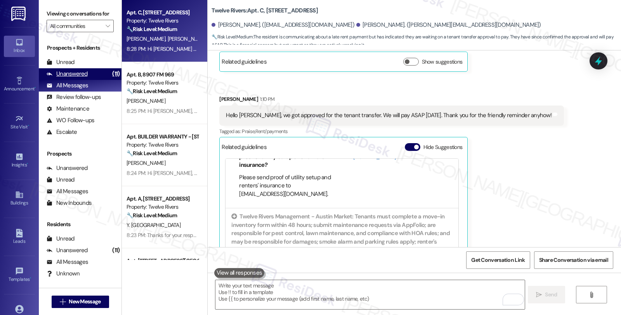
click at [86, 78] on div "Unanswered" at bounding box center [67, 74] width 41 height 8
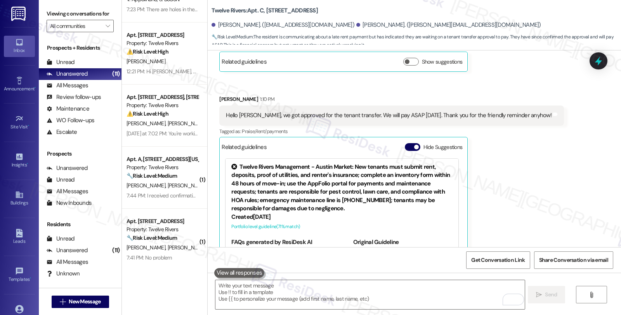
scroll to position [86, 0]
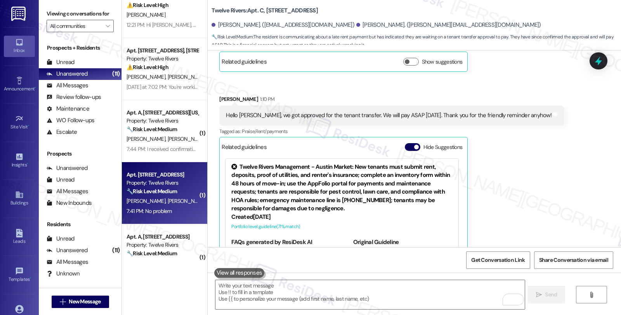
click at [165, 201] on div "[PERSON_NAME] [PERSON_NAME]" at bounding box center [162, 201] width 73 height 10
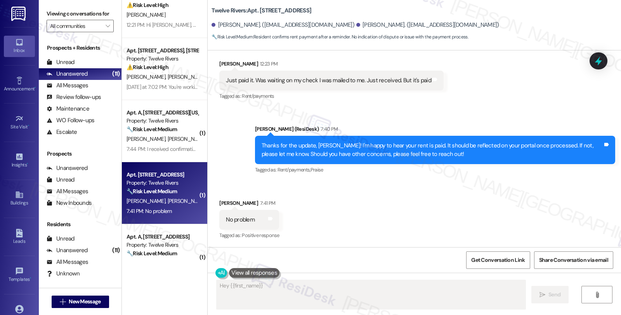
scroll to position [588, 0]
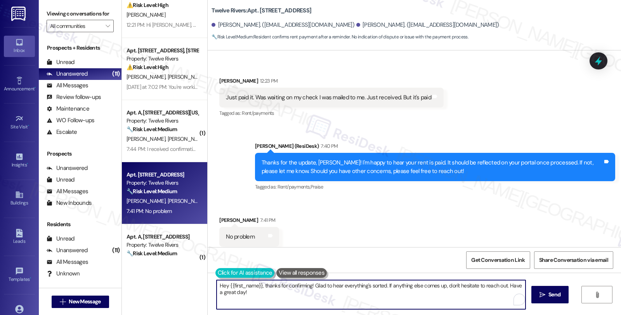
drag, startPoint x: 239, startPoint y: 285, endPoint x: 215, endPoint y: 276, distance: 24.8
click at [215, 280] on div "Hey {{first_name}}, thanks for confirming! Glad to hear everything's sorted. If…" at bounding box center [367, 295] width 310 height 30
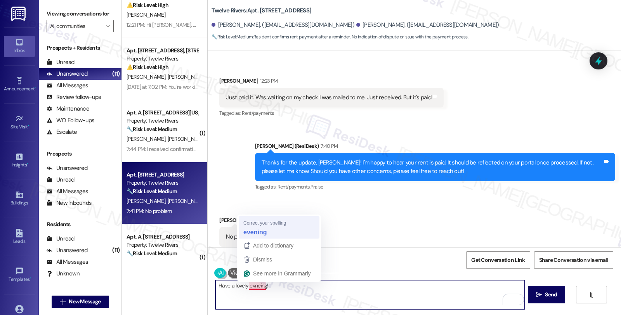
type textarea "Have a lovely evening!"
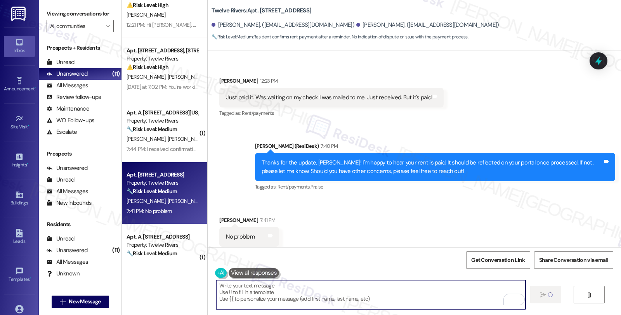
type textarea "Fetching suggested responses. Please feel free to read through the conversation…"
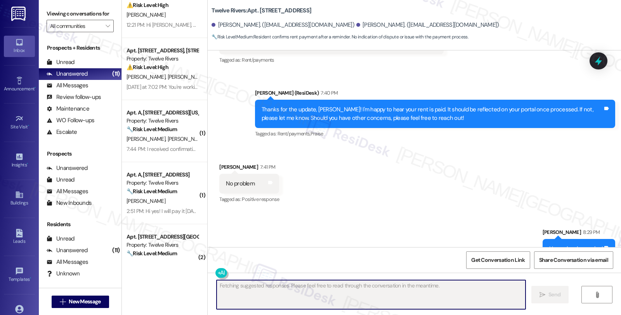
scroll to position [642, 0]
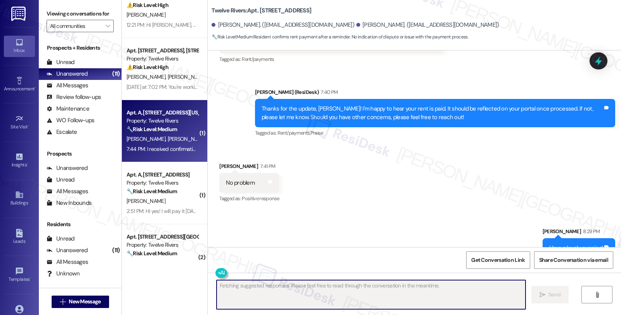
click at [176, 138] on div "[PERSON_NAME] [PERSON_NAME]" at bounding box center [162, 139] width 73 height 10
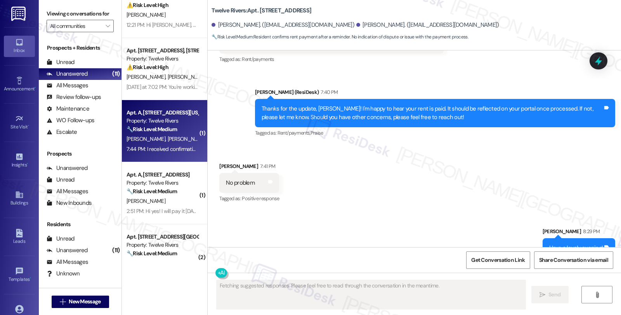
scroll to position [149, 0]
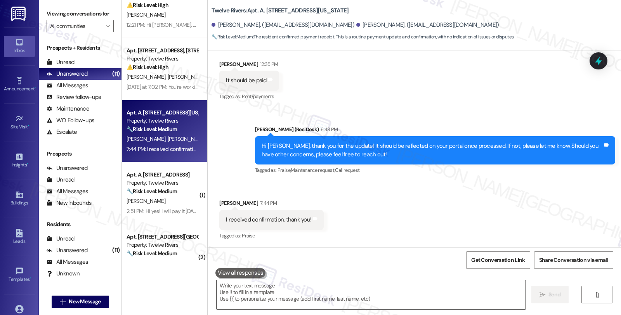
click at [288, 292] on textarea at bounding box center [370, 294] width 309 height 29
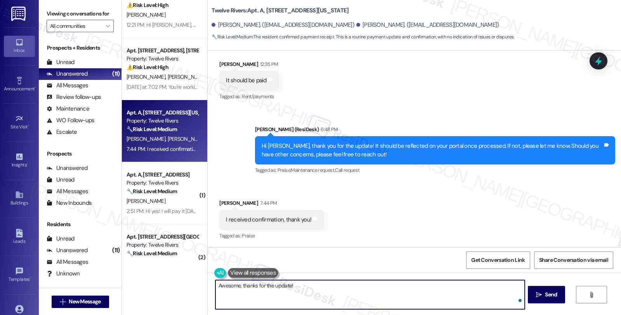
paste textarea "It should be reflected on your portal once processed. If not, please let me kno…"
click at [366, 293] on textarea "Awesome, thanks for the update! It should be reflected on your portal once proc…" at bounding box center [369, 294] width 309 height 29
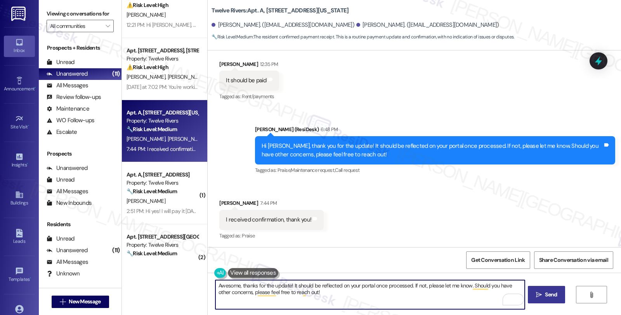
type textarea "Awesome, thanks for the update! It should be reflected on your portal once proc…"
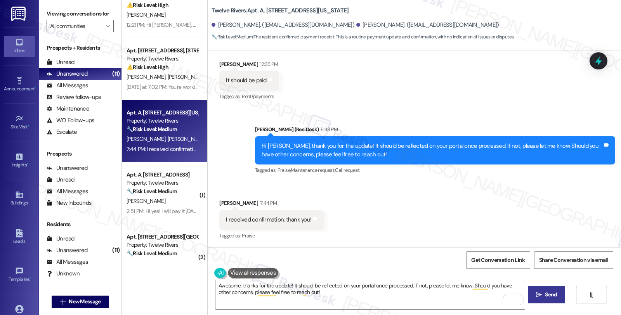
click at [550, 294] on span "Send" at bounding box center [551, 295] width 12 height 8
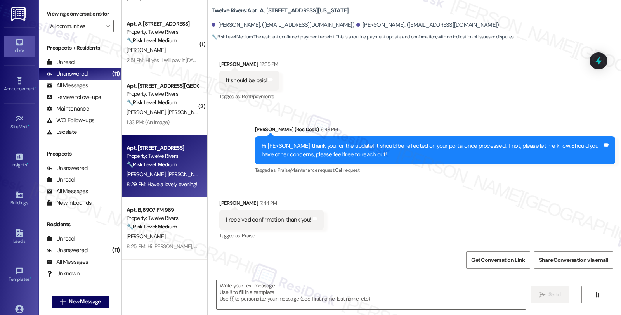
scroll to position [129, 0]
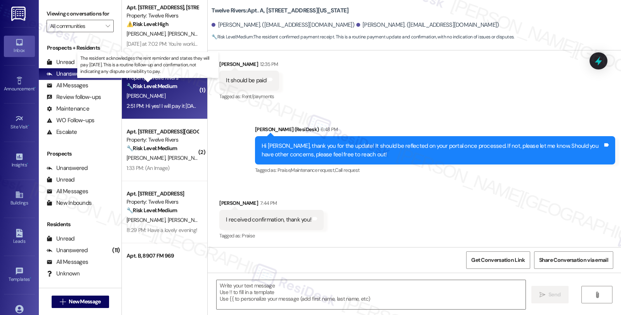
click at [165, 88] on strong "🔧 Risk Level: Medium" at bounding box center [151, 86] width 50 height 7
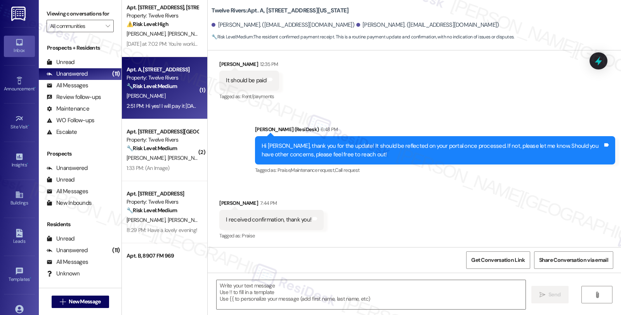
type textarea "Fetching suggested responses. Please feel free to read through the conversation…"
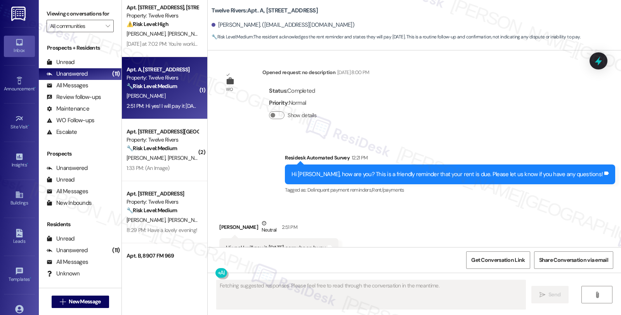
scroll to position [177, 0]
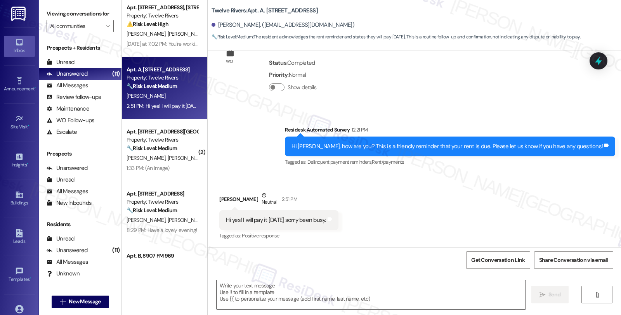
click at [288, 286] on textarea at bounding box center [370, 294] width 309 height 29
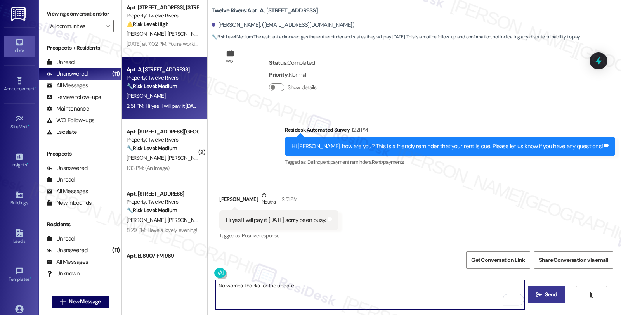
drag, startPoint x: 337, startPoint y: 280, endPoint x: 338, endPoint y: 284, distance: 4.4
click at [337, 280] on textarea "No worries, thanks for the update." at bounding box center [369, 294] width 309 height 29
paste textarea "It should be reflected on your portal once processed. If not, please let me kno…"
drag, startPoint x: 289, startPoint y: 286, endPoint x: 466, endPoint y: 301, distance: 177.5
click at [466, 301] on textarea "No worries, thanks for the update. It should be reflected on your portal once p…" at bounding box center [369, 294] width 309 height 29
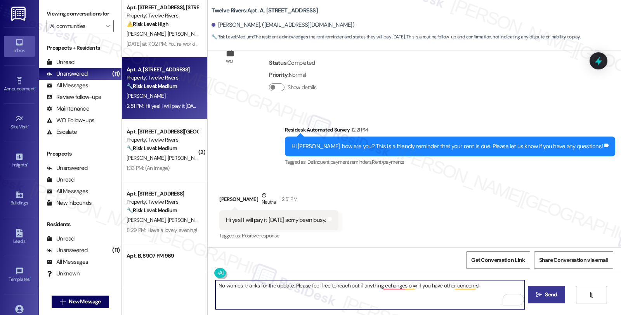
click at [405, 286] on textarea "No worries, thanks for the update. Please feel free to reach out if anything ec…" at bounding box center [369, 294] width 309 height 29
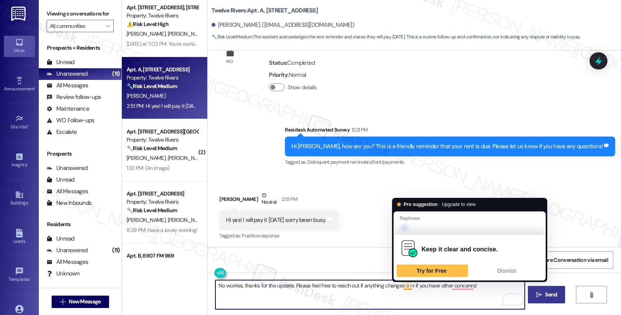
click at [401, 284] on textarea "No worries, thanks for the update. Please feel free to reach out if anything ch…" at bounding box center [369, 294] width 309 height 29
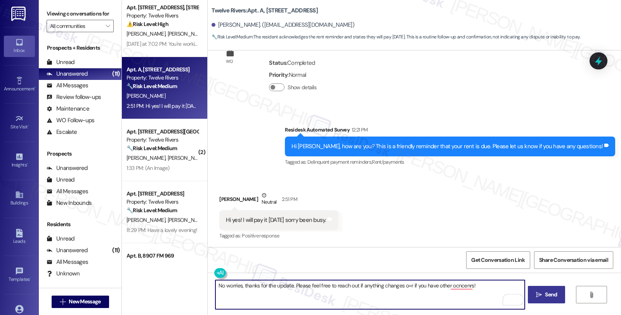
type textarea "No worries, thanks for the update. Please feel free to reach out if anything ch…"
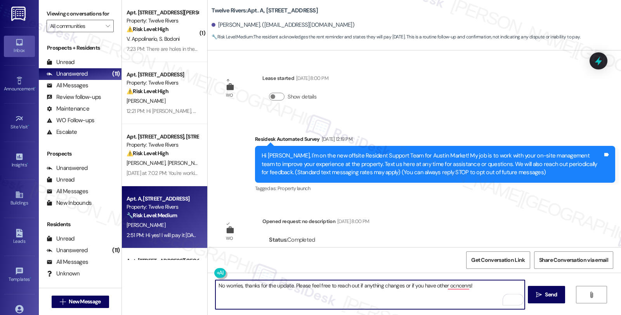
scroll to position [177, 0]
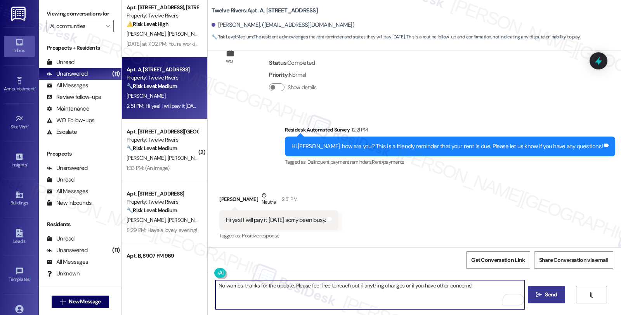
type textarea "No worries, thanks for the update. Please feel free to reach out if anything ch…"
click at [552, 298] on span "Send" at bounding box center [551, 295] width 12 height 8
click at [421, 287] on textarea "No worries, thanks for the update. Please feel free to reach out if anything ch…" at bounding box center [370, 294] width 309 height 29
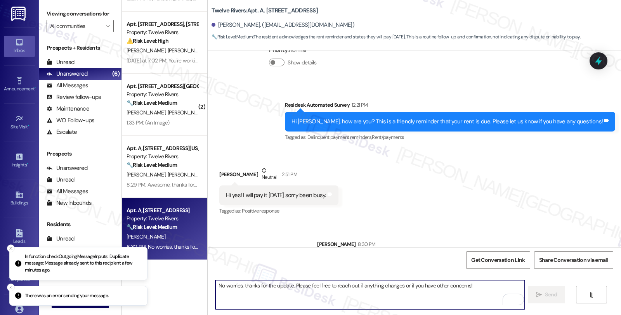
scroll to position [231, 0]
